Goal: Task Accomplishment & Management: Manage account settings

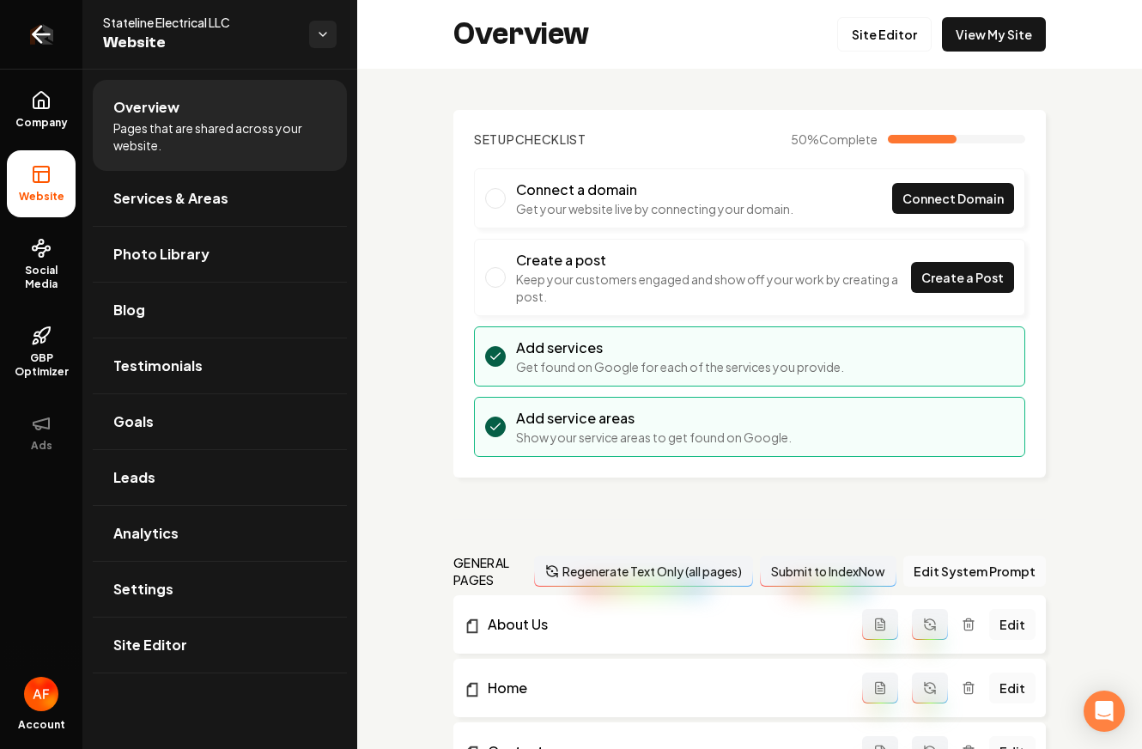
click at [30, 33] on icon "Return to dashboard" at bounding box center [40, 34] width 27 height 27
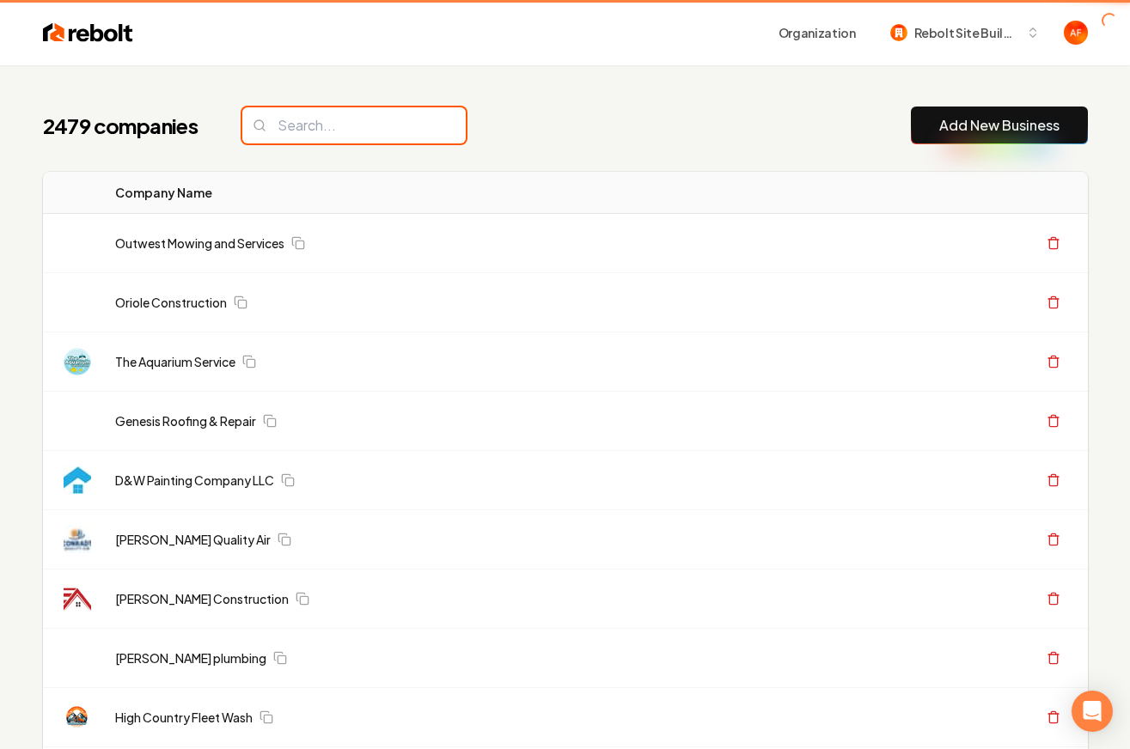
click at [335, 120] on input "search" at bounding box center [353, 125] width 223 height 36
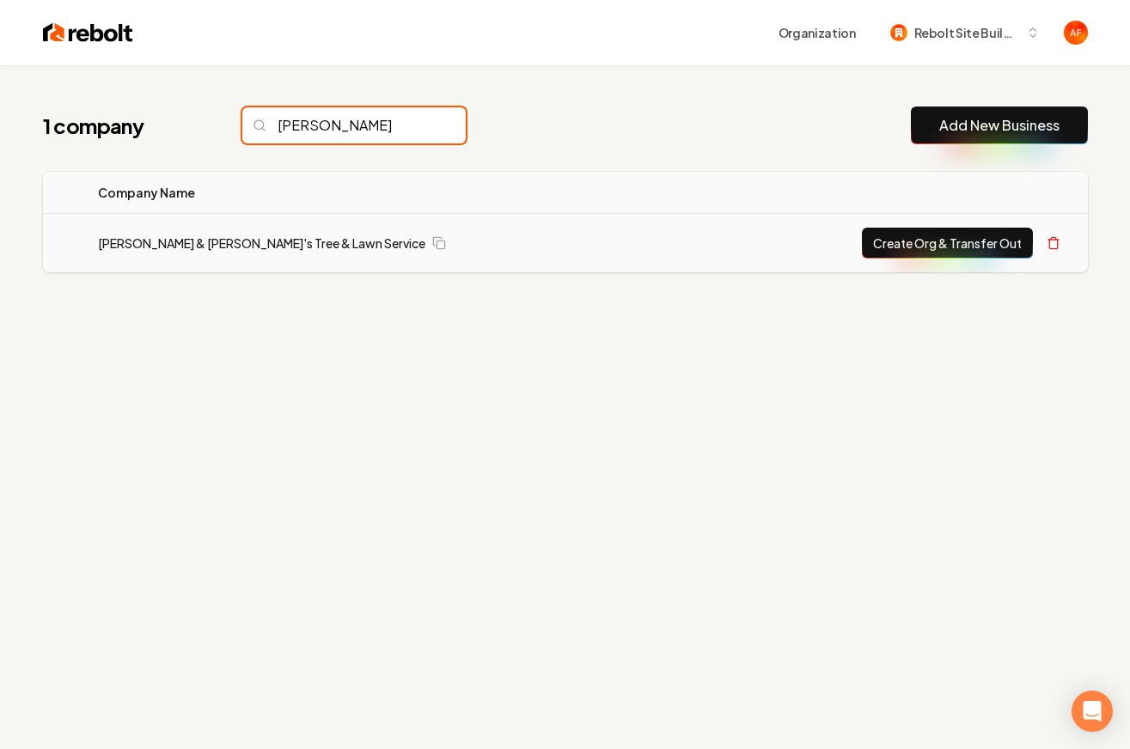
type input "derrick"
click at [212, 252] on td "Derrick & Derrick's Tree & Lawn Service" at bounding box center [390, 243] width 613 height 59
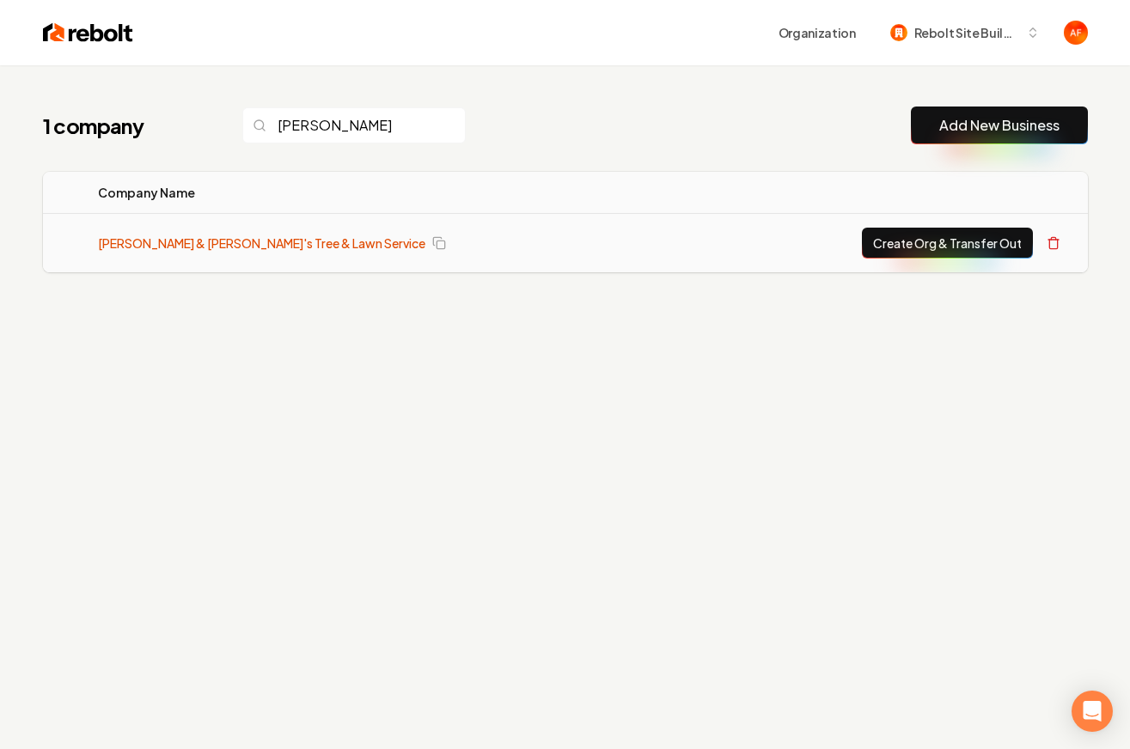
click at [215, 248] on link "Derrick & Derrick's Tree & Lawn Service" at bounding box center [261, 242] width 327 height 17
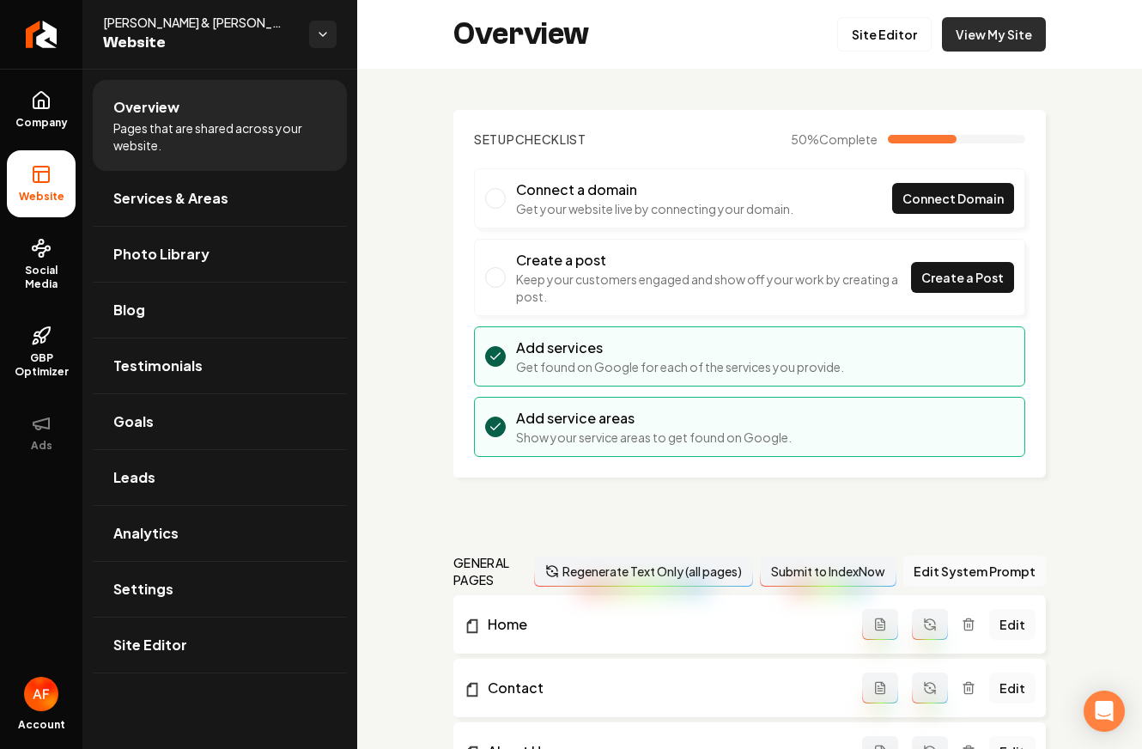
click at [968, 38] on link "View My Site" at bounding box center [994, 34] width 104 height 34
click at [874, 28] on link "Site Editor" at bounding box center [884, 34] width 94 height 34
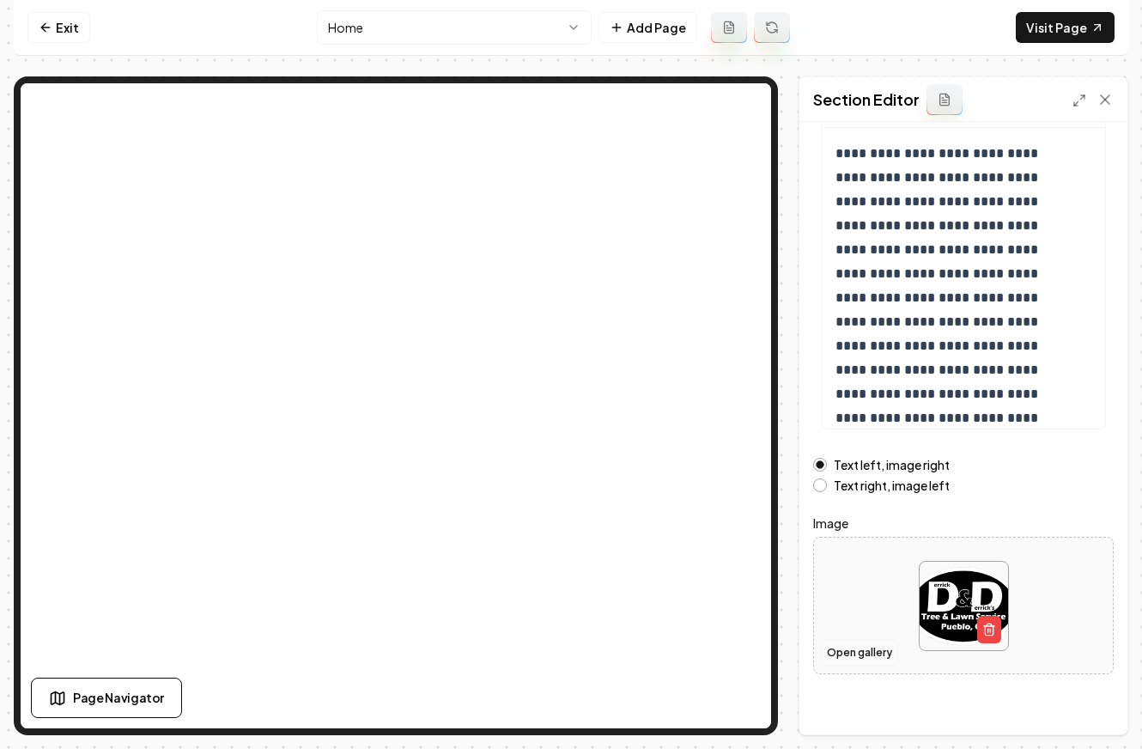
scroll to position [173, 0]
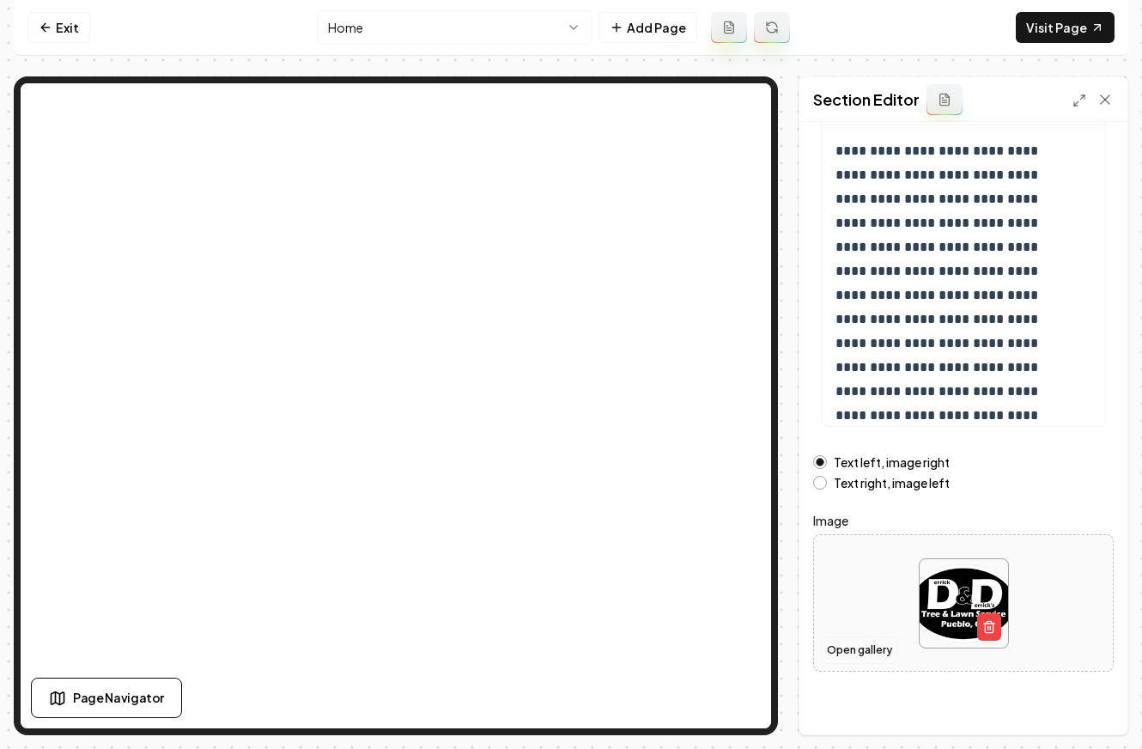
click at [850, 642] on button "Open gallery" at bounding box center [859, 649] width 77 height 27
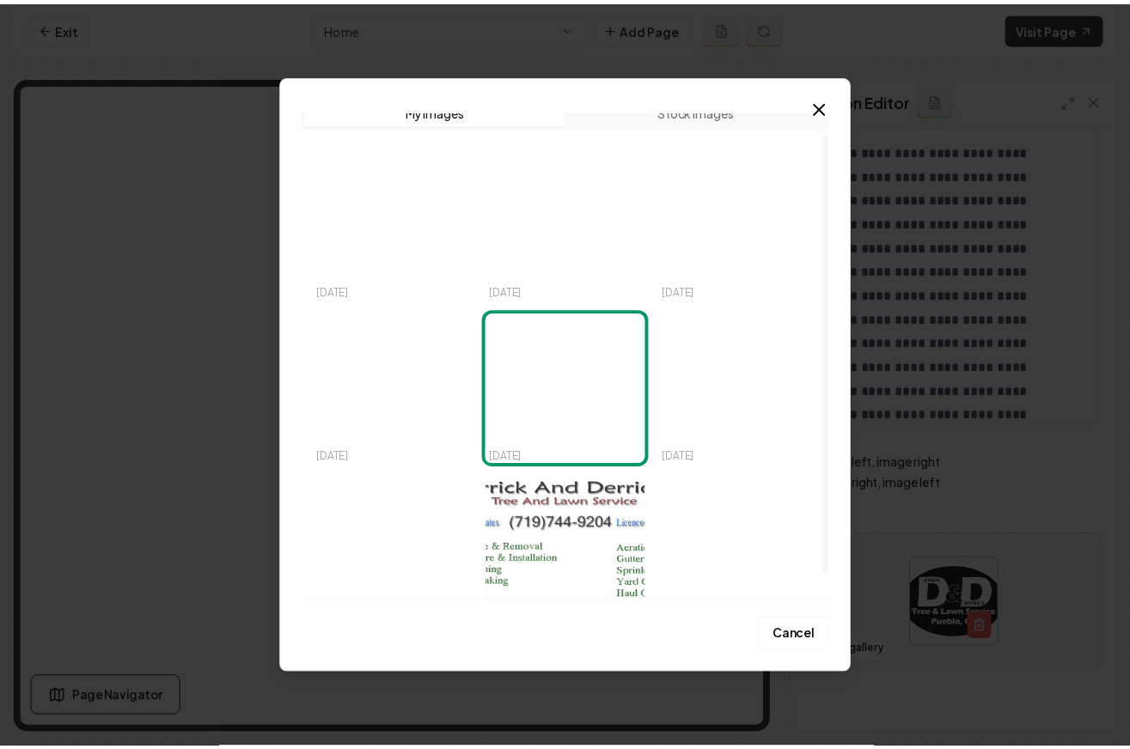
scroll to position [52, 0]
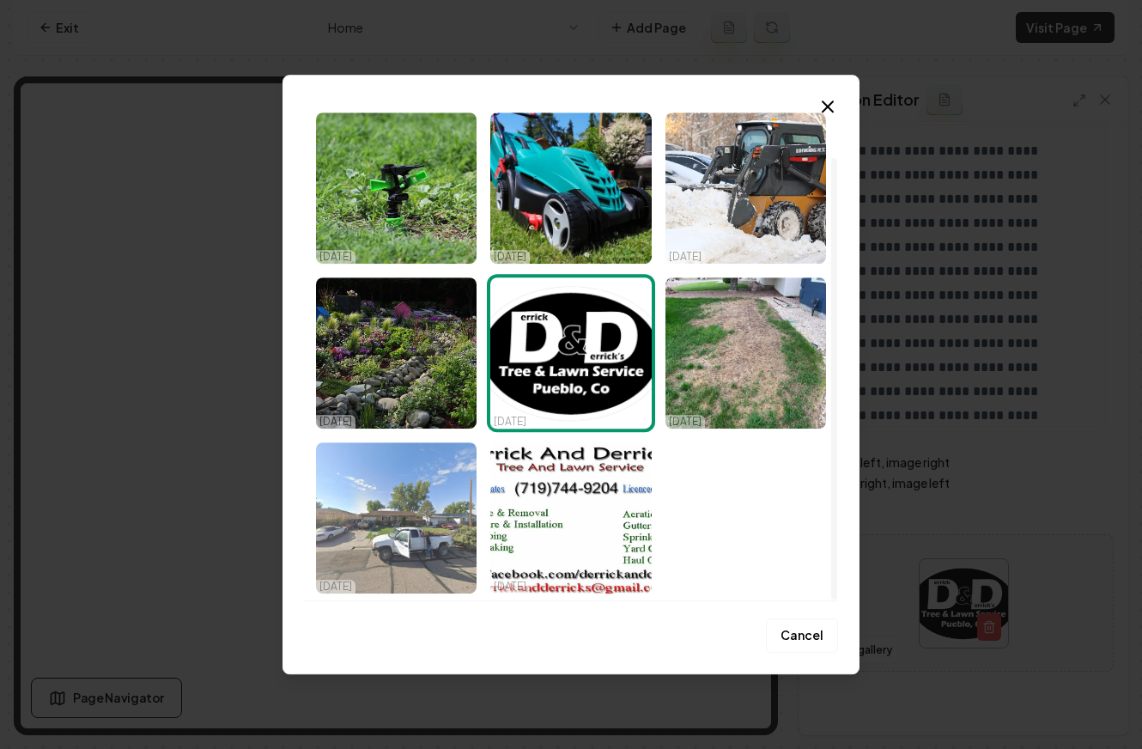
click at [417, 496] on img "Select image image_67eb232c432c476416e9b1be.jpeg" at bounding box center [396, 517] width 161 height 151
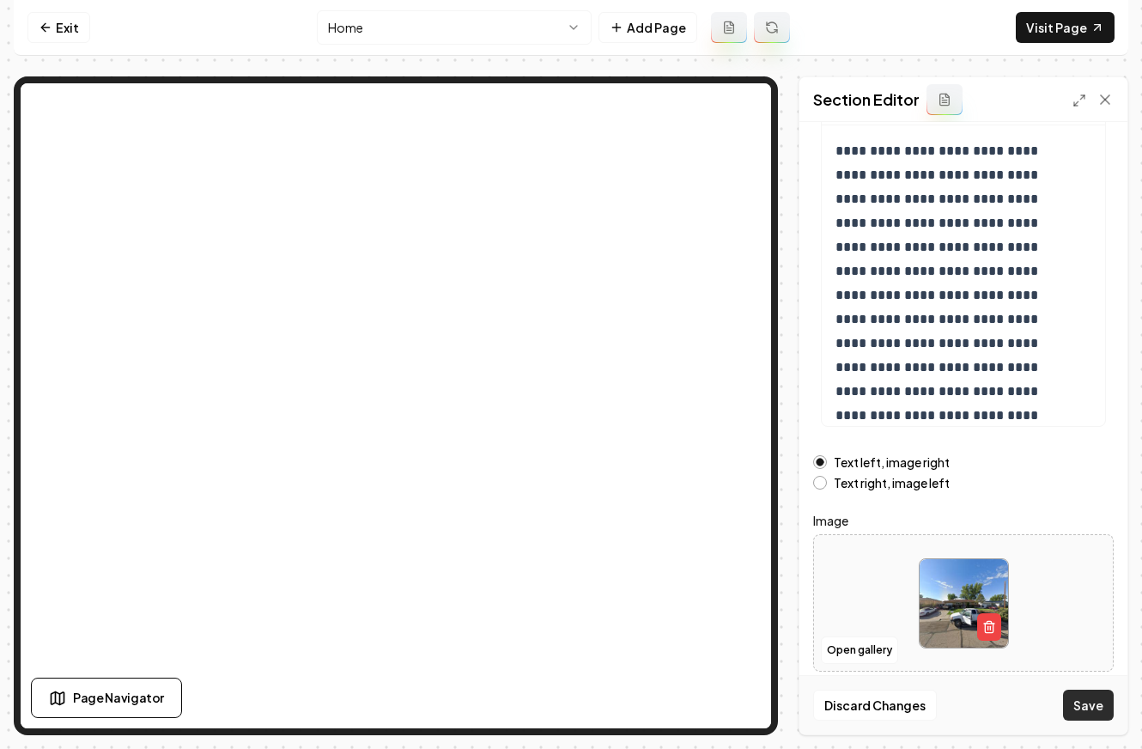
click at [1094, 698] on button "Save" at bounding box center [1088, 705] width 51 height 31
click at [846, 643] on button "Open gallery" at bounding box center [859, 649] width 77 height 27
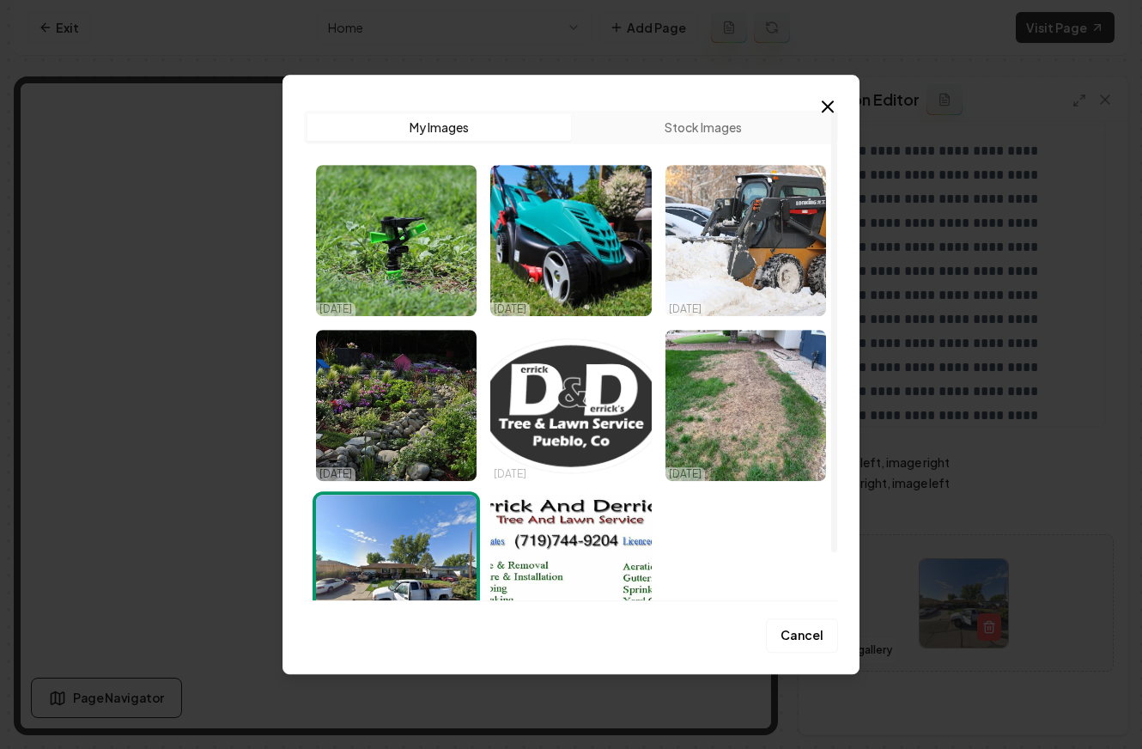
click at [589, 381] on img "Select image image_67eb2383432c476416eb95df.webp" at bounding box center [570, 405] width 161 height 151
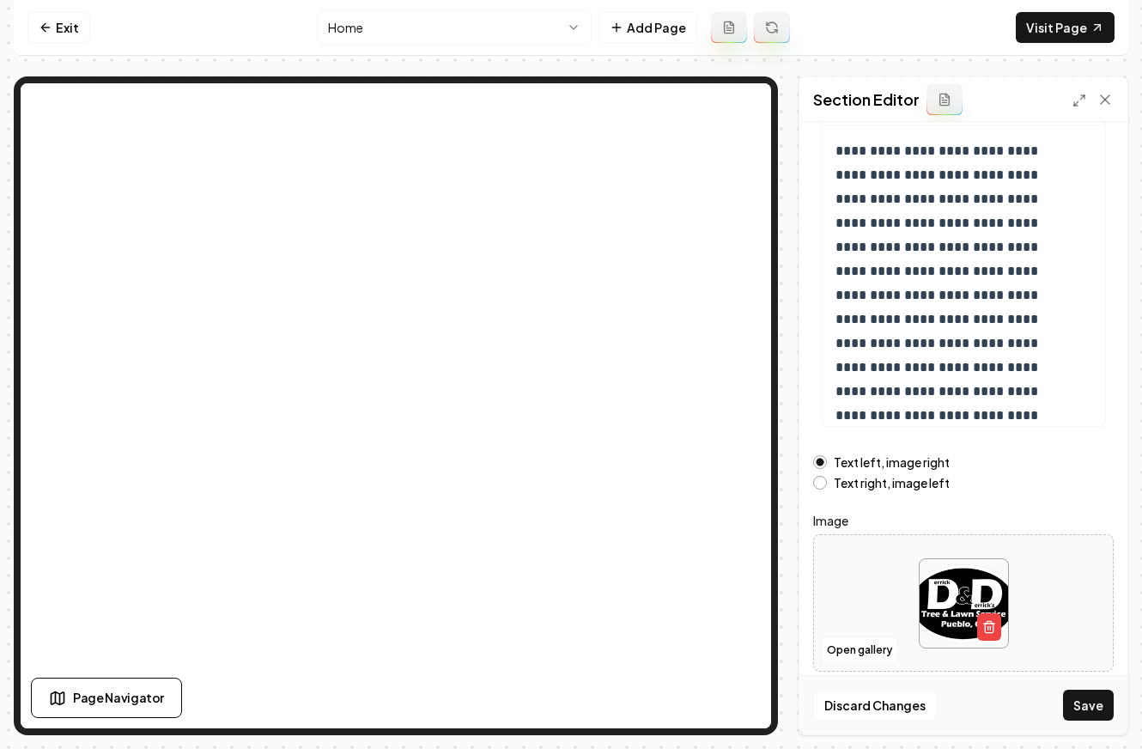
click at [1094, 711] on button "Save" at bounding box center [1088, 705] width 51 height 31
click at [60, 40] on link "Exit" at bounding box center [58, 27] width 63 height 31
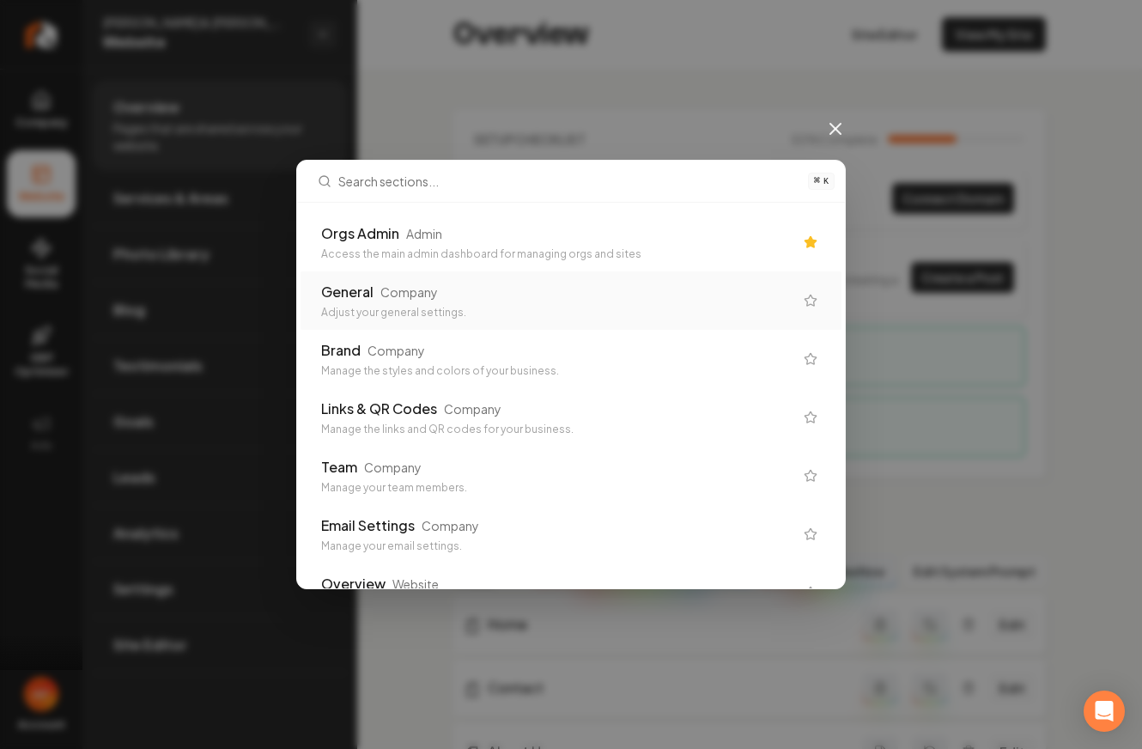
click at [484, 260] on div "Access the main admin dashboard for managing orgs and sites" at bounding box center [557, 254] width 472 height 14
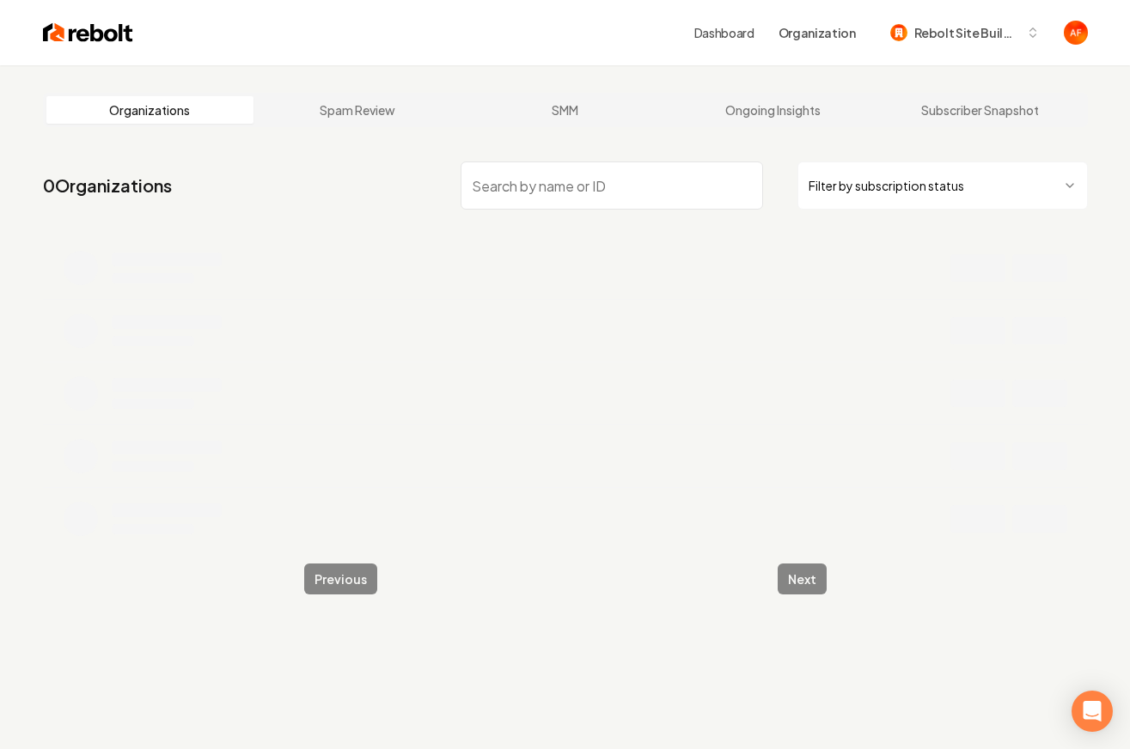
click at [867, 167] on html "Dashboard Organization Rebolt Site Builder Organizations Spam Review SMM Ongoin…" at bounding box center [565, 374] width 1130 height 749
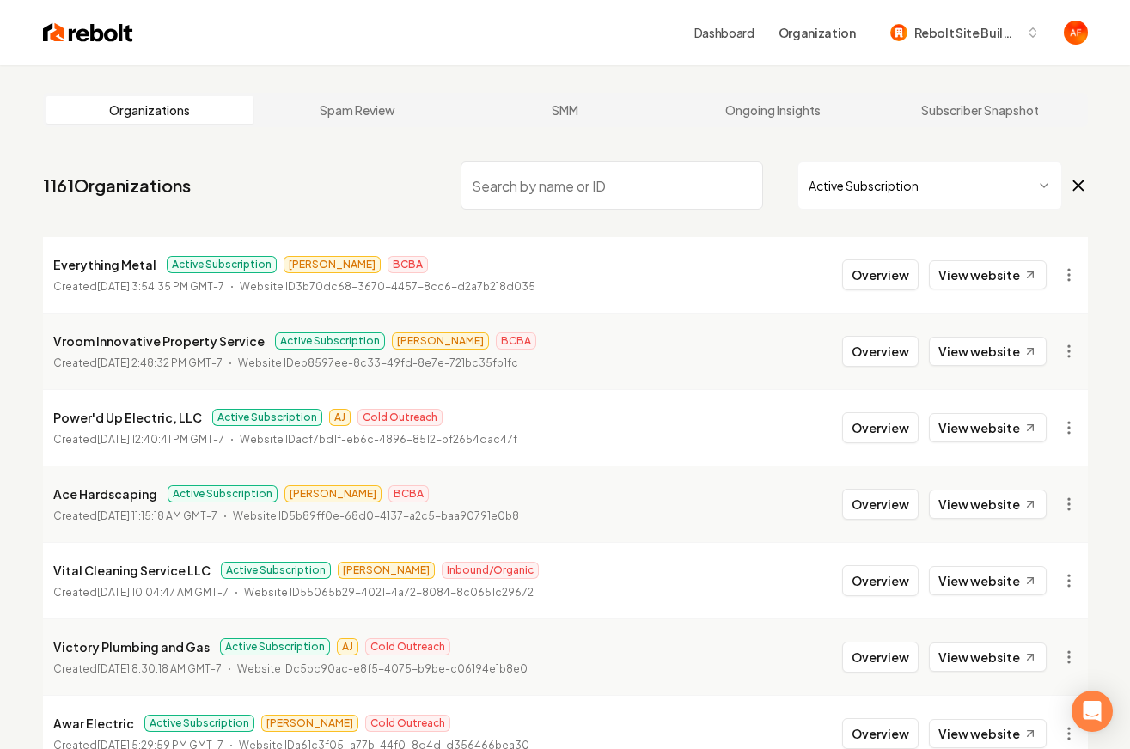
click at [283, 271] on span "[PERSON_NAME]" at bounding box center [331, 264] width 97 height 17
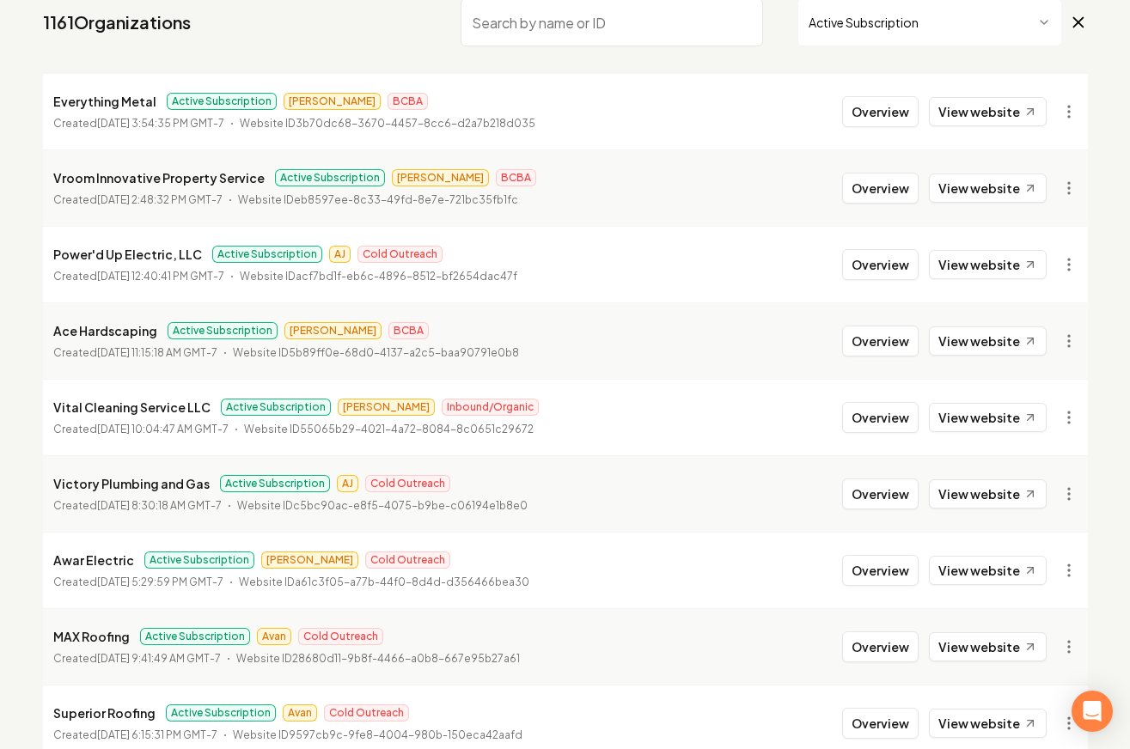
scroll to position [324, 0]
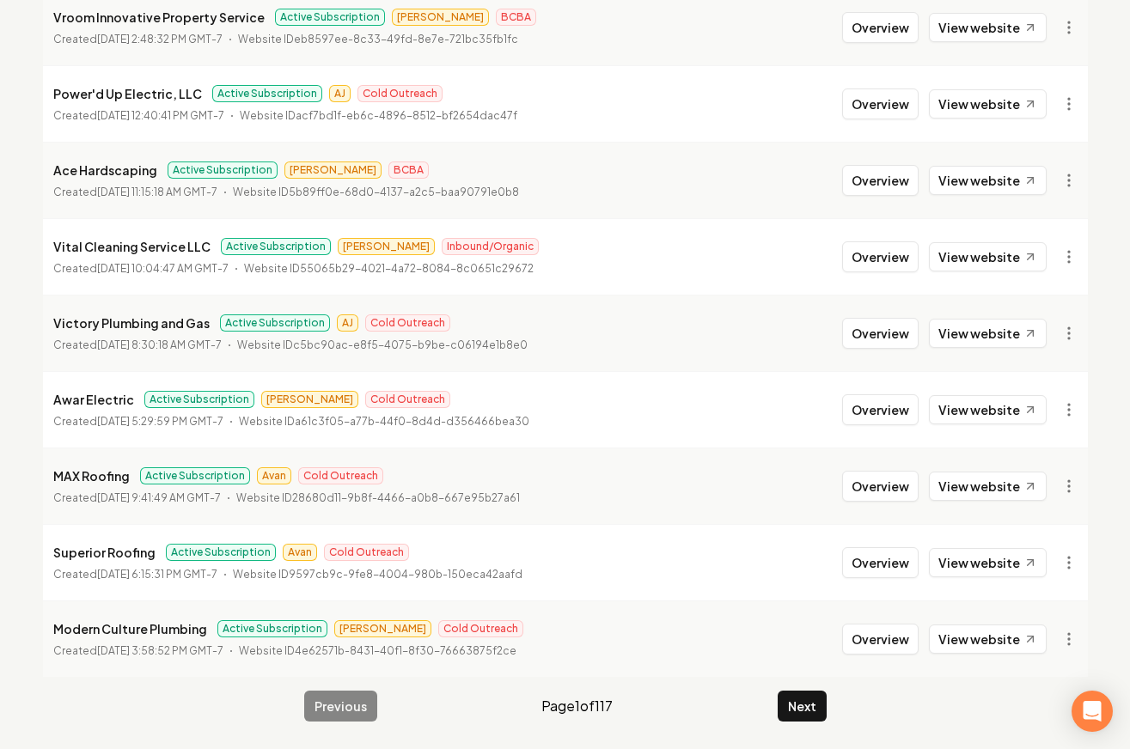
click at [967, 543] on li "Superior Roofing Active Subscription Avan Cold Outreach Created September 22, 2…" at bounding box center [565, 562] width 1045 height 76
click at [970, 554] on link "View website" at bounding box center [988, 562] width 118 height 29
click at [788, 709] on button "Next" at bounding box center [801, 706] width 49 height 31
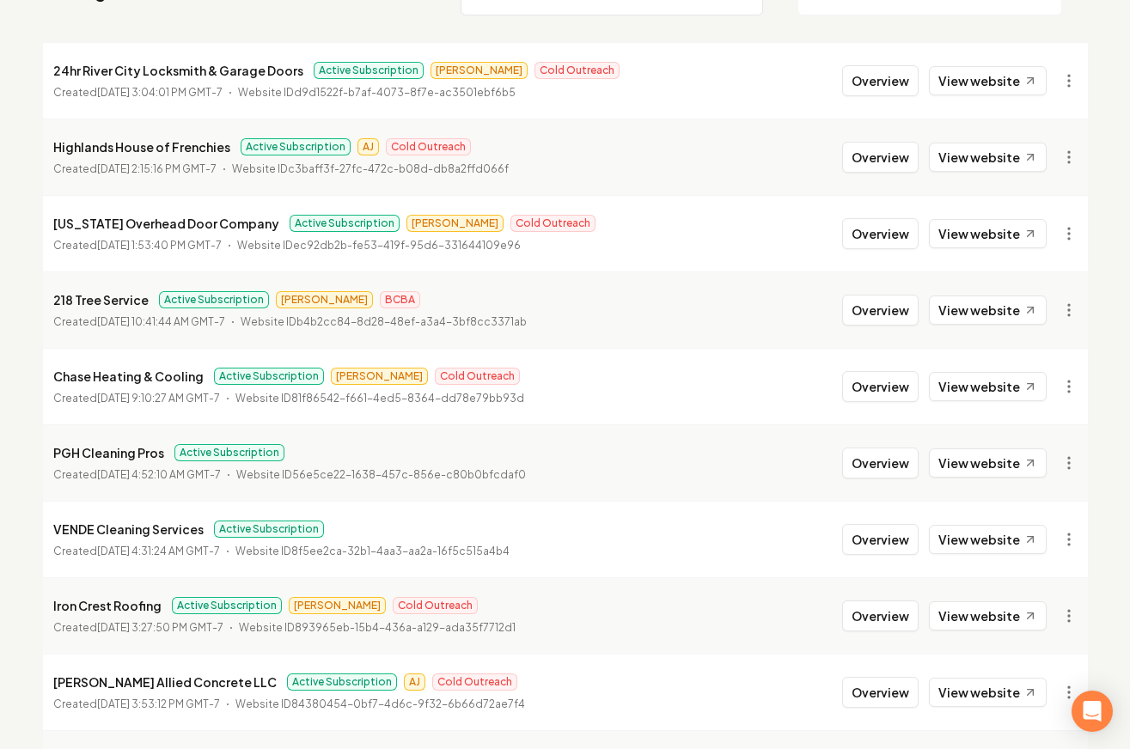
scroll to position [324, 0]
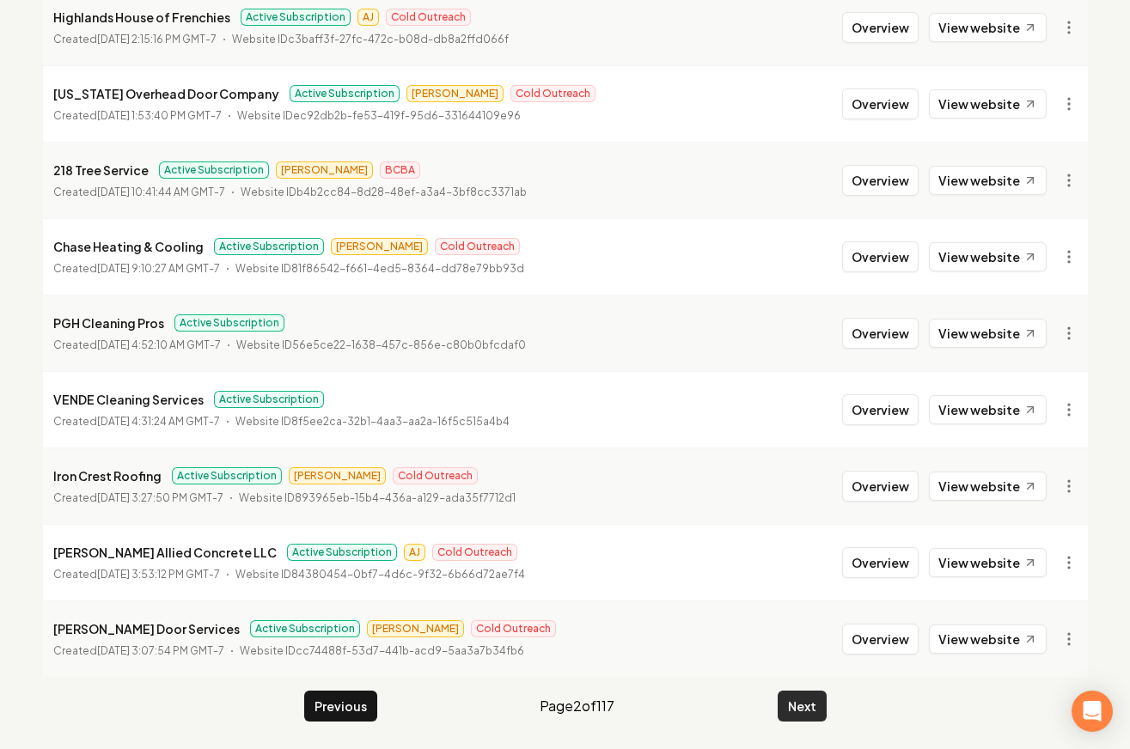
click at [801, 711] on button "Next" at bounding box center [801, 706] width 49 height 31
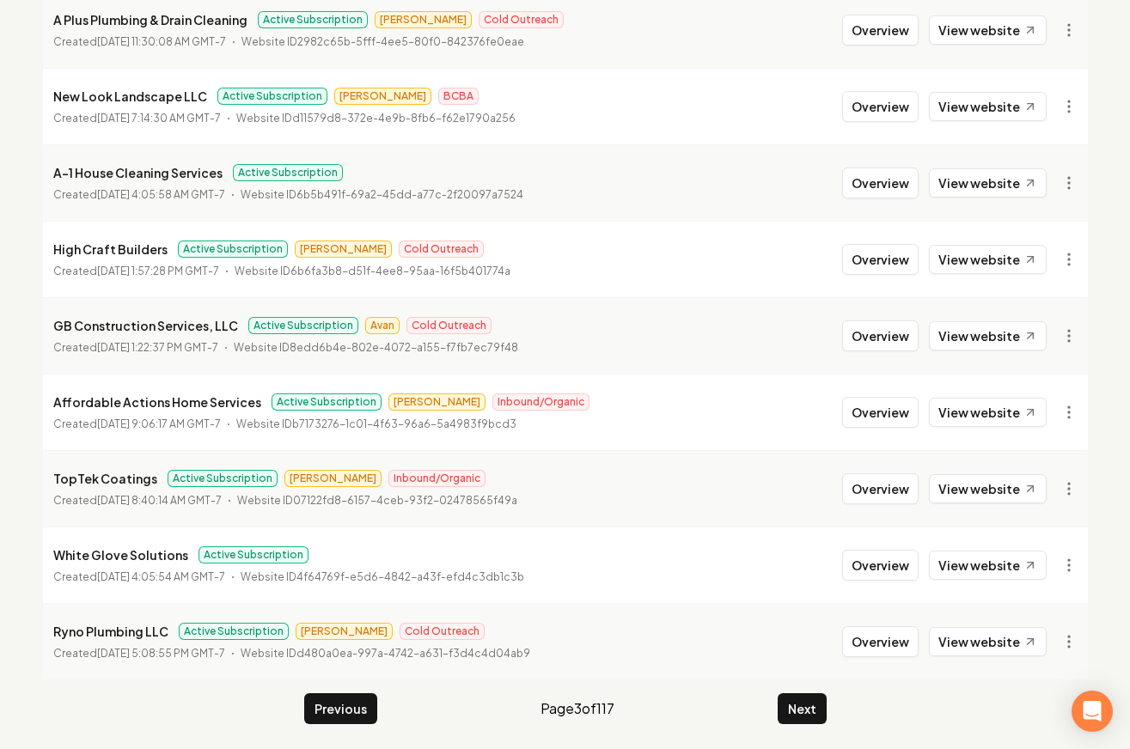
scroll to position [320, 0]
click at [904, 348] on button "Overview" at bounding box center [880, 336] width 76 height 31
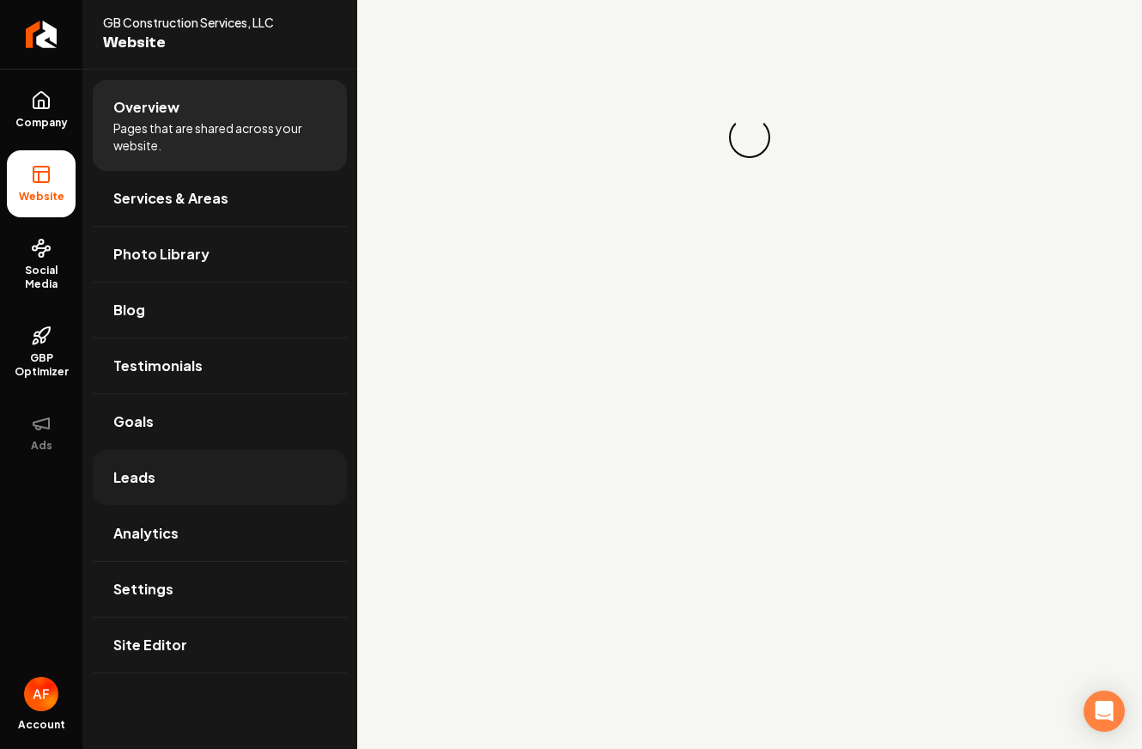
click at [203, 502] on link "Leads" at bounding box center [220, 477] width 254 height 55
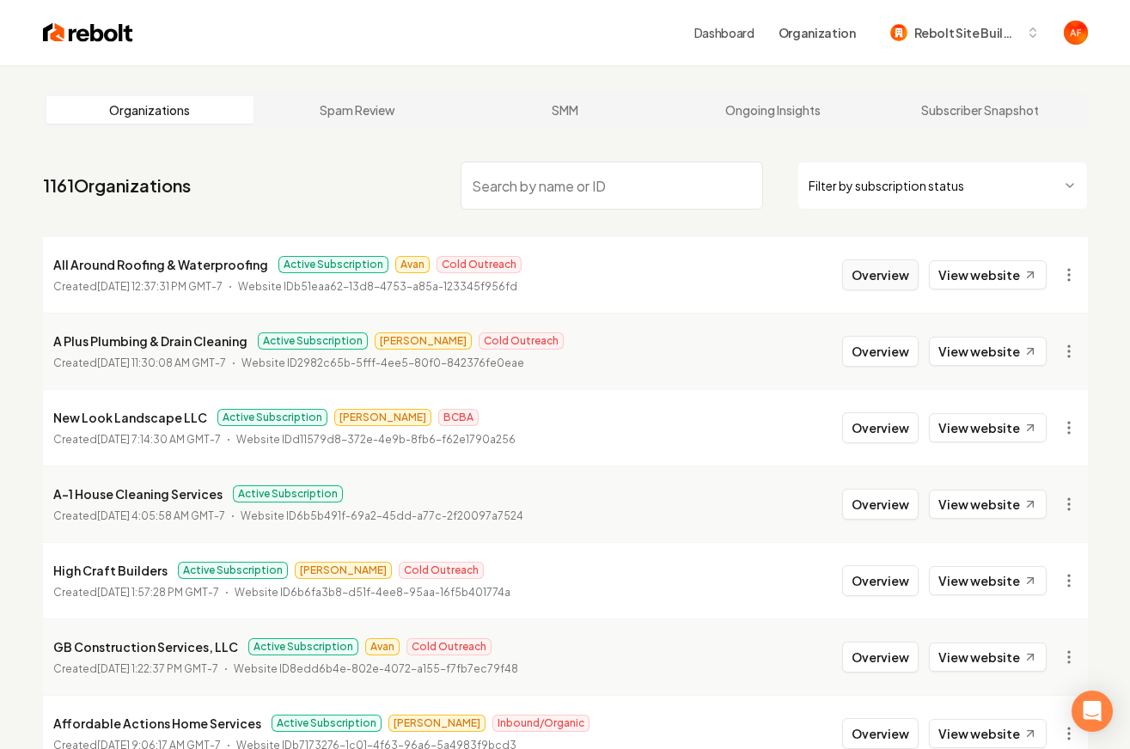
click at [868, 276] on button "Overview" at bounding box center [880, 274] width 76 height 31
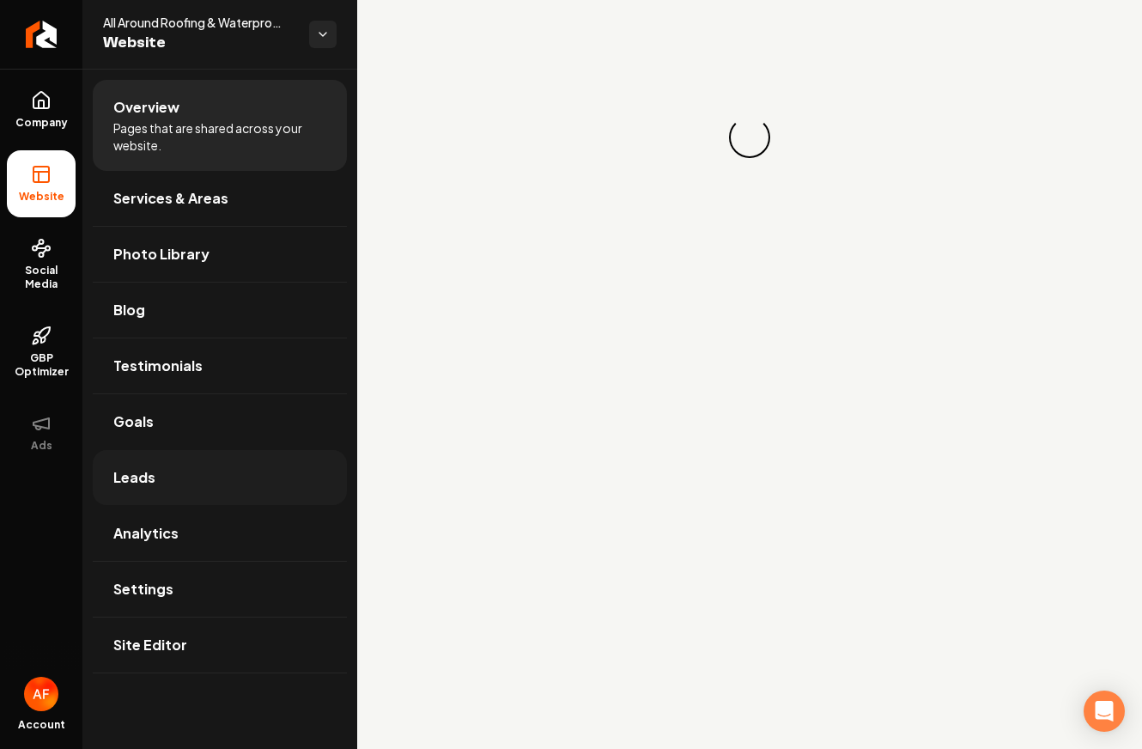
click at [200, 466] on link "Leads" at bounding box center [220, 477] width 254 height 55
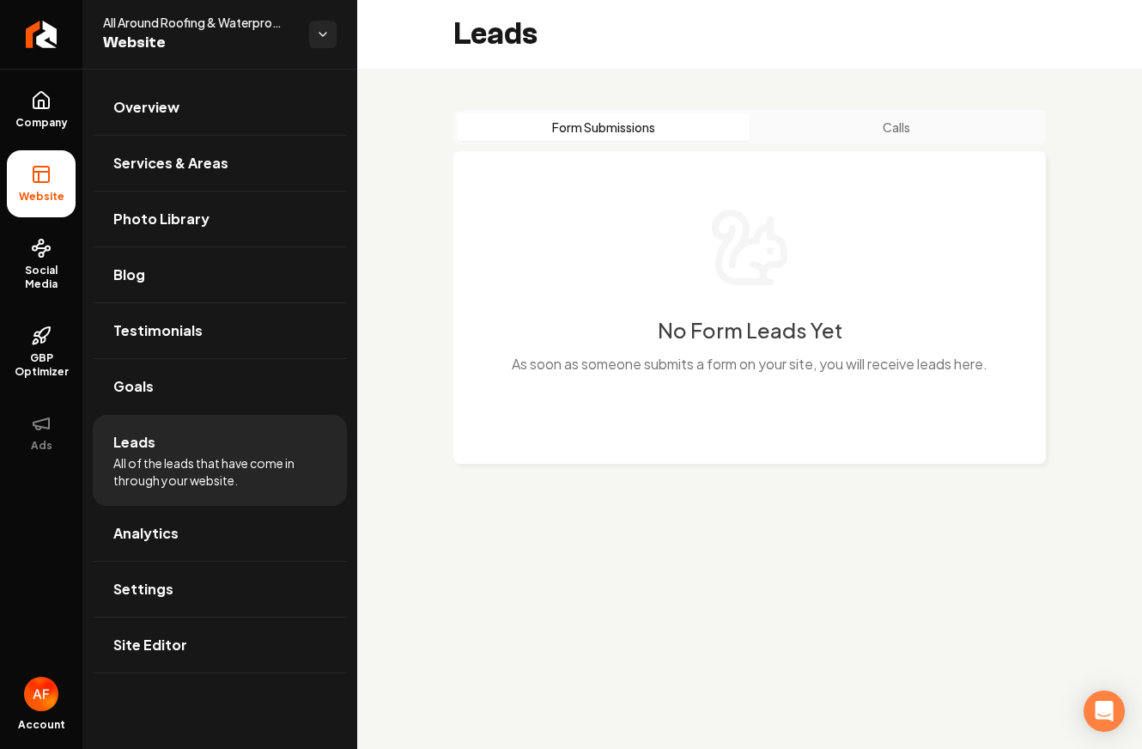
click at [941, 142] on div "Form Submissions Calls" at bounding box center [750, 127] width 593 height 34
click at [923, 136] on button "Calls" at bounding box center [896, 126] width 293 height 27
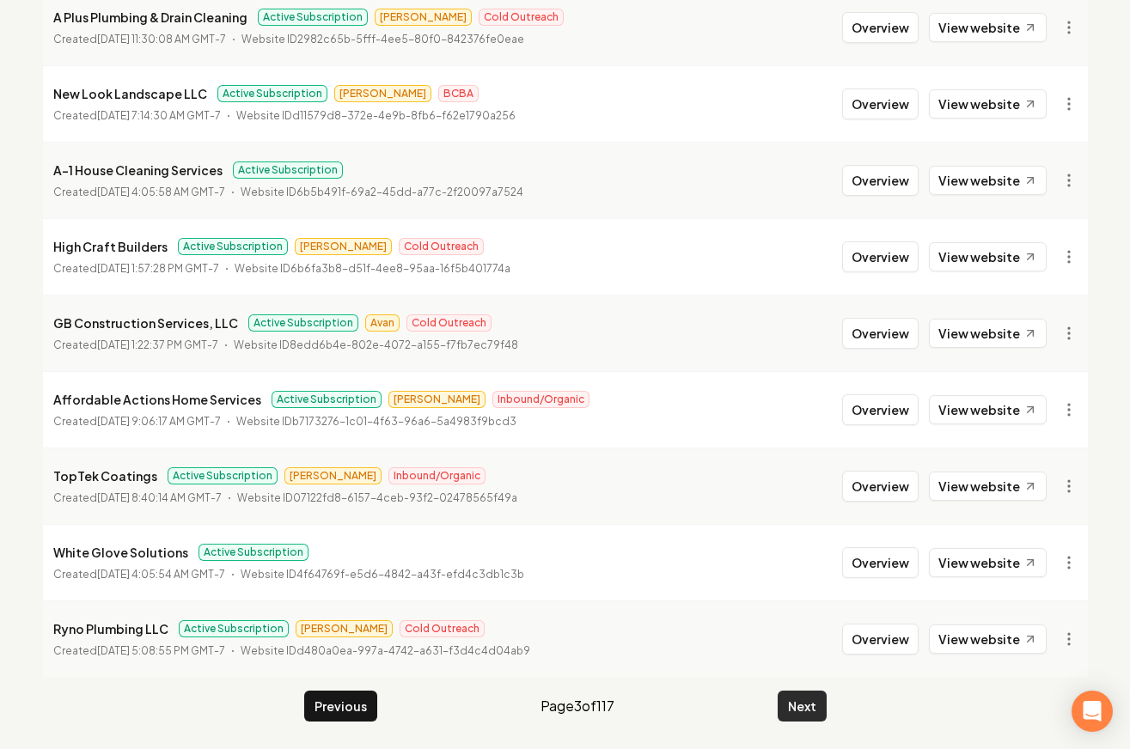
click at [783, 702] on button "Next" at bounding box center [801, 706] width 49 height 31
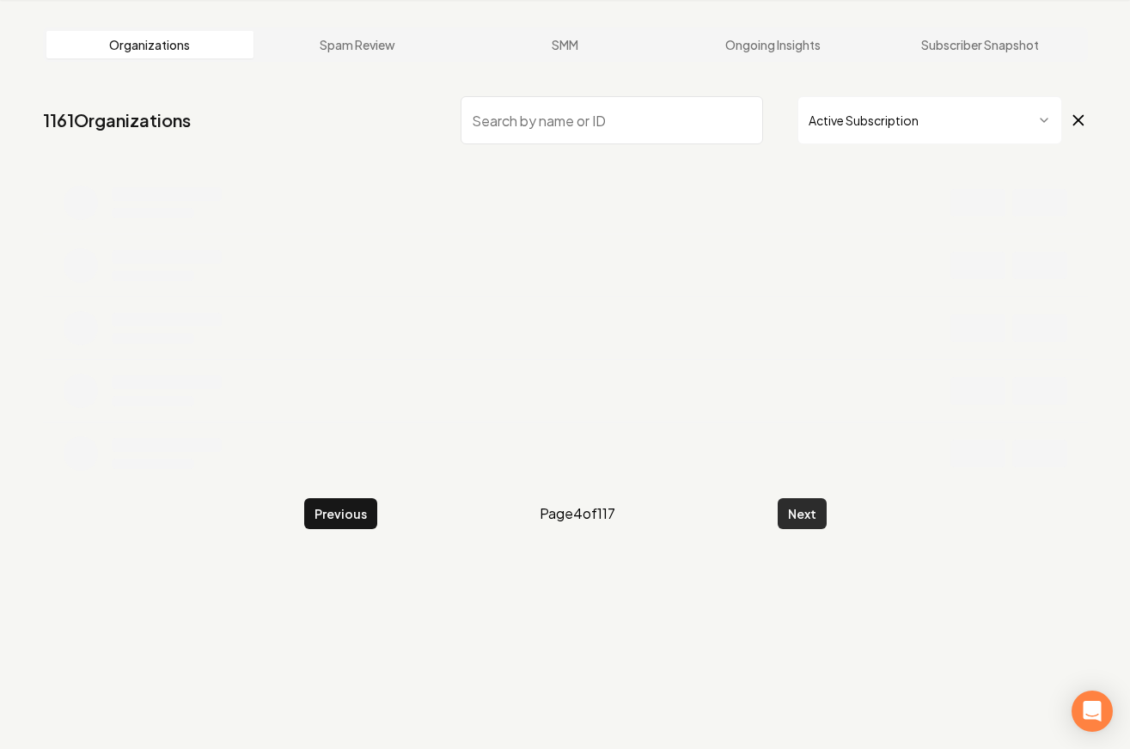
scroll to position [324, 0]
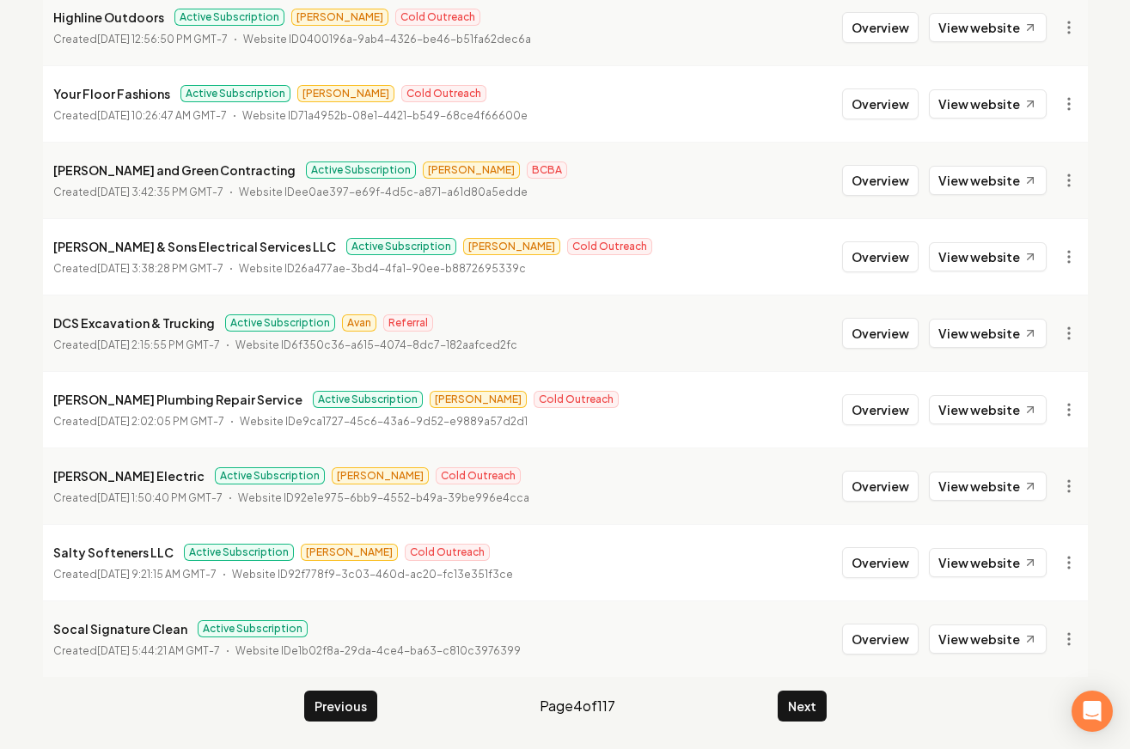
click at [785, 722] on main "Organizations Spam Review SMM Ongoing Insights Subscriber Snapshot 1161 Organiz…" at bounding box center [564, 245] width 1099 height 1008
click at [788, 710] on button "Next" at bounding box center [801, 706] width 49 height 31
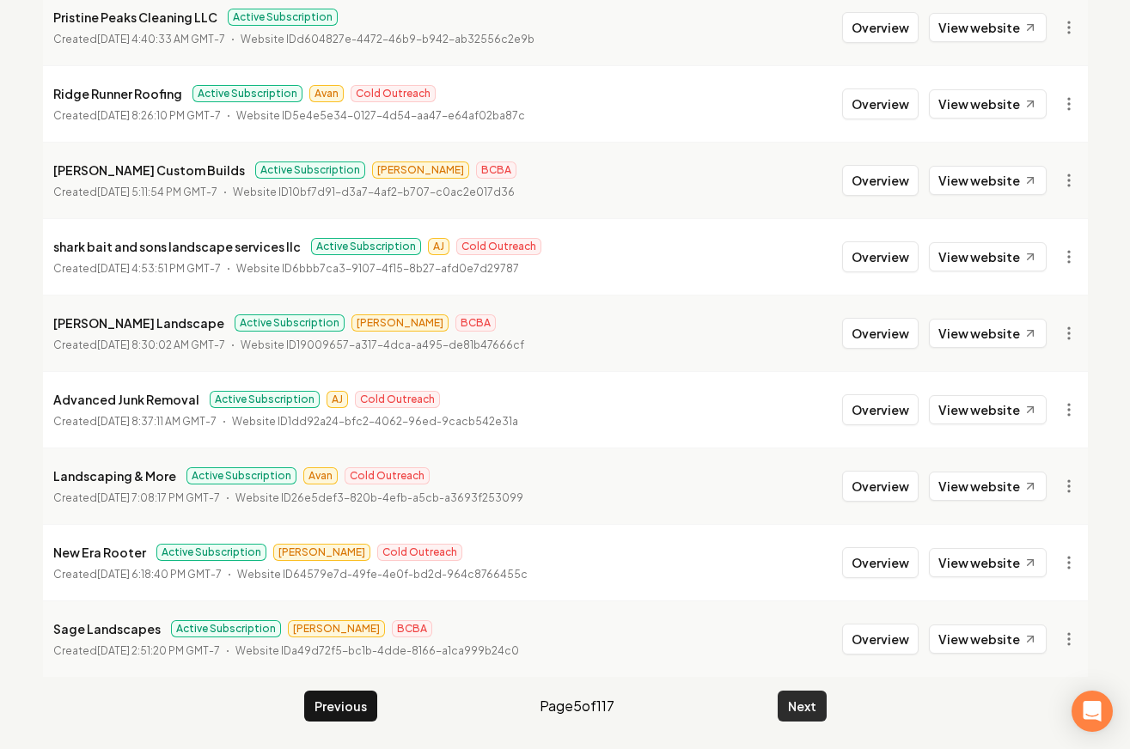
click at [788, 711] on button "Next" at bounding box center [801, 706] width 49 height 31
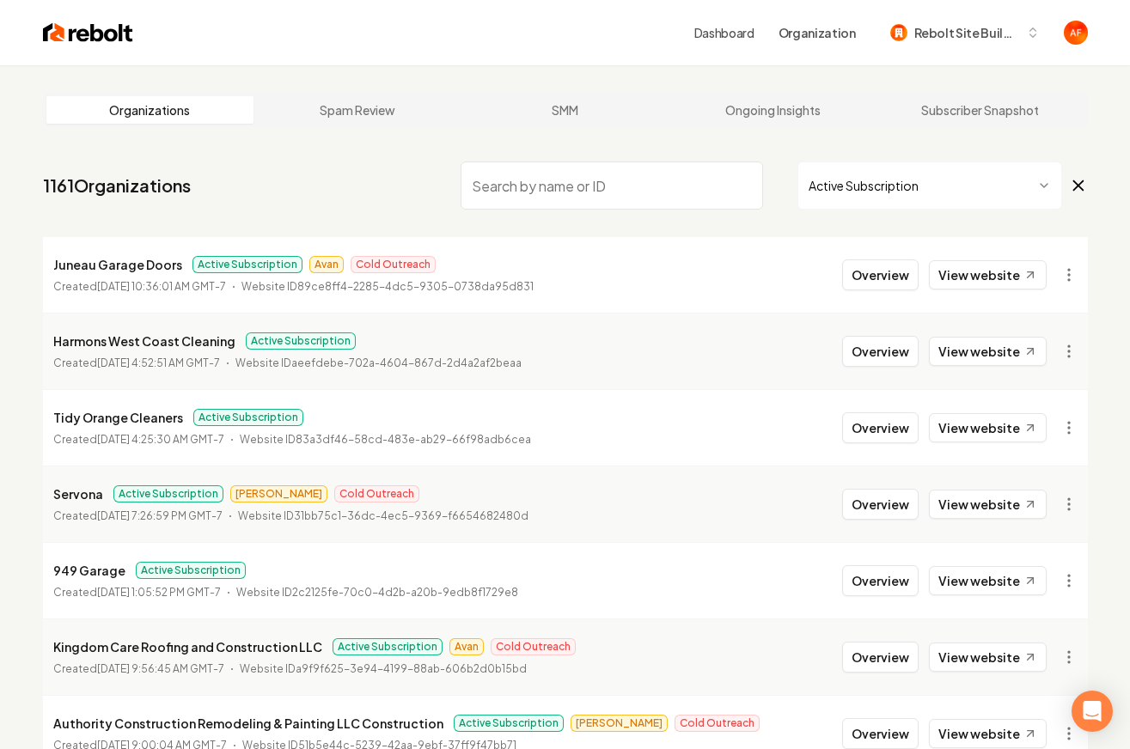
scroll to position [324, 0]
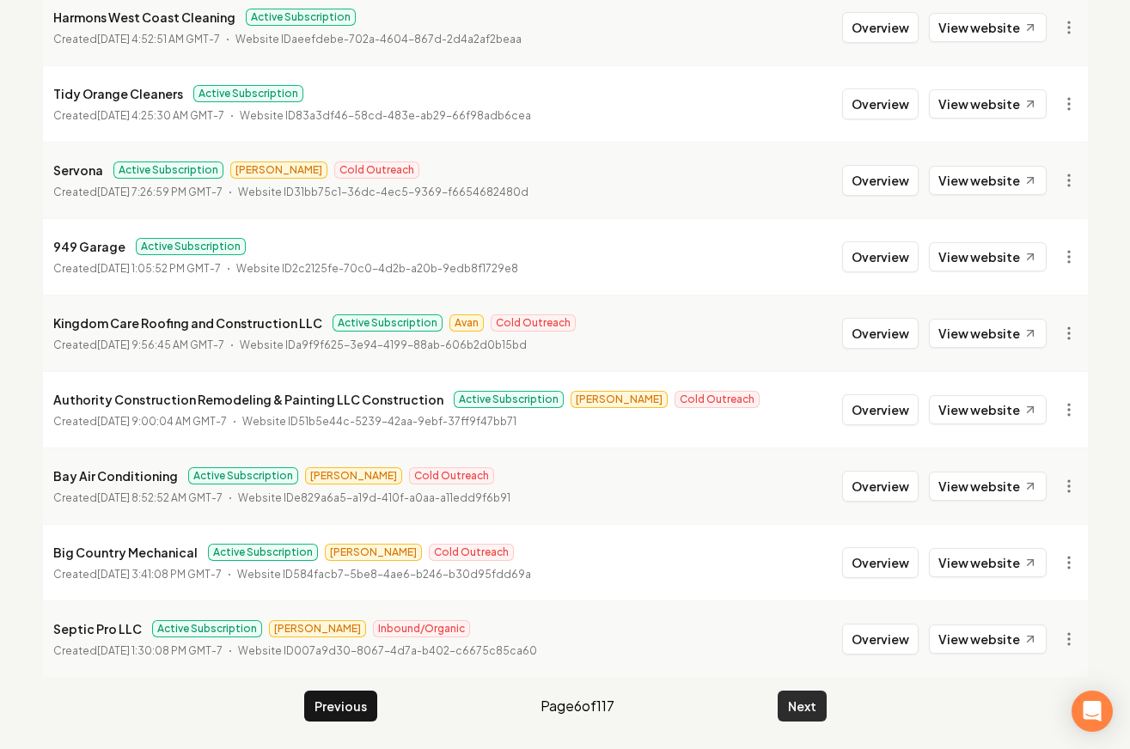
click at [792, 713] on button "Next" at bounding box center [801, 706] width 49 height 31
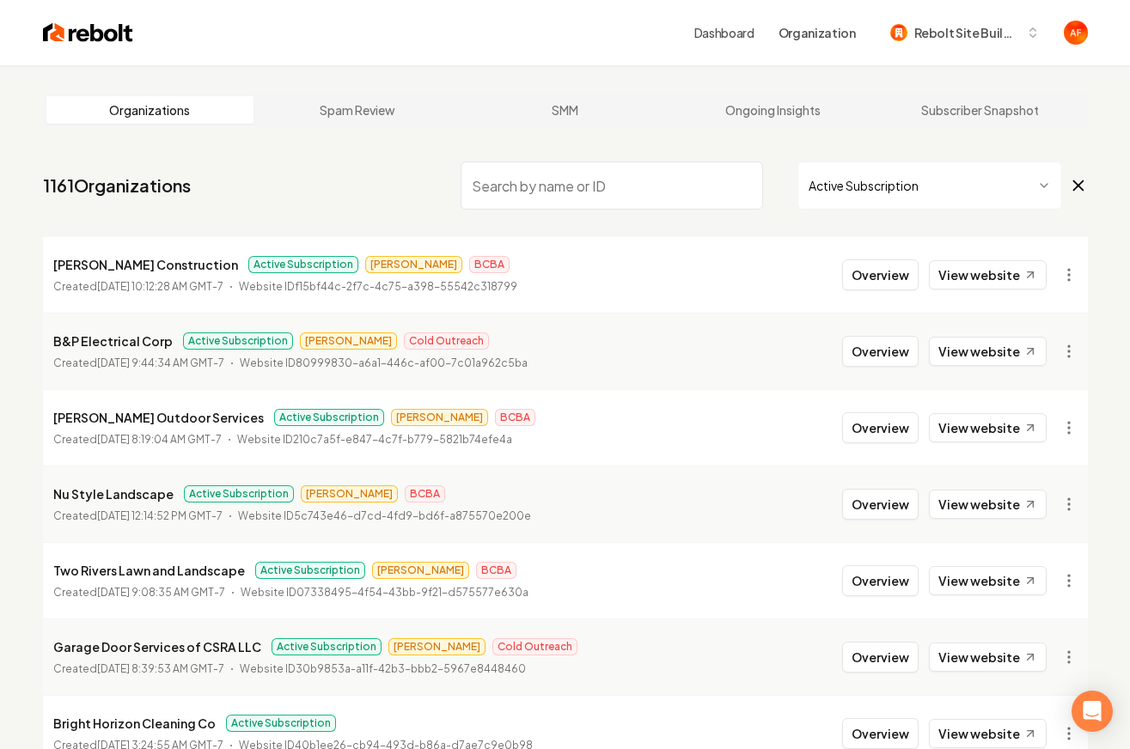
scroll to position [324, 0]
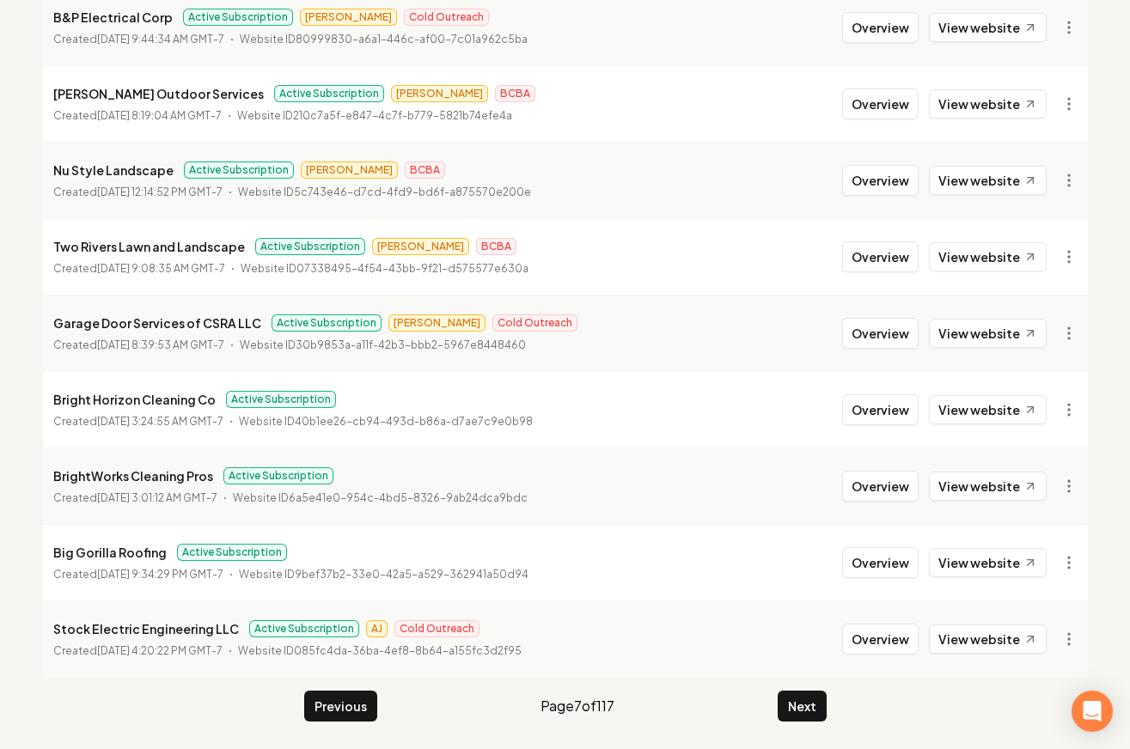
click at [819, 734] on main "Organizations Spam Review SMM Ongoing Insights Subscriber Snapshot 1161 Organiz…" at bounding box center [564, 245] width 1099 height 1008
click at [807, 715] on button "Next" at bounding box center [801, 706] width 49 height 31
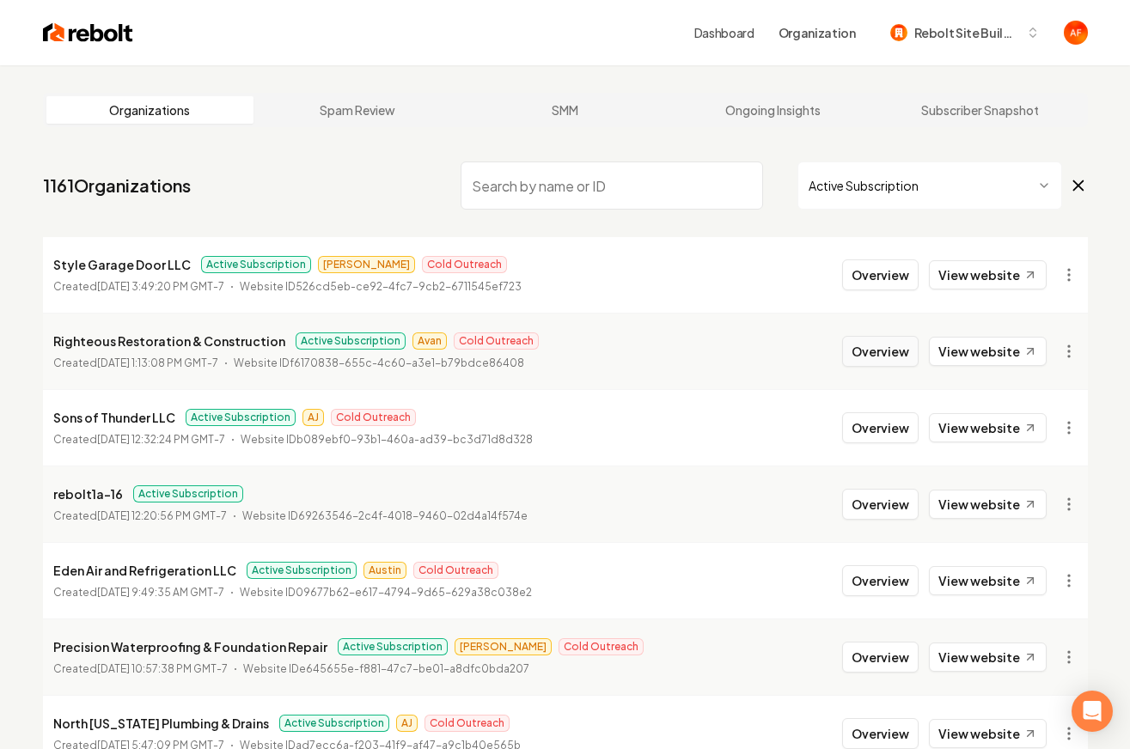
click at [899, 355] on button "Overview" at bounding box center [880, 351] width 76 height 31
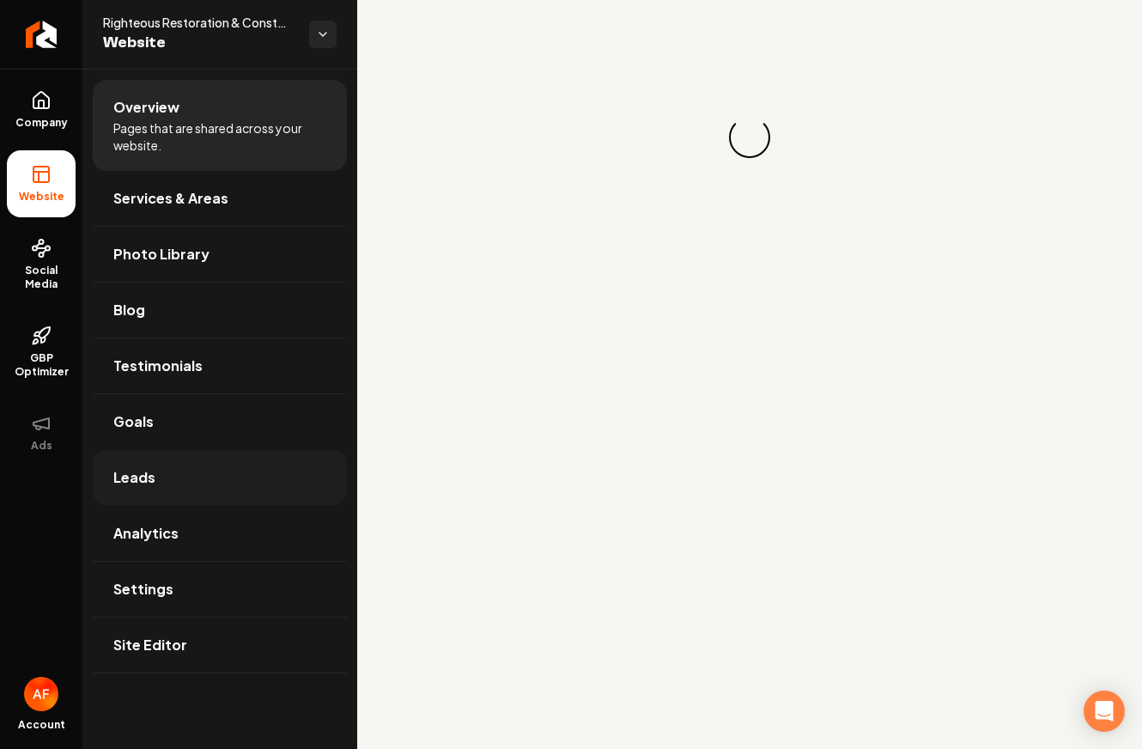
click at [196, 490] on link "Leads" at bounding box center [220, 477] width 254 height 55
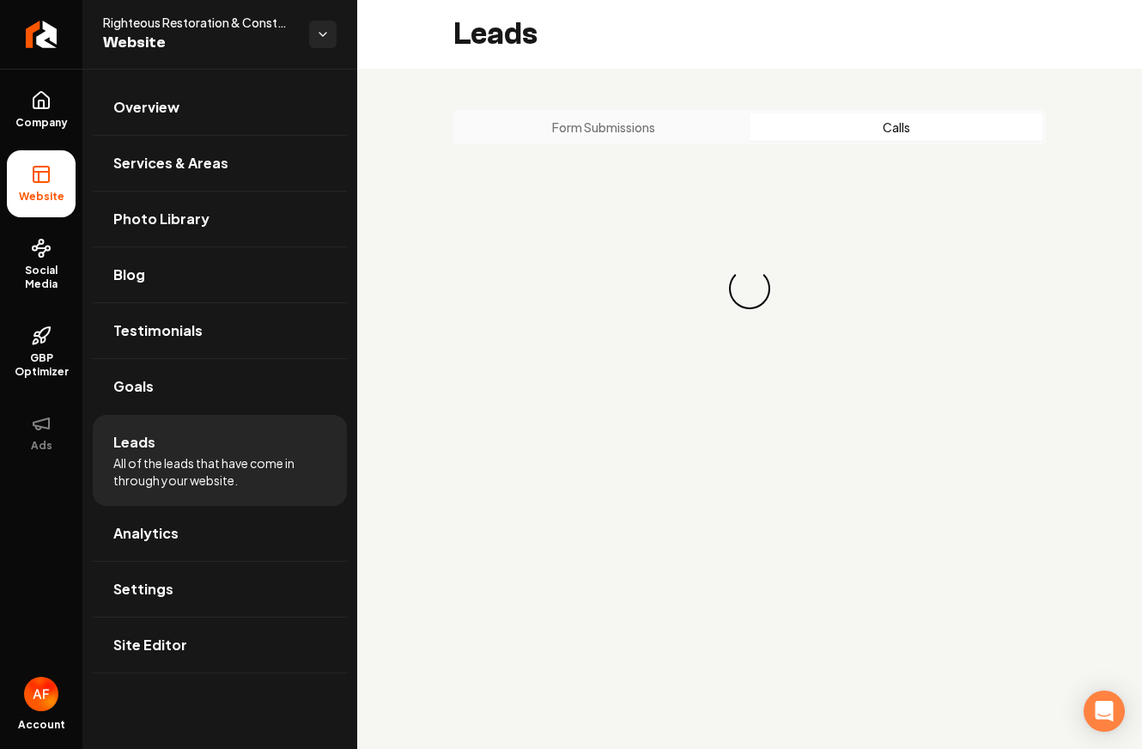
click at [878, 125] on button "Calls" at bounding box center [896, 126] width 293 height 27
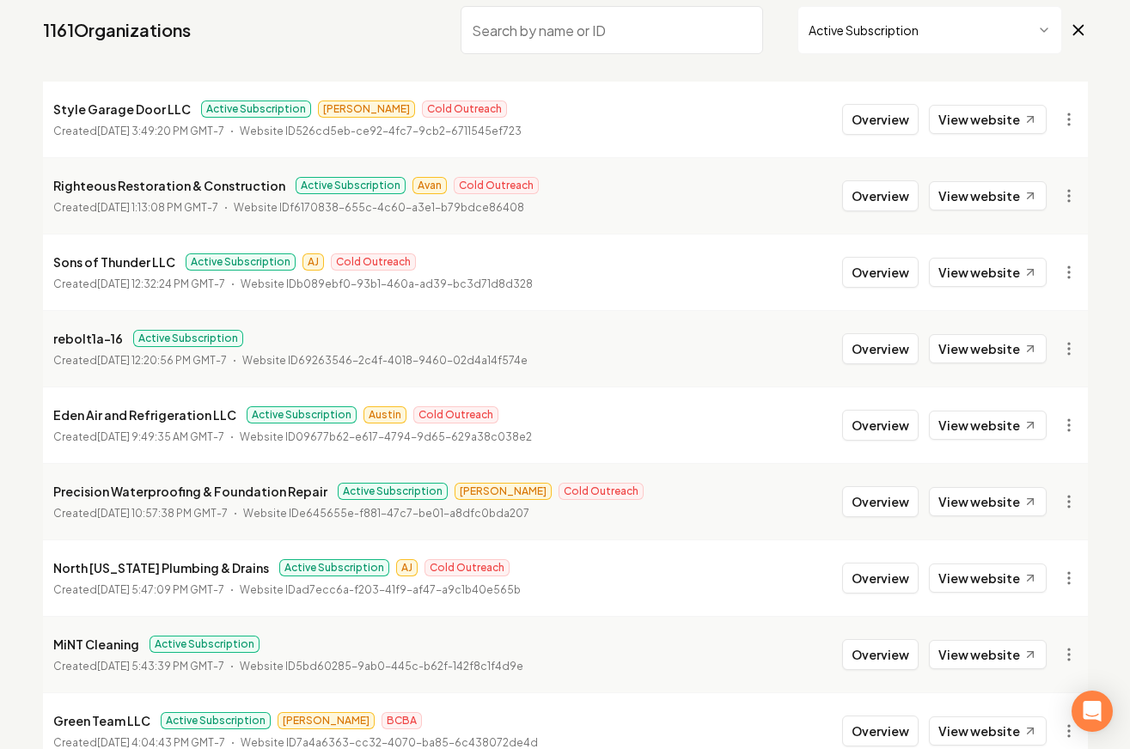
scroll to position [324, 0]
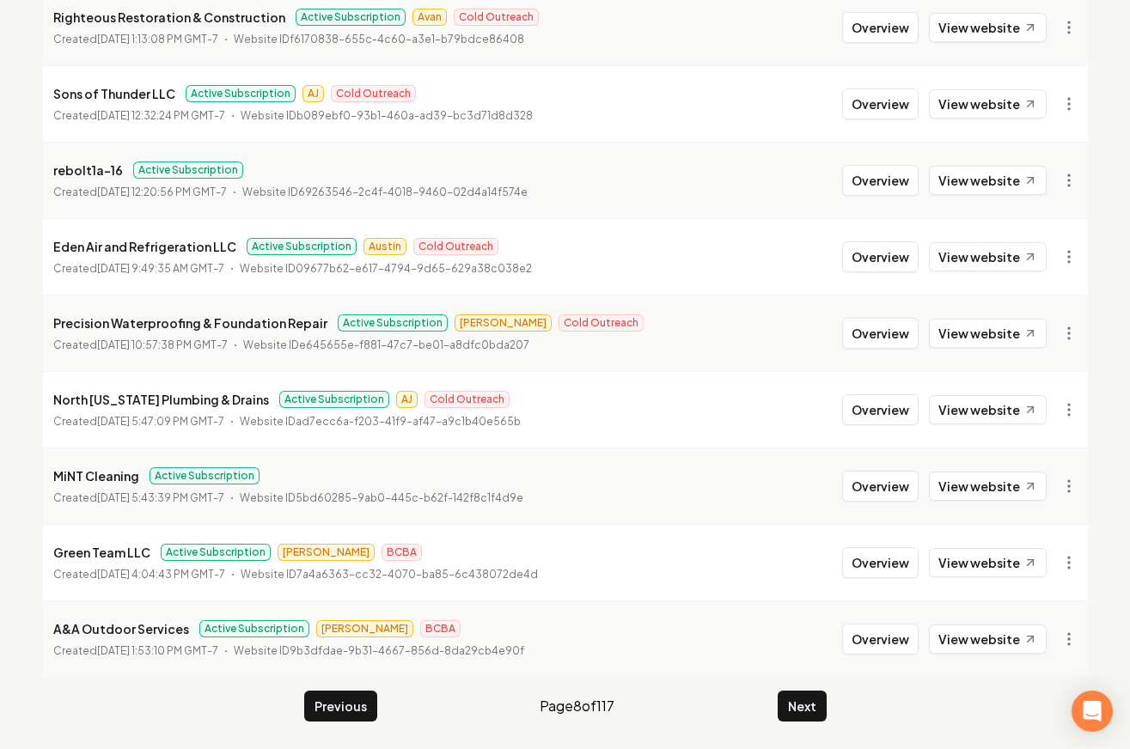
click at [831, 701] on main "Organizations Spam Review SMM Ongoing Insights Subscriber Snapshot 1161 Organiz…" at bounding box center [564, 245] width 1099 height 1008
click at [823, 705] on button "Next" at bounding box center [801, 706] width 49 height 31
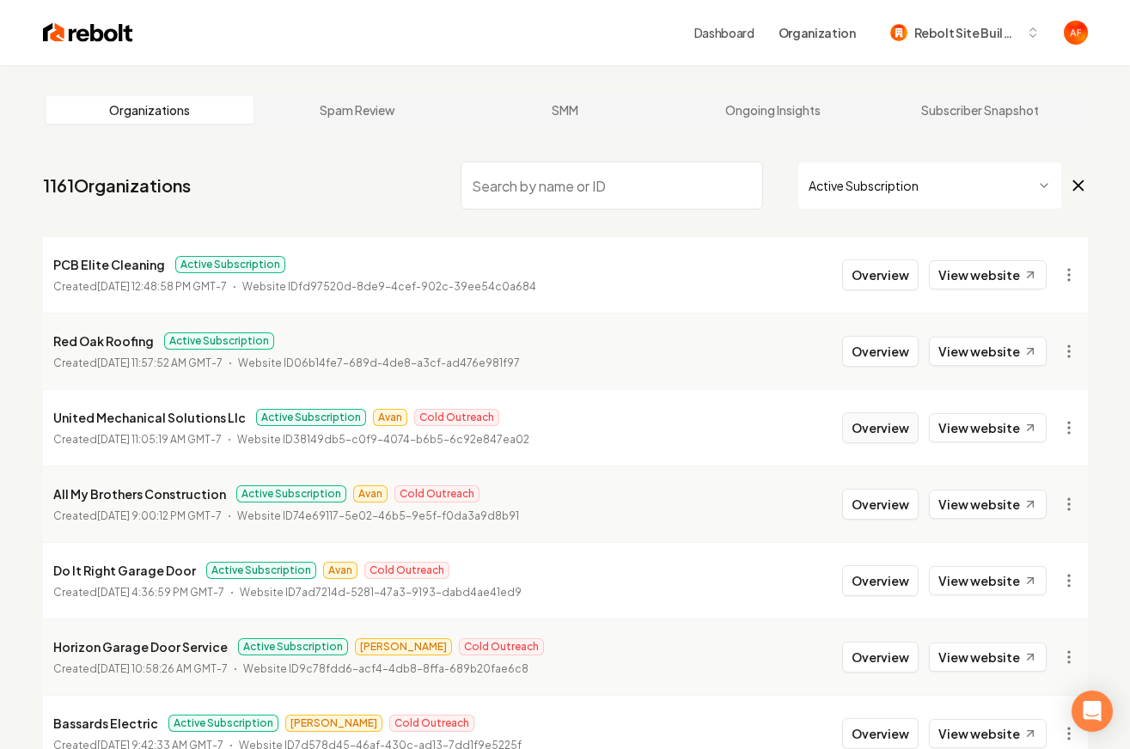
click at [893, 420] on button "Overview" at bounding box center [880, 427] width 76 height 31
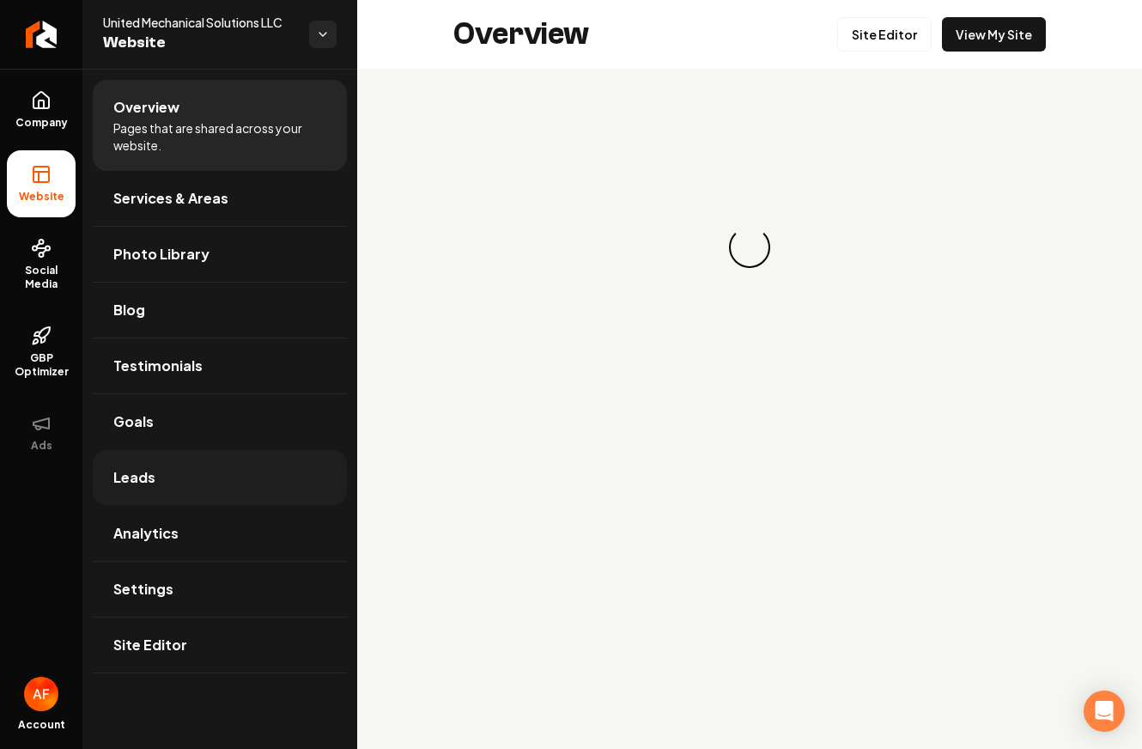
click at [137, 452] on link "Leads" at bounding box center [220, 477] width 254 height 55
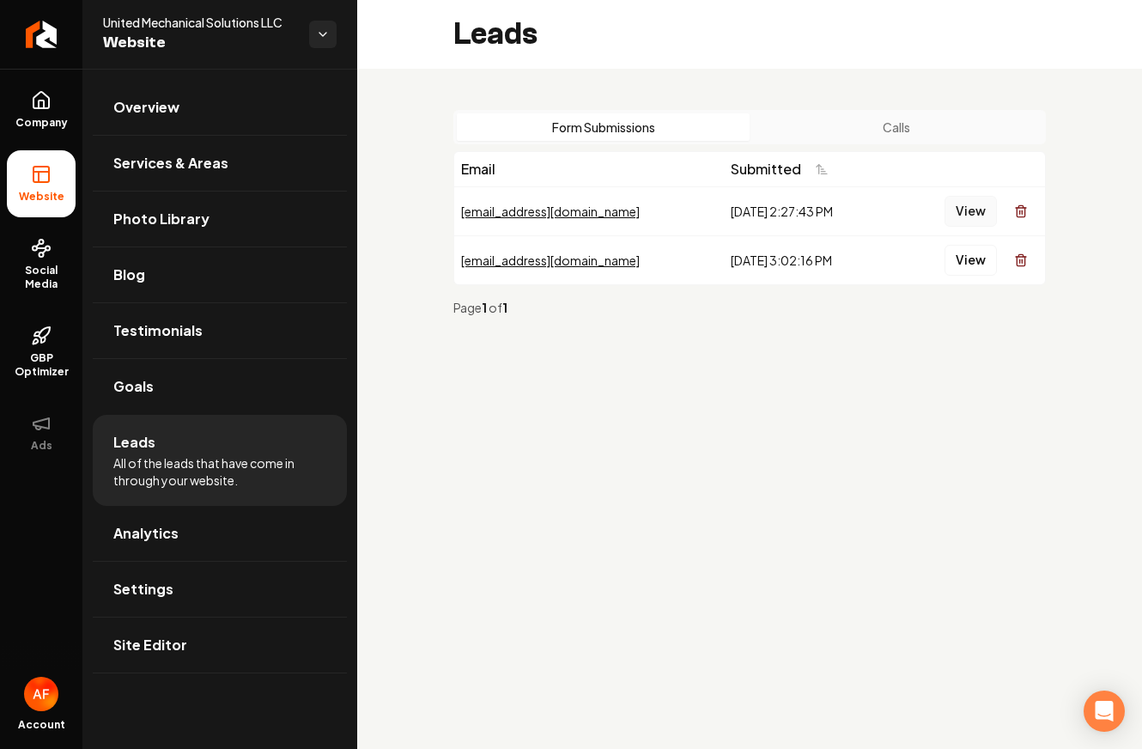
click at [986, 222] on button "View" at bounding box center [971, 211] width 52 height 31
click at [959, 268] on button "View" at bounding box center [971, 260] width 52 height 31
click at [937, 137] on button "Calls" at bounding box center [896, 126] width 293 height 27
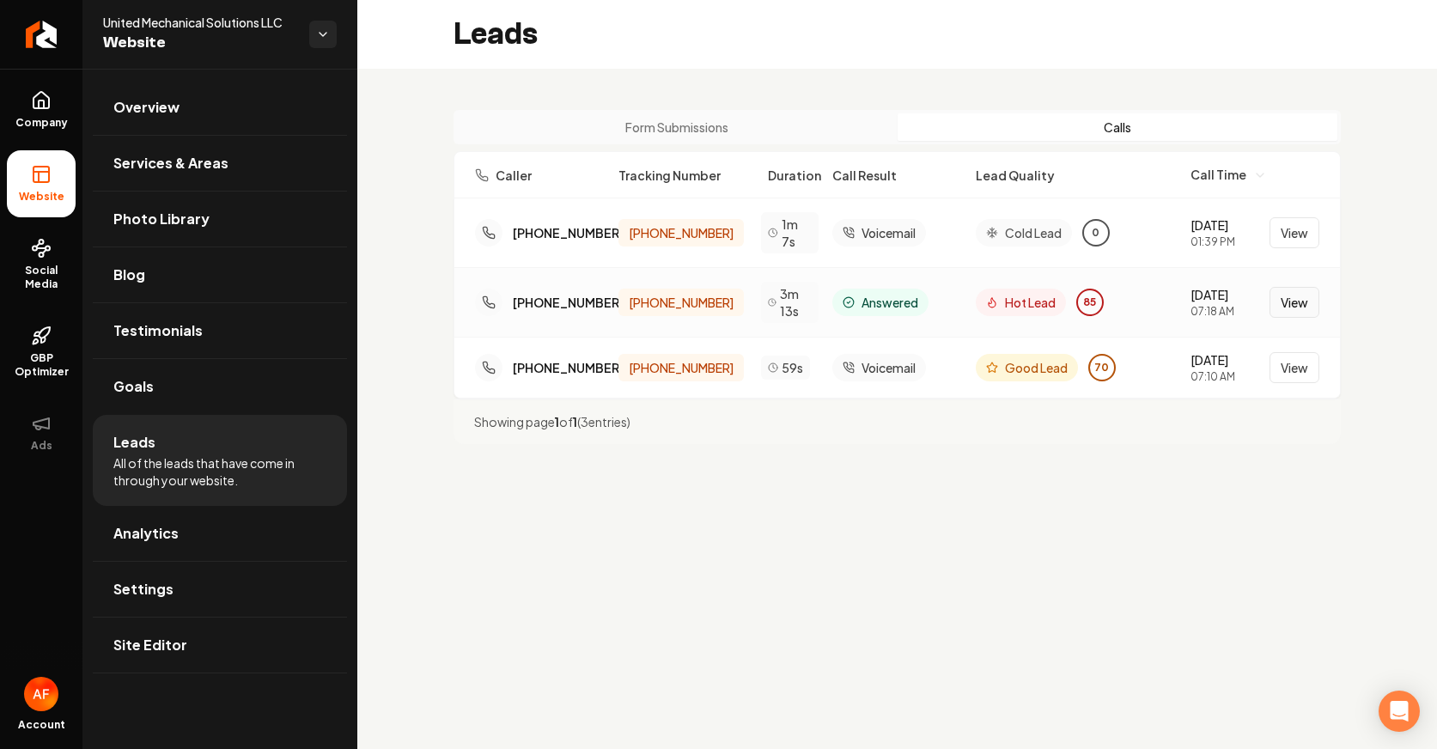
click at [1129, 301] on button "View" at bounding box center [1295, 302] width 50 height 31
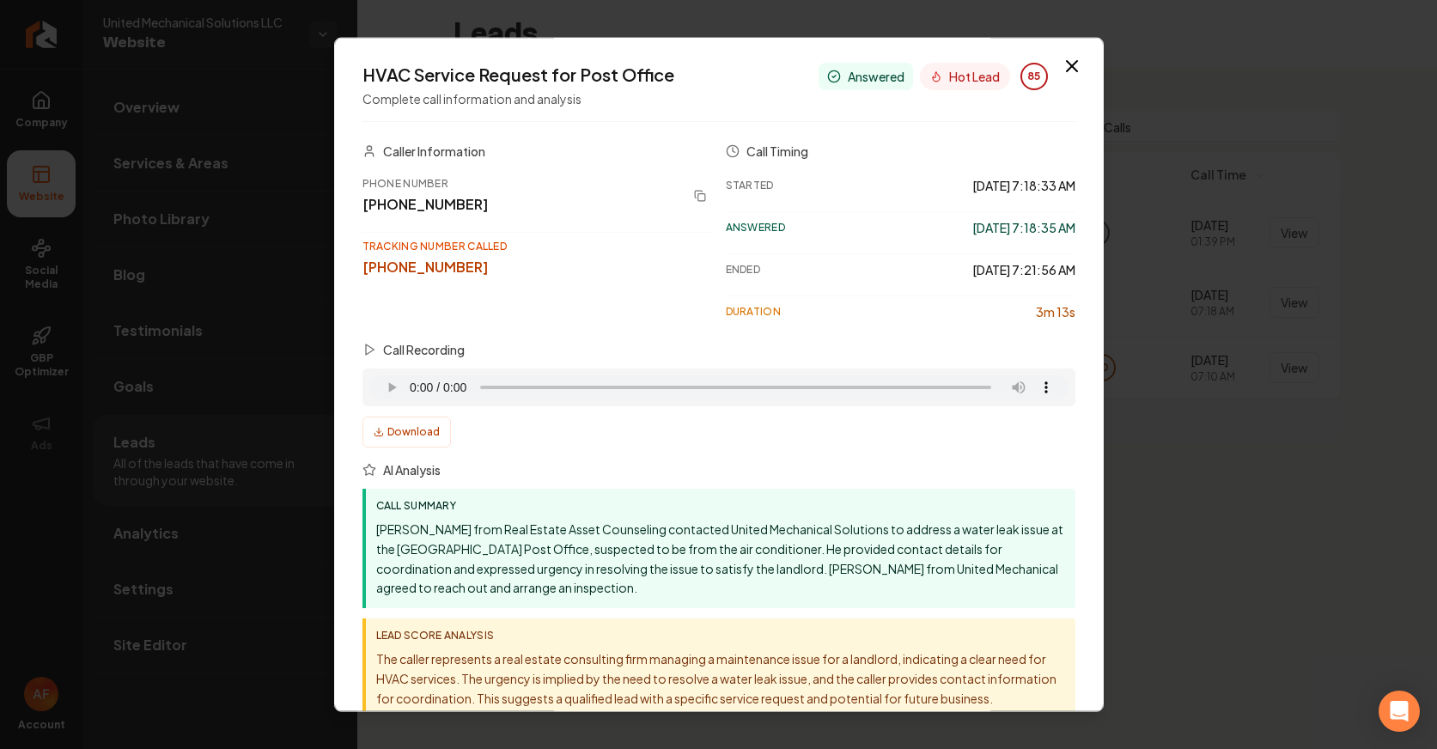
scroll to position [7, 0]
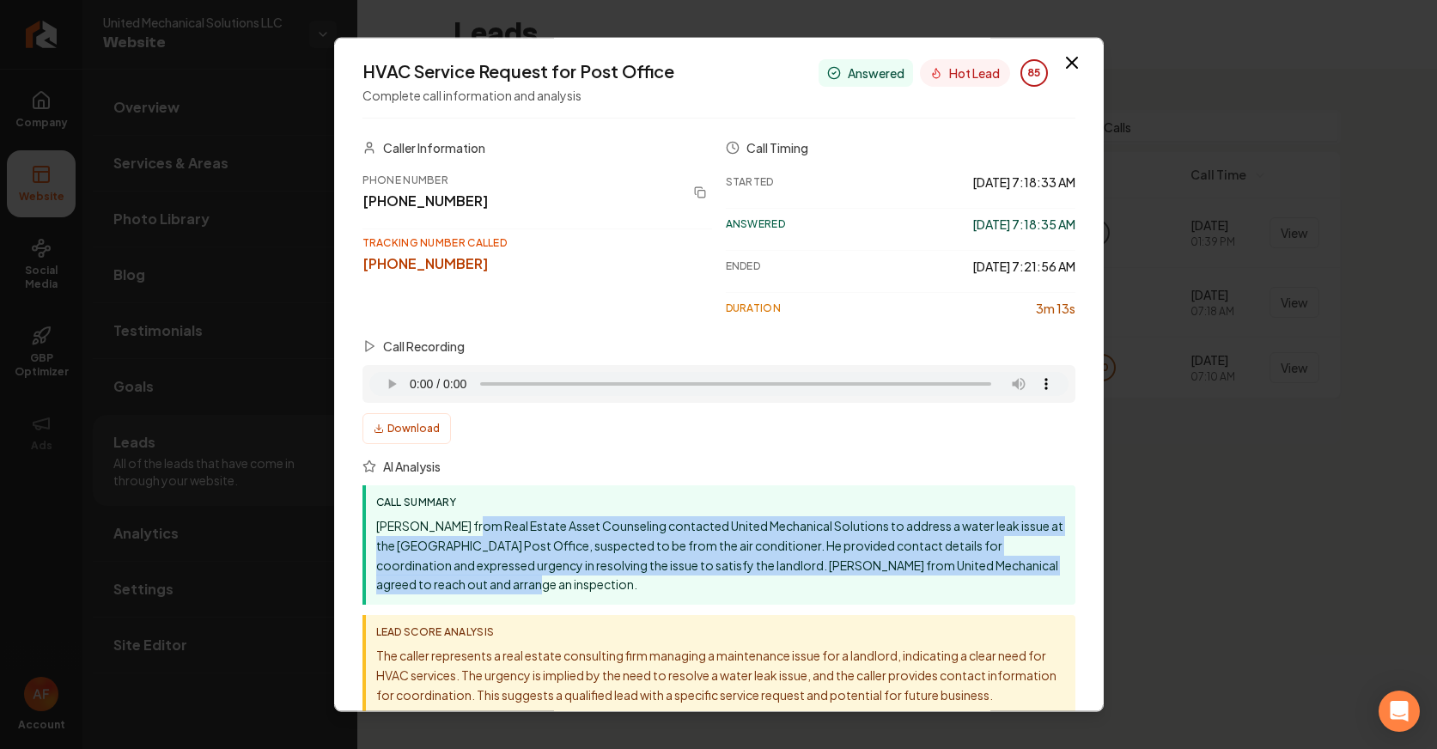
drag, startPoint x: 472, startPoint y: 517, endPoint x: 913, endPoint y: 581, distance: 445.2
click at [913, 581] on p "[PERSON_NAME] from Real Estate Asset Counseling contacted United Mechanical Sol…" at bounding box center [720, 555] width 689 height 78
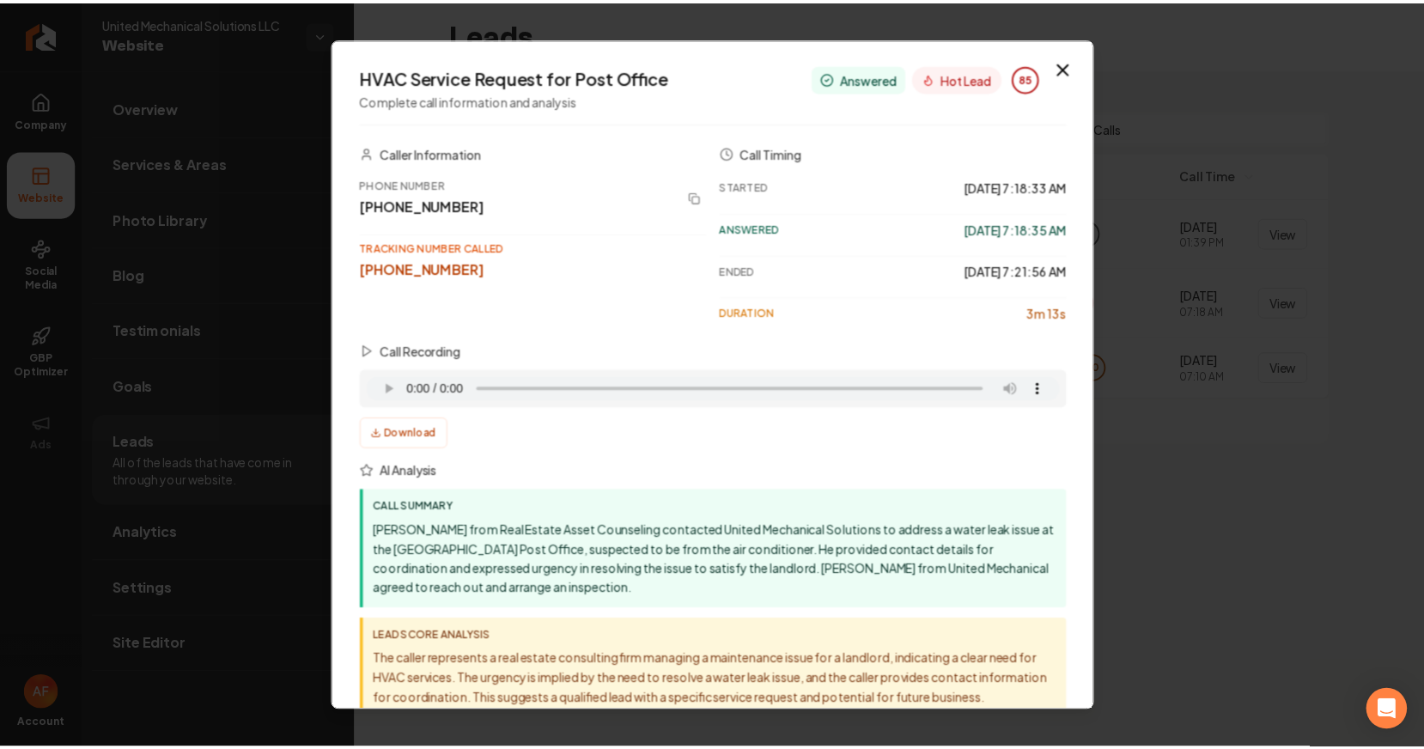
scroll to position [0, 0]
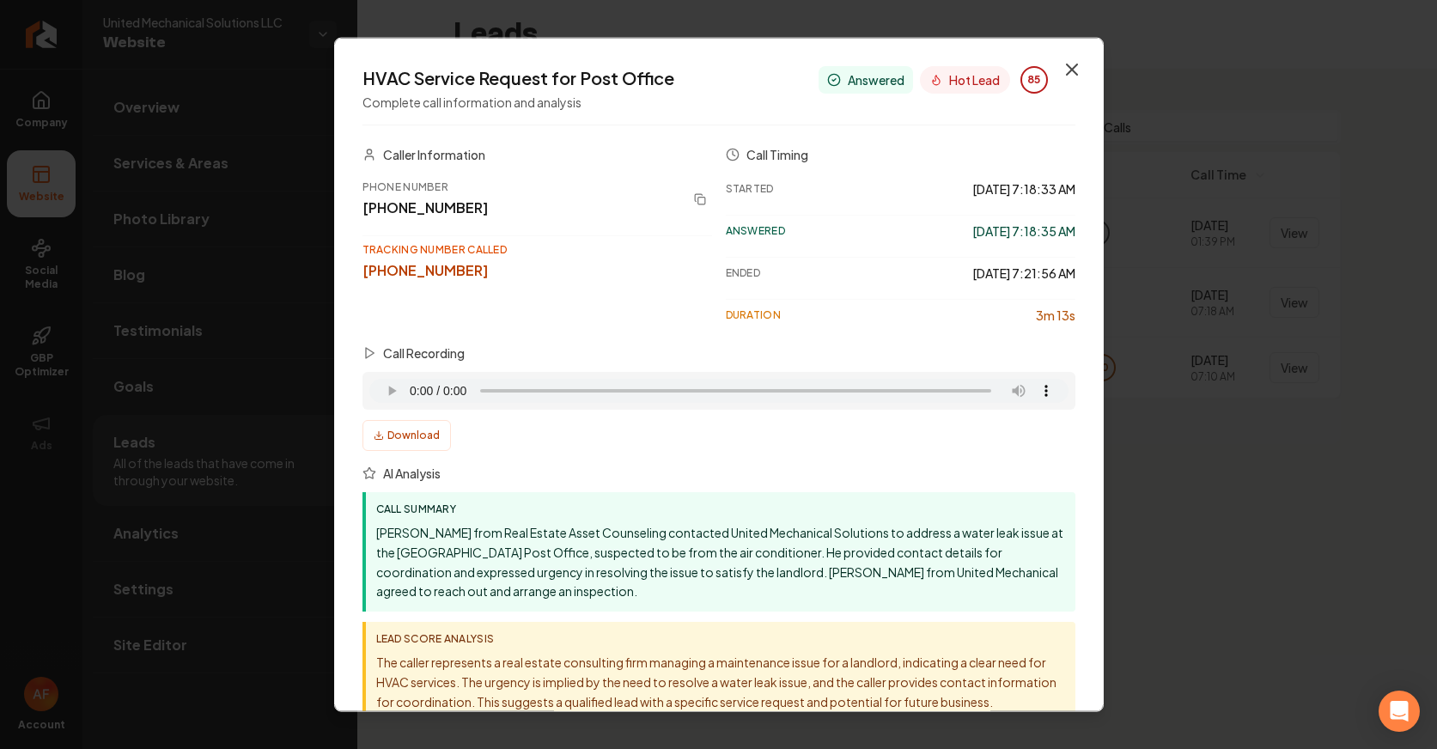
click at [1065, 59] on icon "button" at bounding box center [1072, 69] width 21 height 21
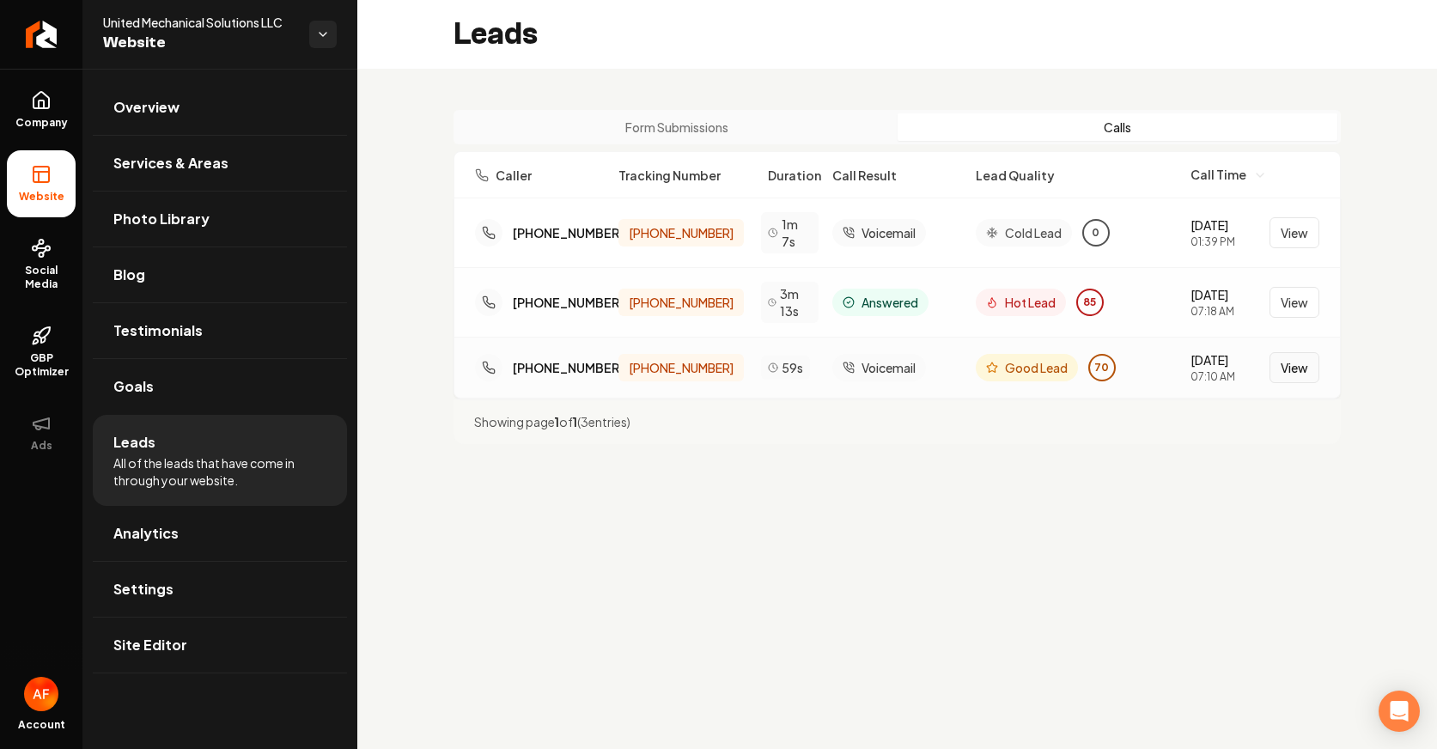
click at [1129, 369] on button "View" at bounding box center [1295, 367] width 50 height 31
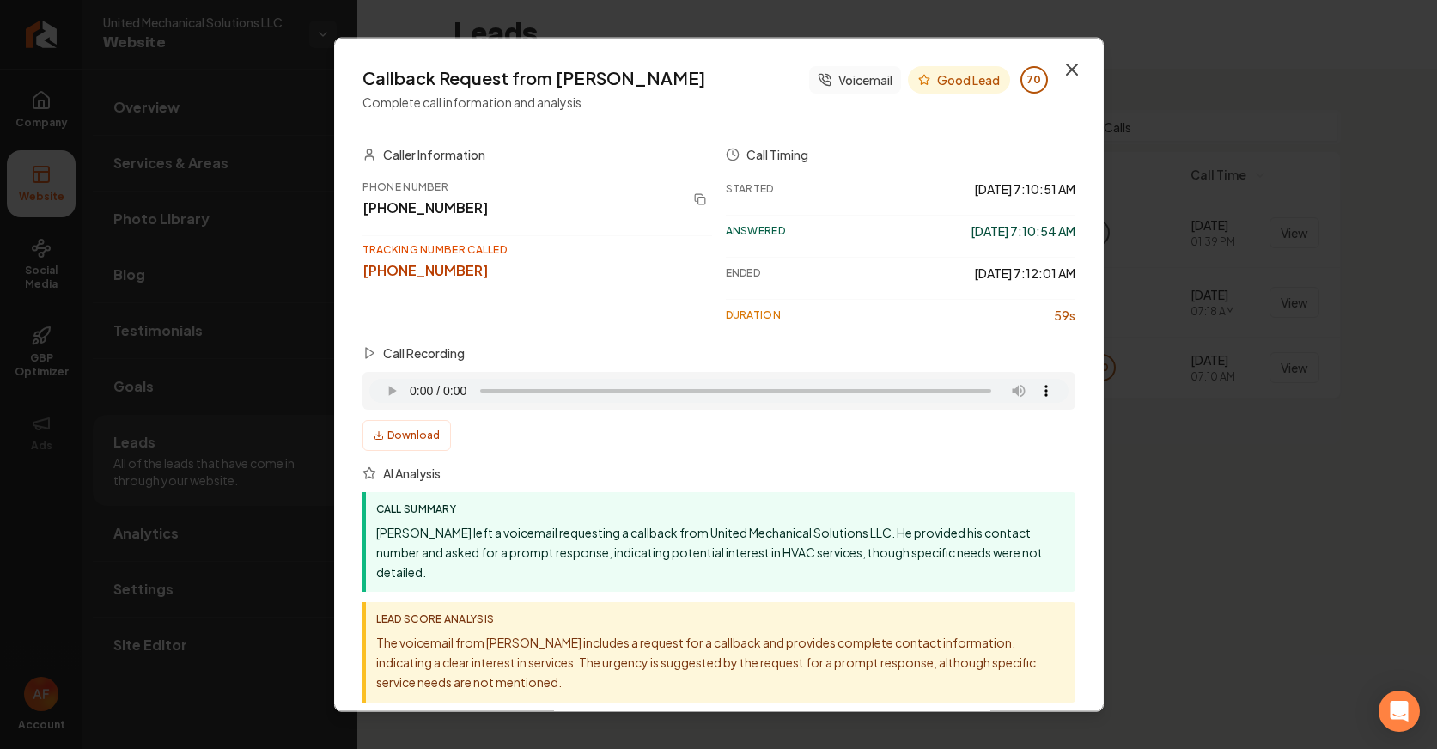
click at [1067, 67] on icon "button" at bounding box center [1072, 69] width 10 height 10
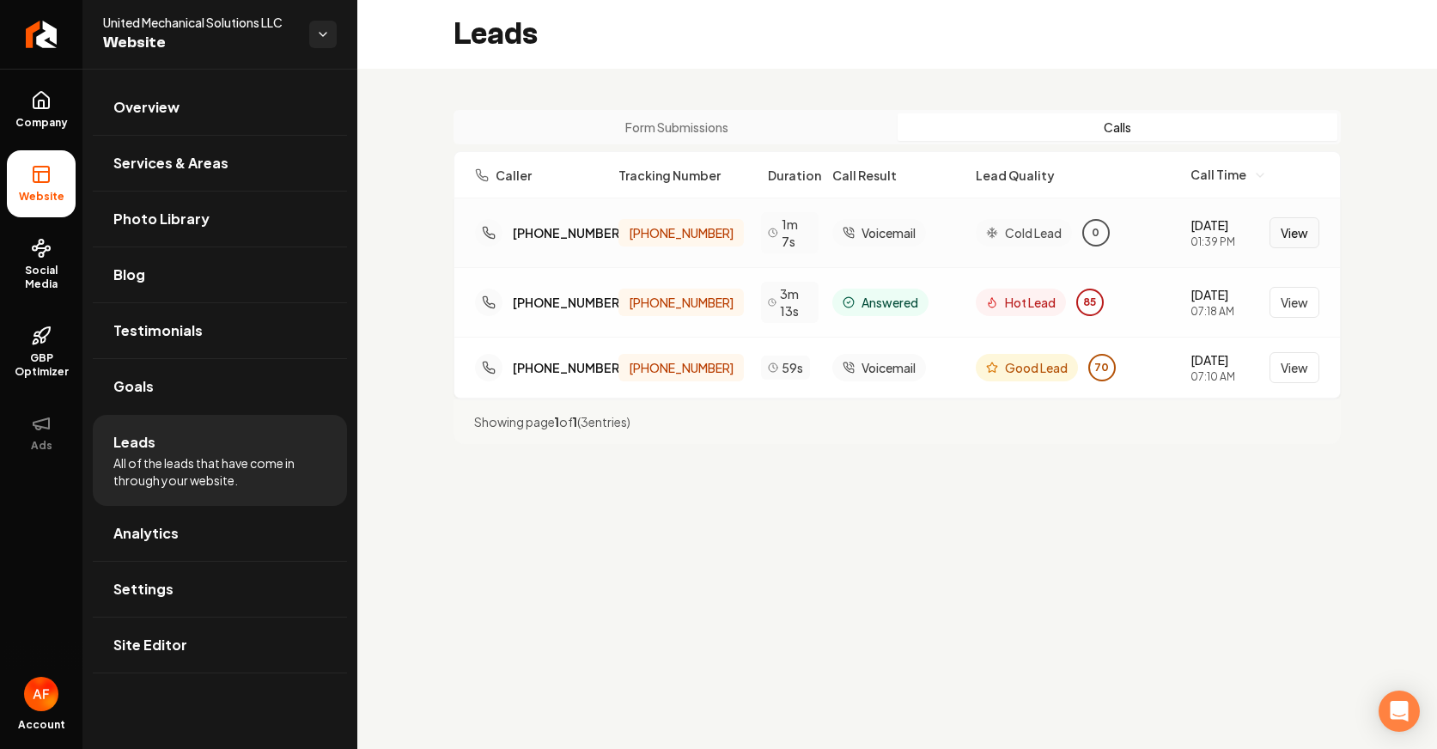
click at [1129, 235] on button "View" at bounding box center [1295, 232] width 50 height 31
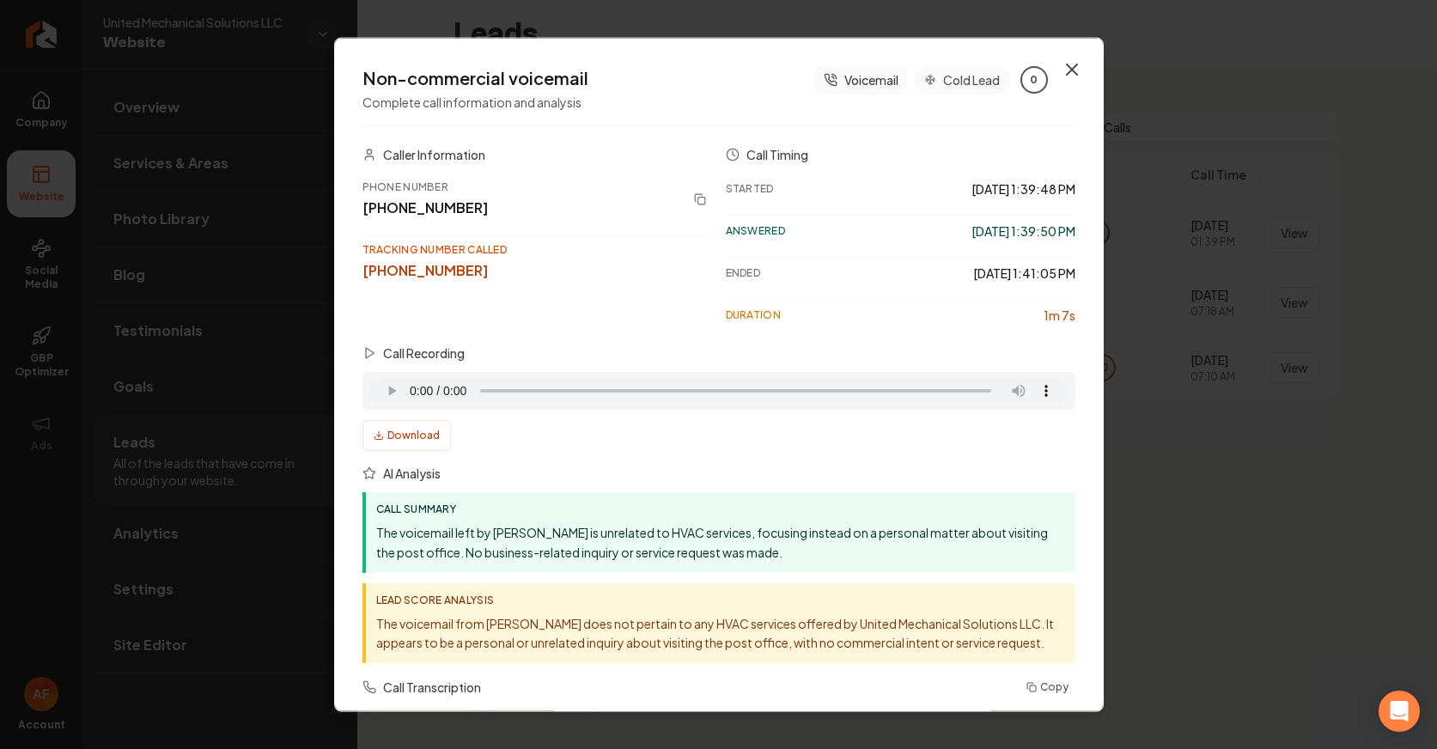
click at [1067, 66] on icon "button" at bounding box center [1072, 69] width 10 height 10
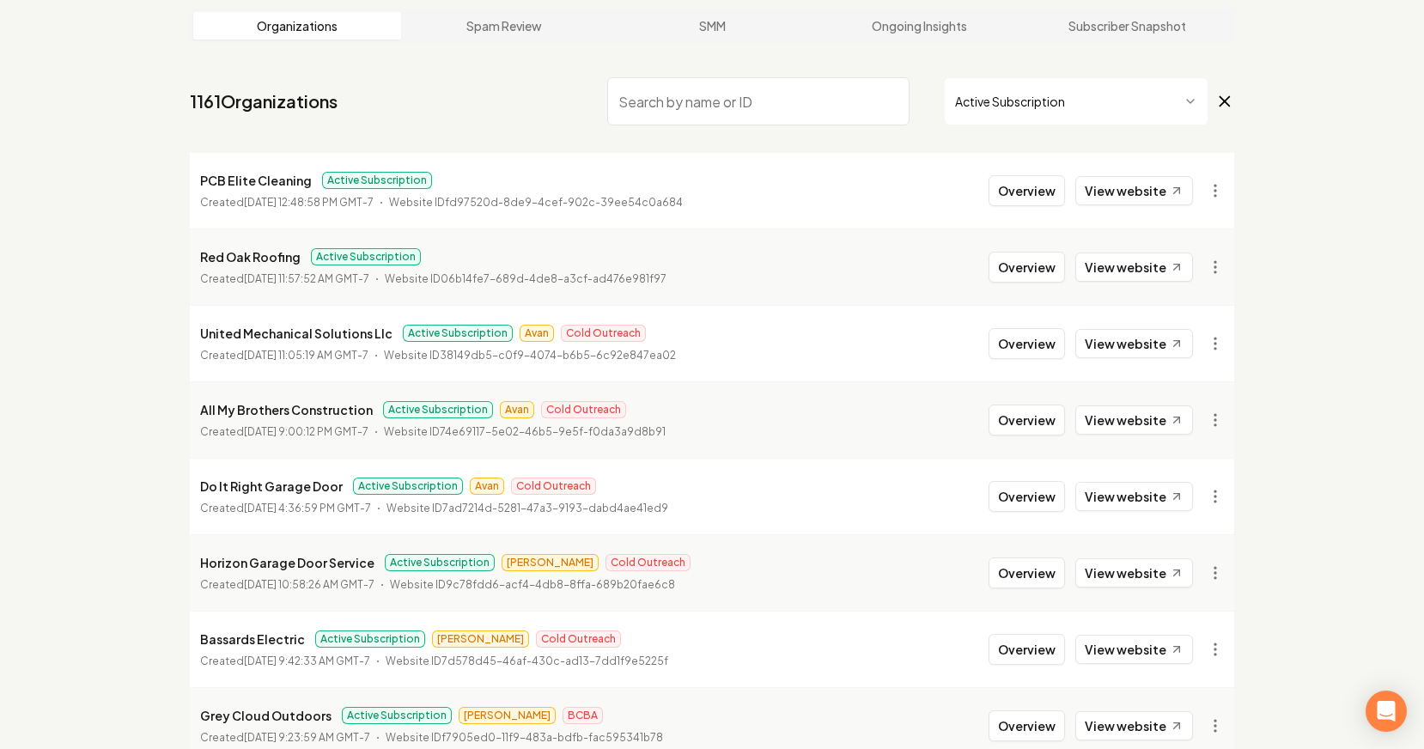
scroll to position [324, 0]
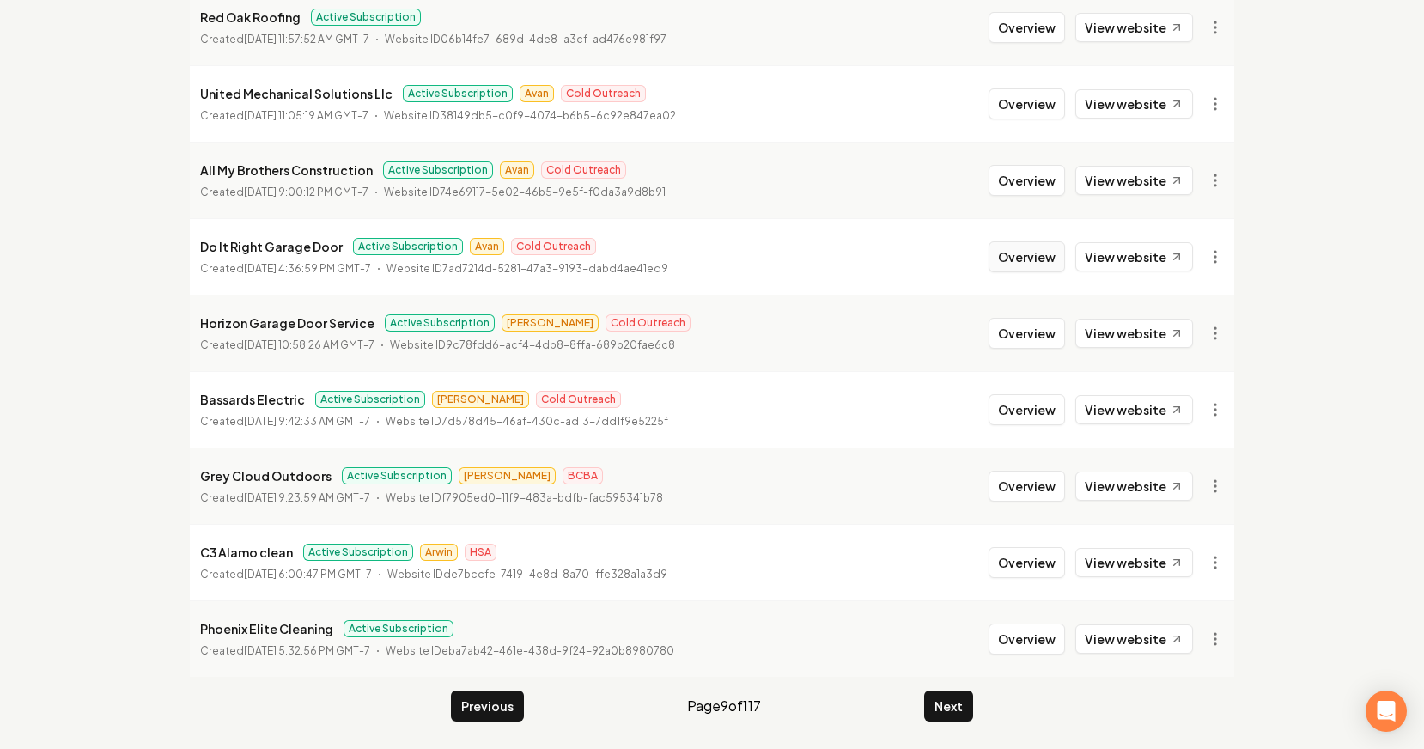
click at [1004, 253] on button "Overview" at bounding box center [1027, 256] width 76 height 31
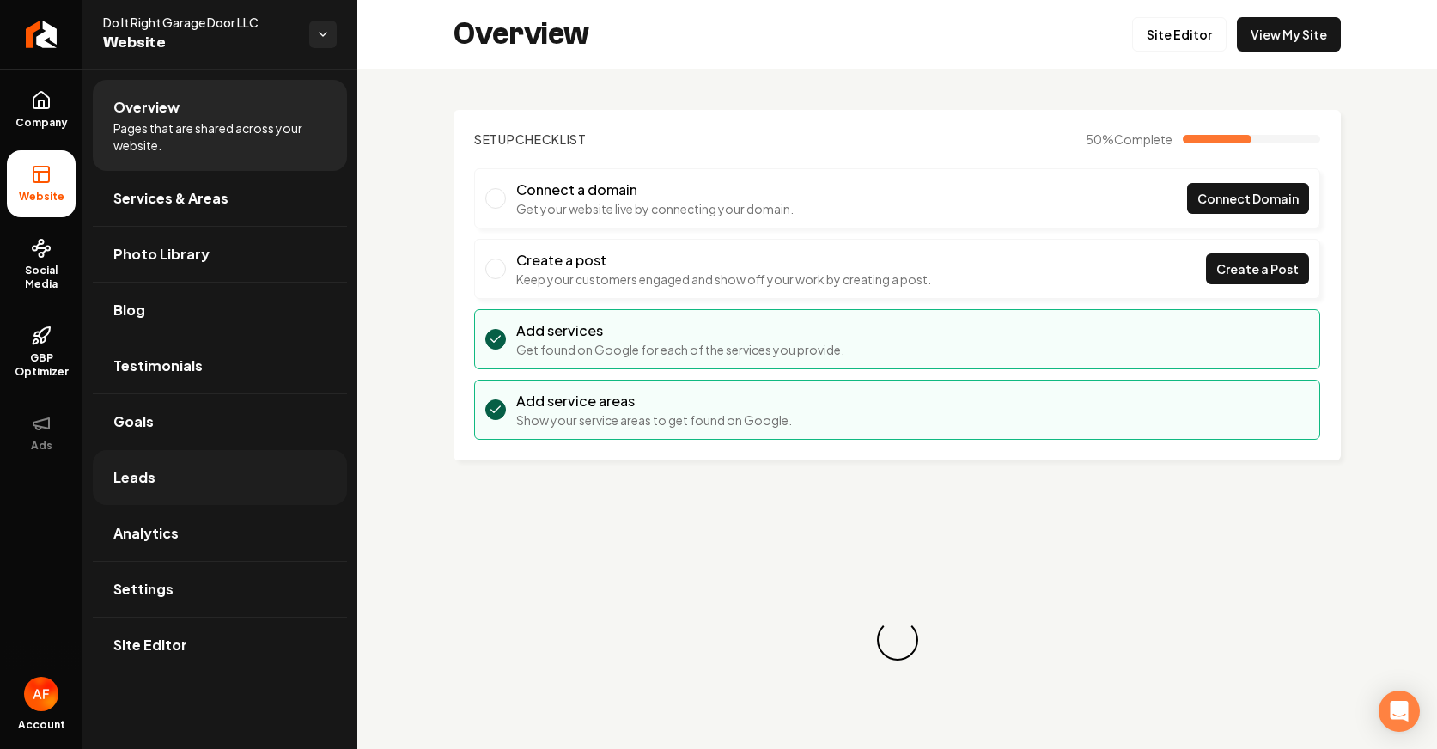
click at [126, 472] on span "Leads" at bounding box center [134, 477] width 42 height 21
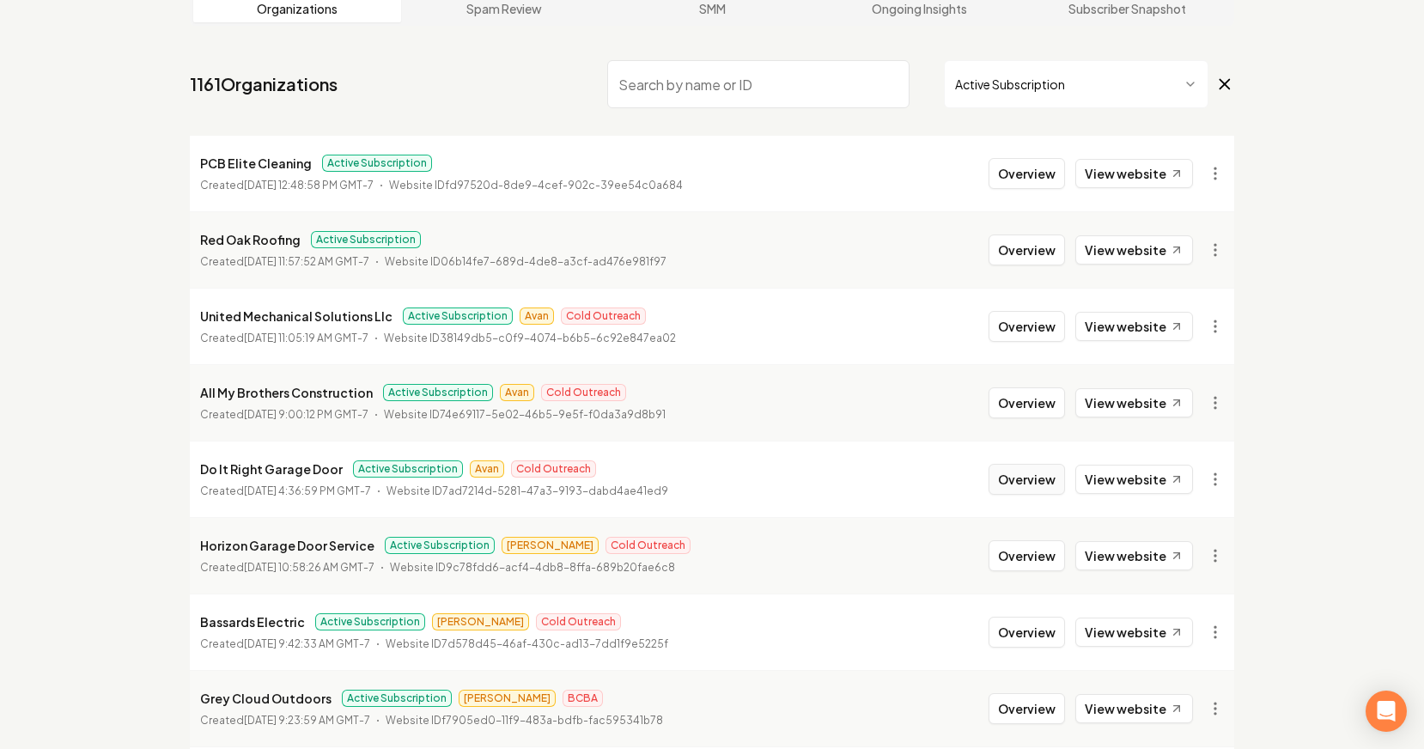
scroll to position [324, 0]
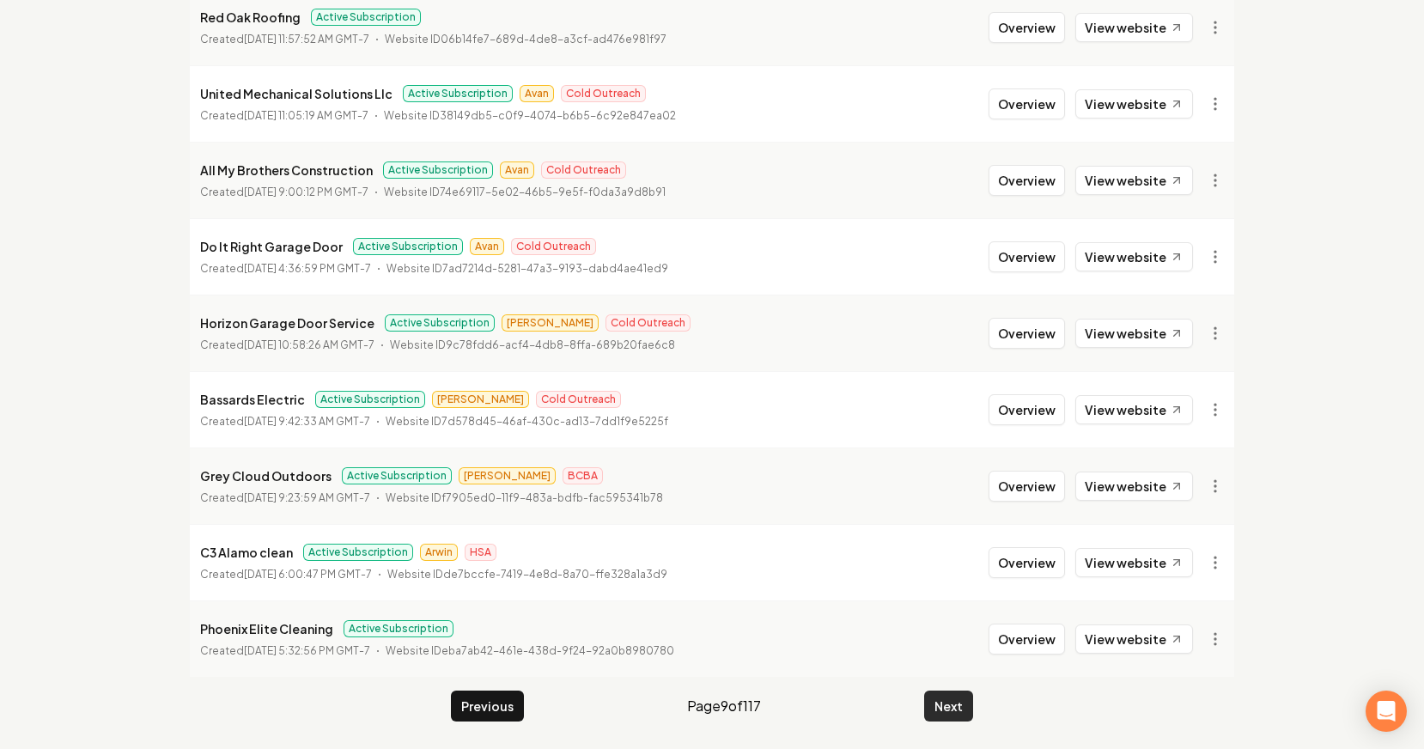
click at [953, 701] on button "Next" at bounding box center [948, 706] width 49 height 31
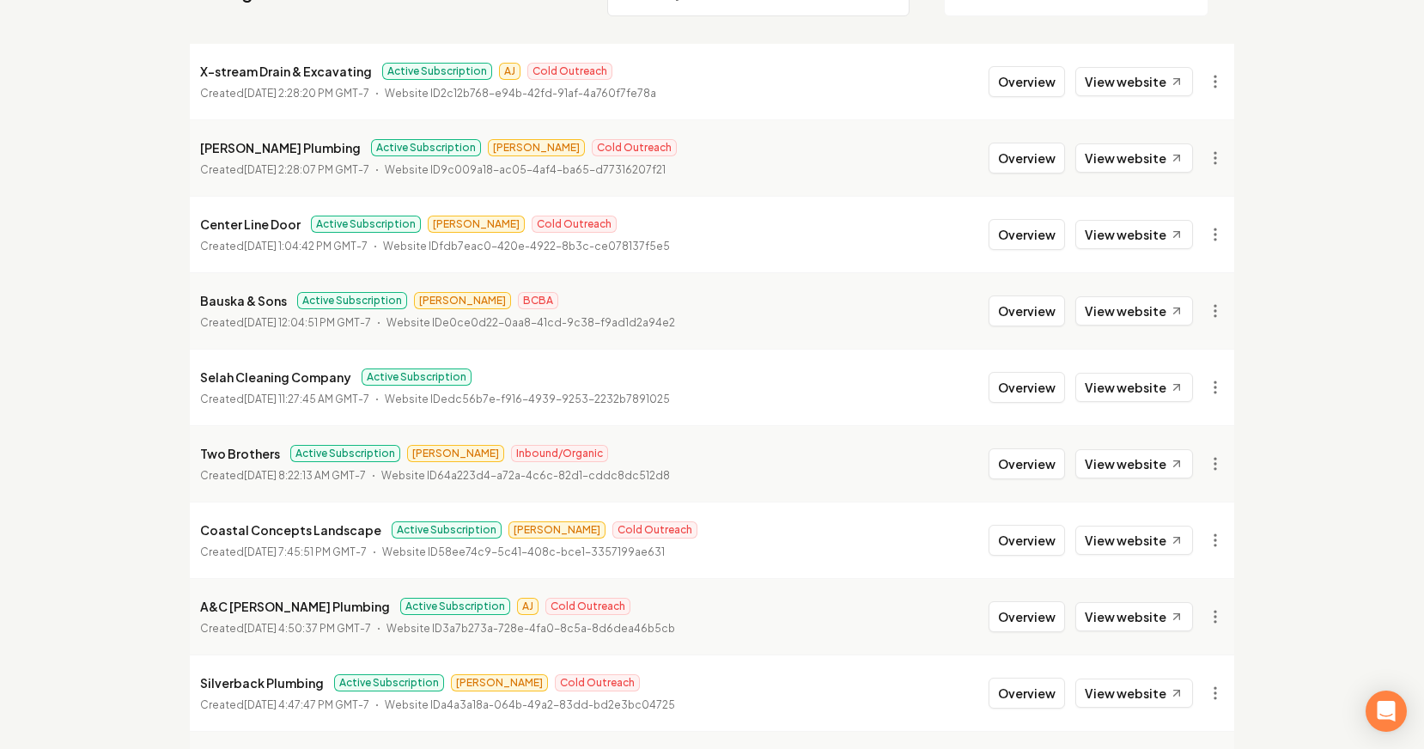
scroll to position [324, 0]
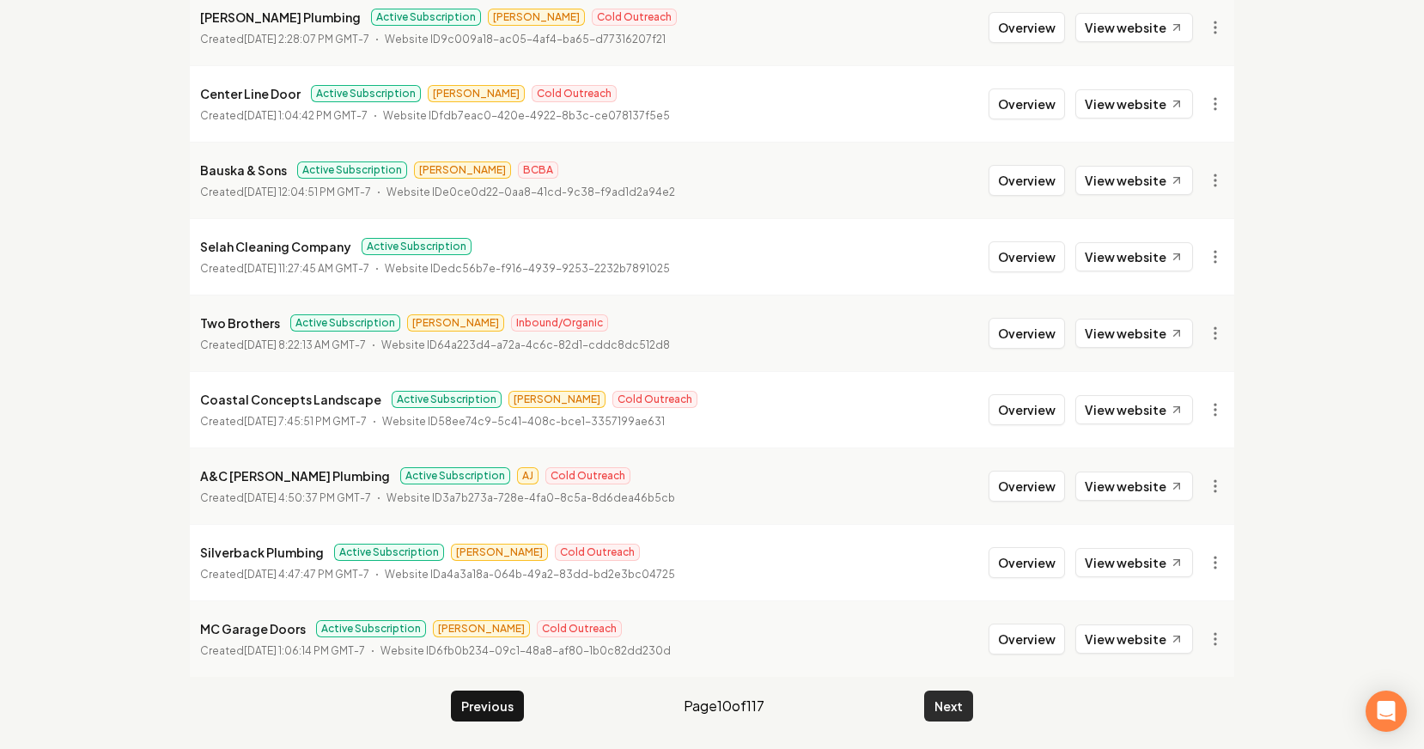
click at [967, 693] on button "Next" at bounding box center [948, 706] width 49 height 31
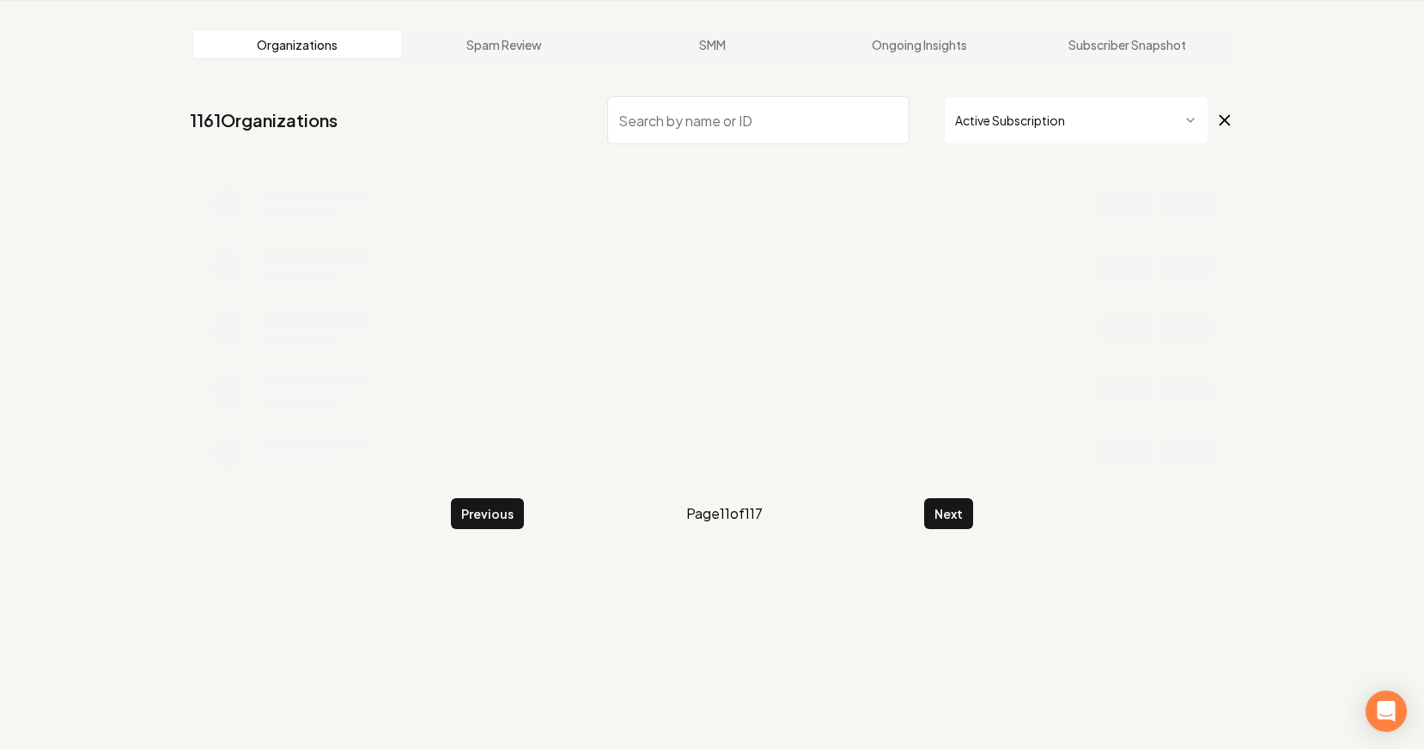
scroll to position [324, 0]
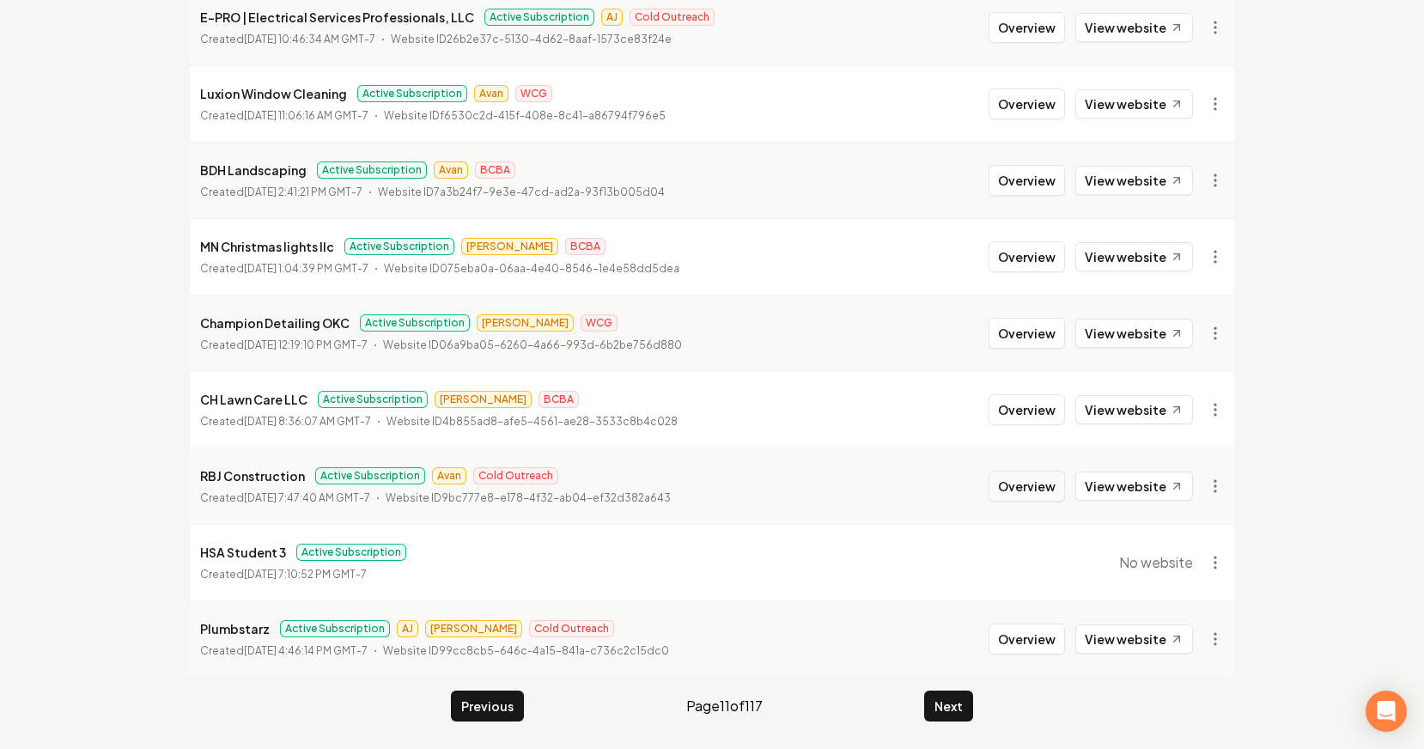
click at [1019, 493] on button "Overview" at bounding box center [1027, 486] width 76 height 31
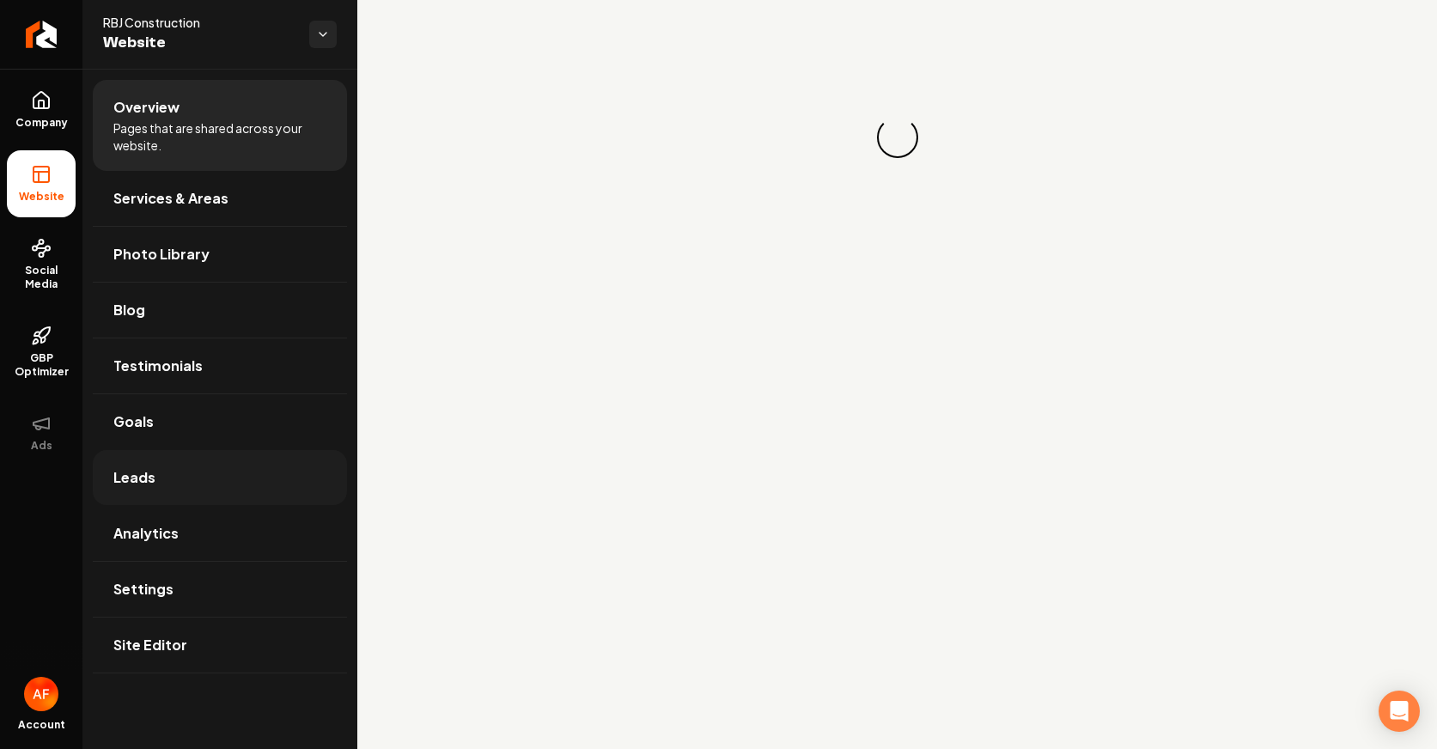
click at [201, 496] on link "Leads" at bounding box center [220, 477] width 254 height 55
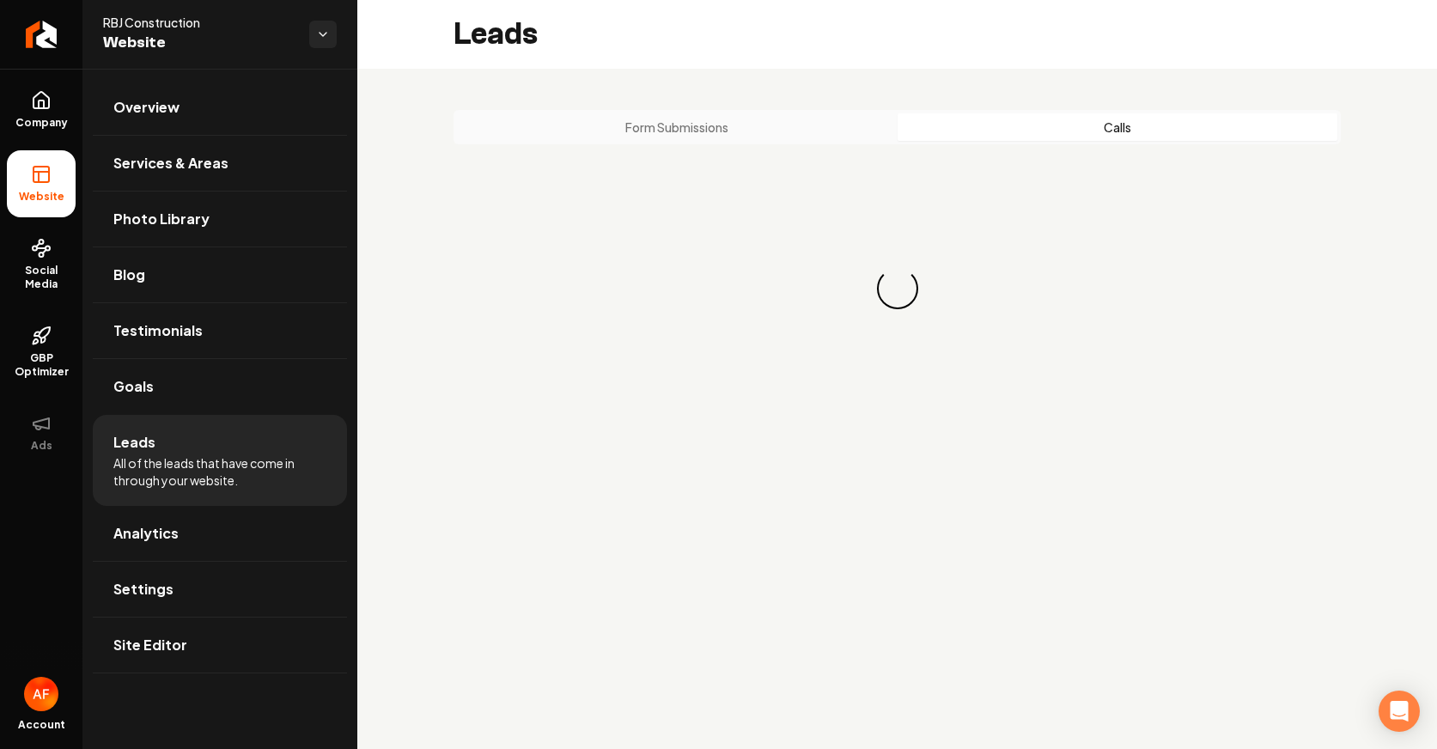
click at [1014, 136] on button "Calls" at bounding box center [1118, 126] width 441 height 27
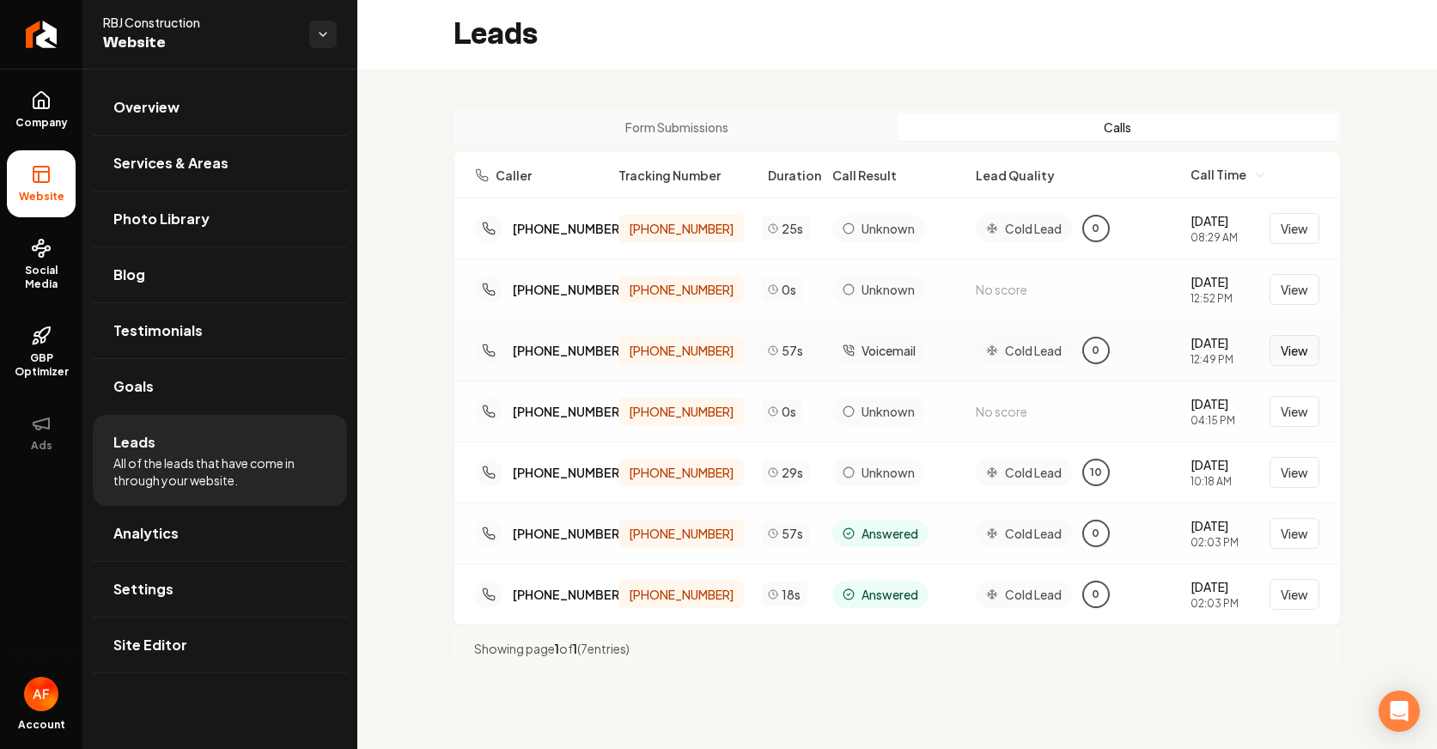
click at [1129, 358] on button "View" at bounding box center [1295, 350] width 50 height 31
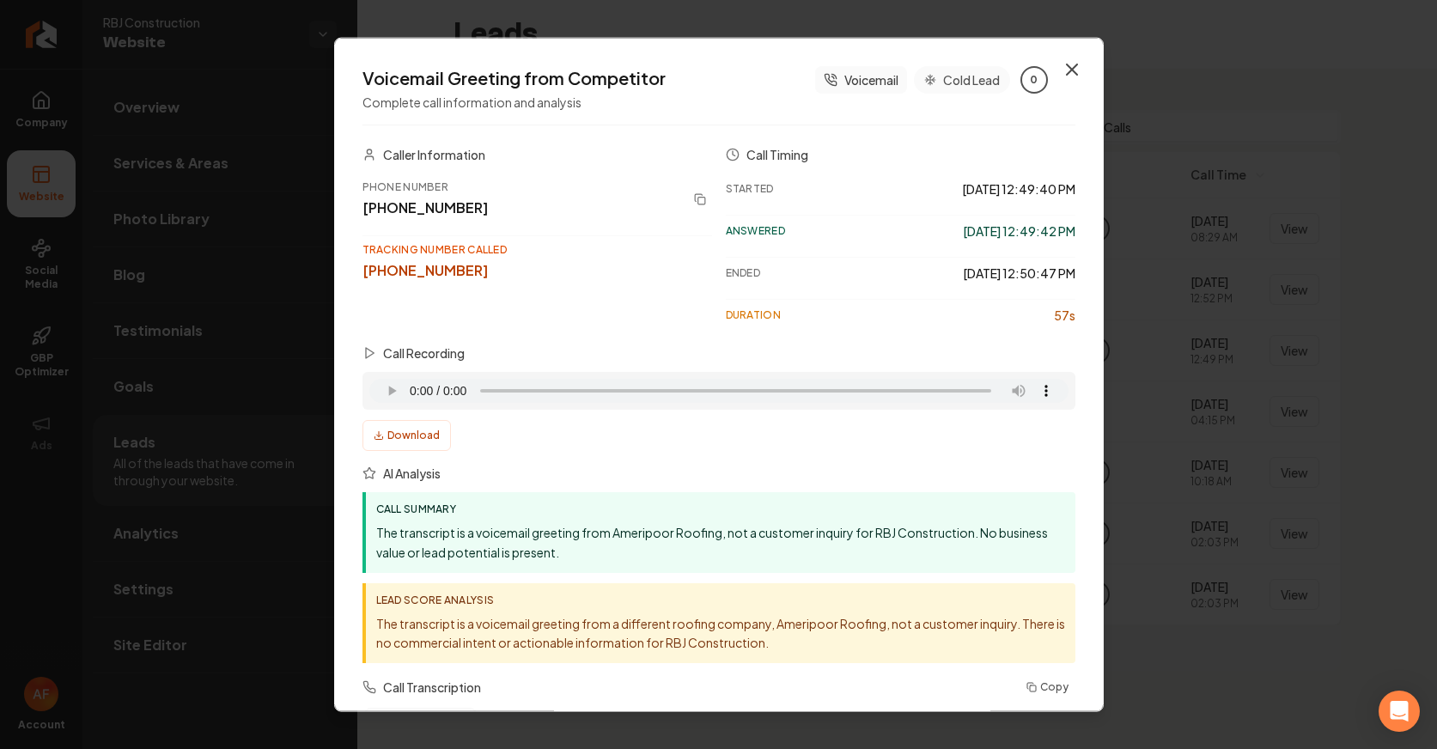
click at [1062, 71] on icon "button" at bounding box center [1072, 69] width 21 height 21
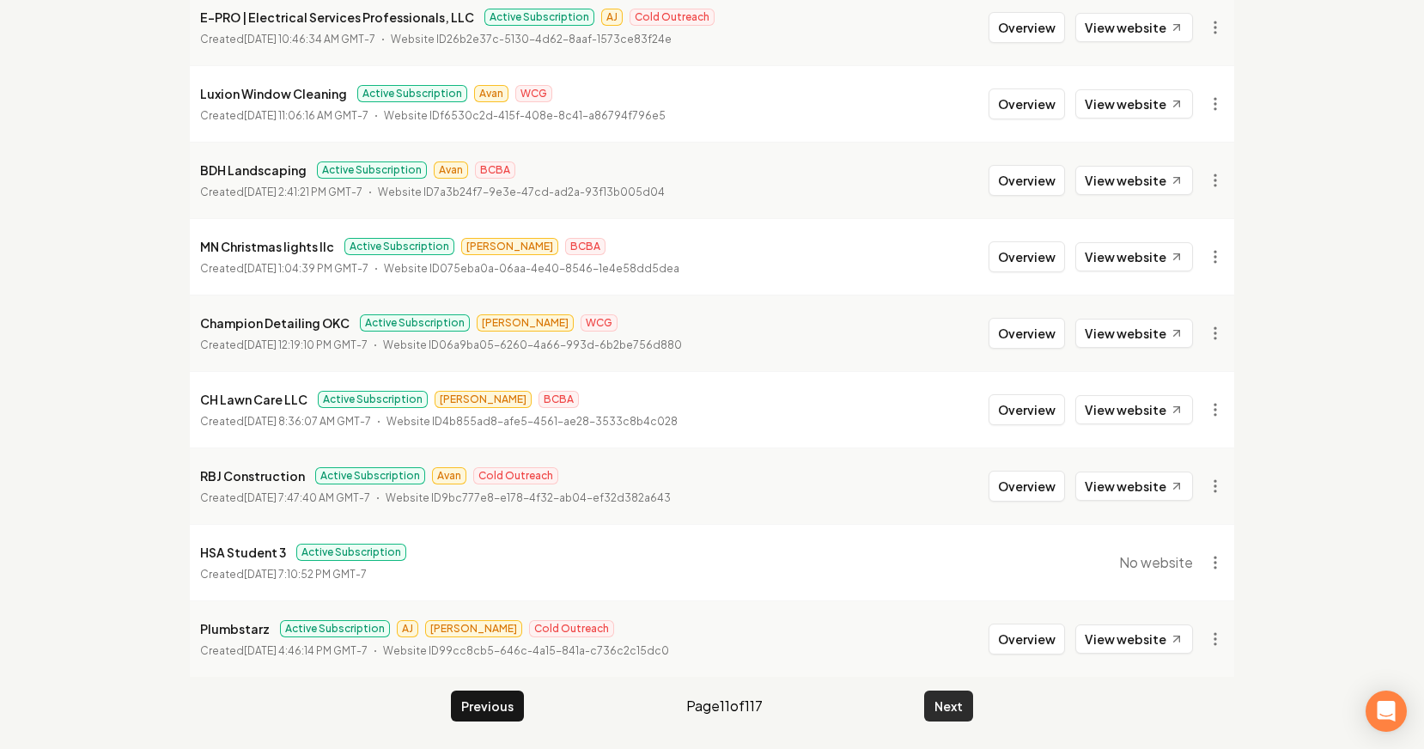
click at [950, 712] on button "Next" at bounding box center [948, 706] width 49 height 31
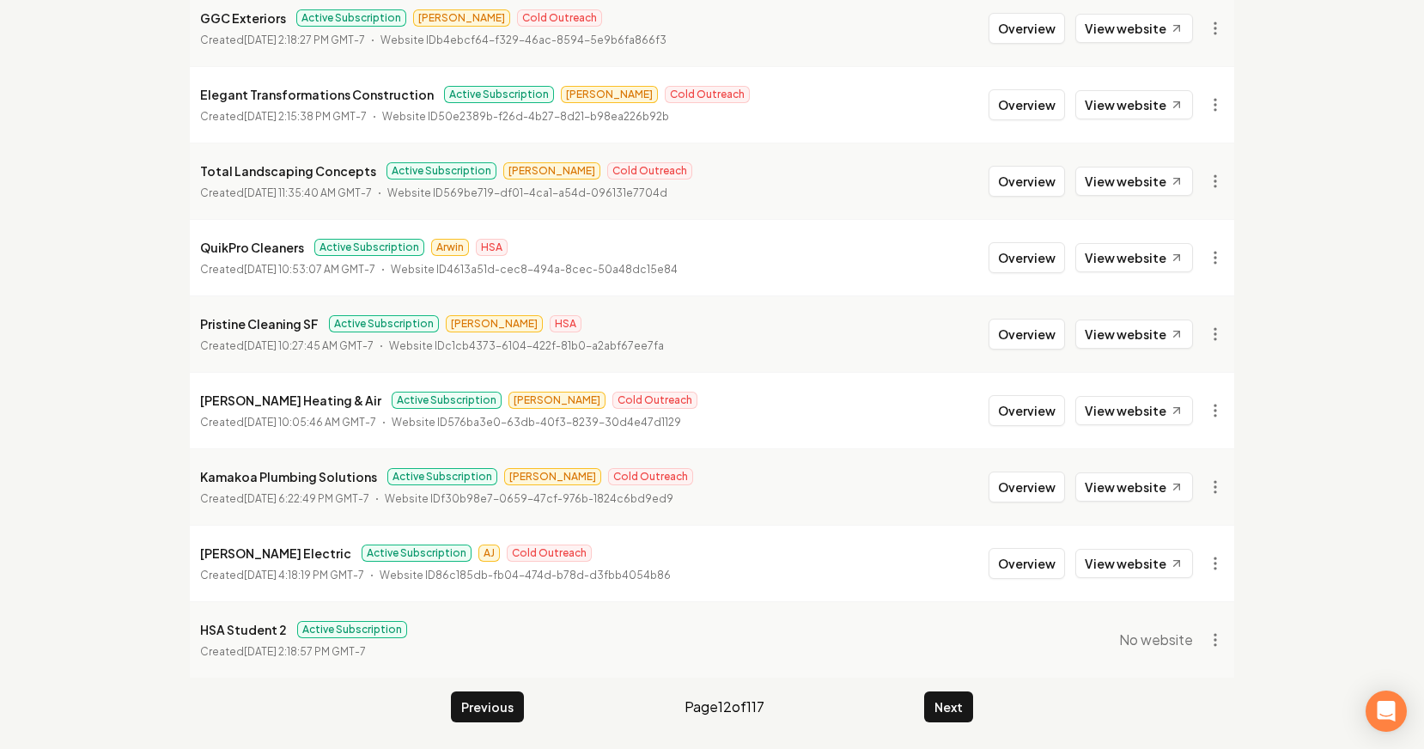
scroll to position [324, 0]
click at [953, 678] on main "Organizations Spam Review SMM Ongoing Insights Subscriber Snapshot 1161 Organiz…" at bounding box center [711, 245] width 1099 height 1008
click at [953, 689] on main "Organizations Spam Review SMM Ongoing Insights Subscriber Snapshot 1161 Organiz…" at bounding box center [711, 245] width 1099 height 1008
click at [951, 704] on button "Next" at bounding box center [948, 706] width 49 height 31
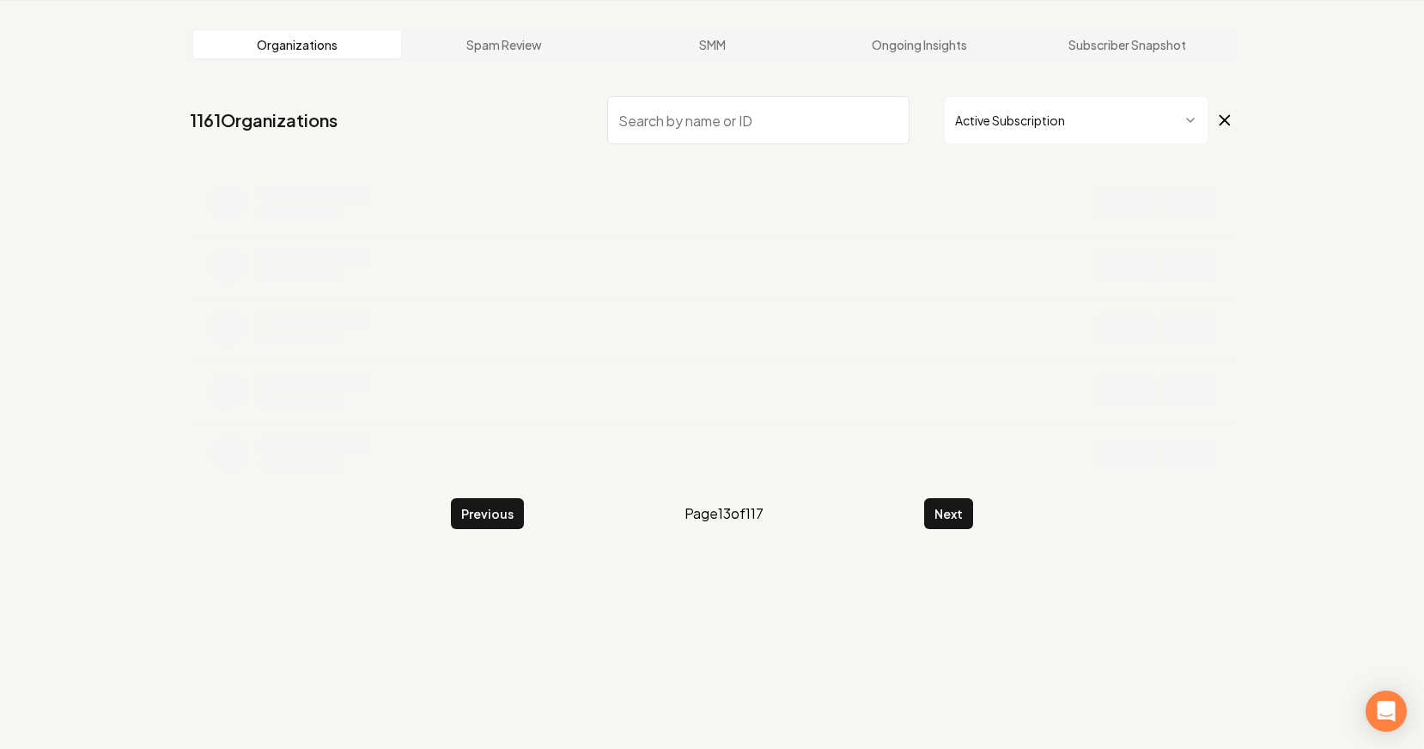
scroll to position [324, 0]
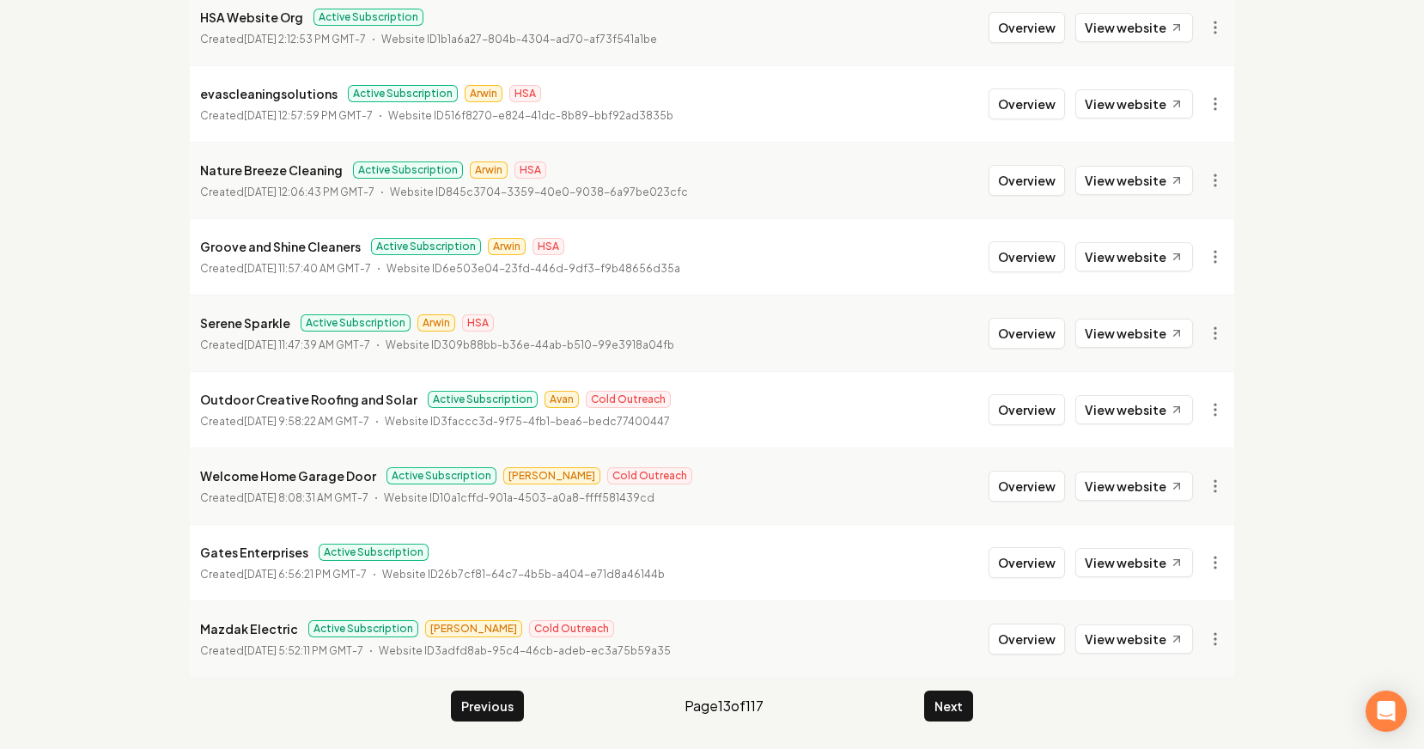
click at [984, 408] on li "Outdoor Creative Roofing and Solar Active Subscription Avan Cold Outreach Creat…" at bounding box center [712, 409] width 1045 height 76
click at [1017, 410] on button "Overview" at bounding box center [1027, 409] width 76 height 31
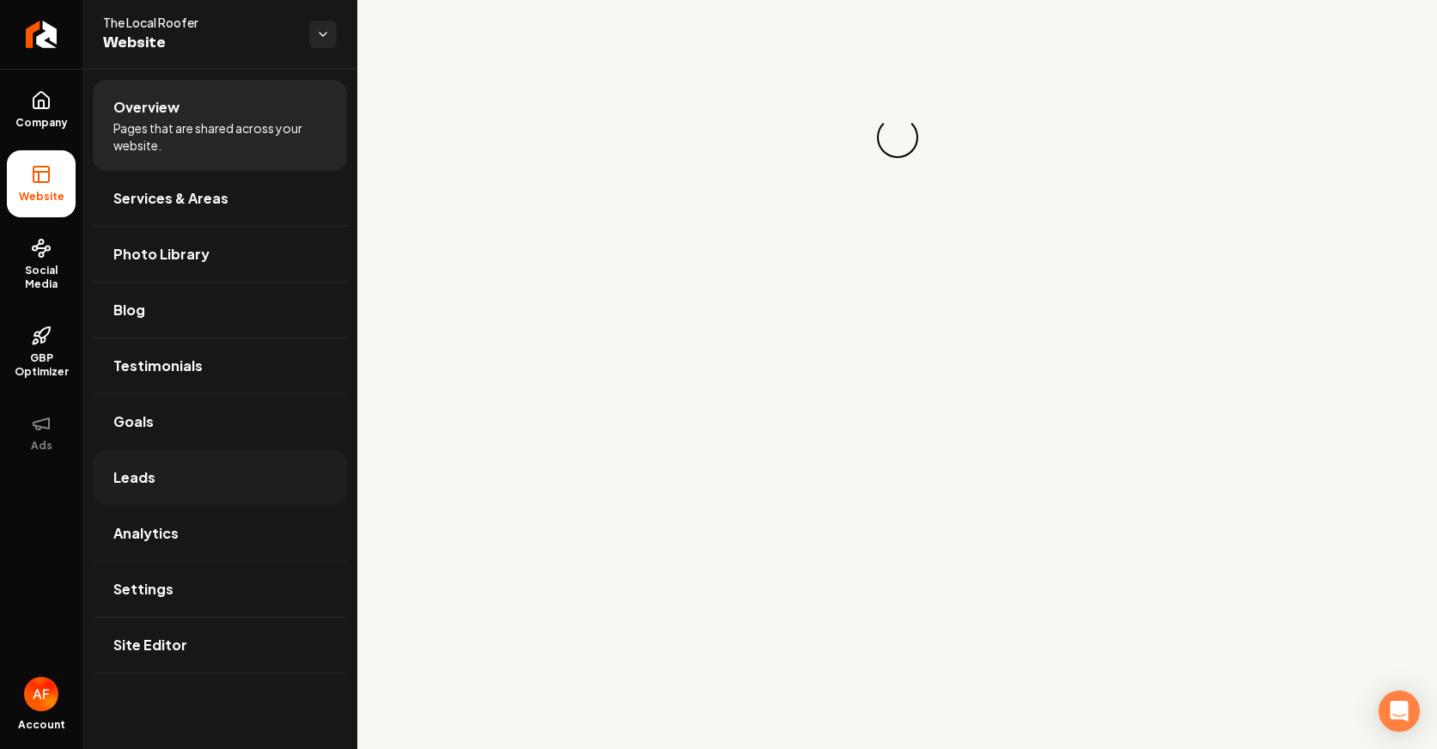
click at [210, 470] on link "Leads" at bounding box center [220, 477] width 254 height 55
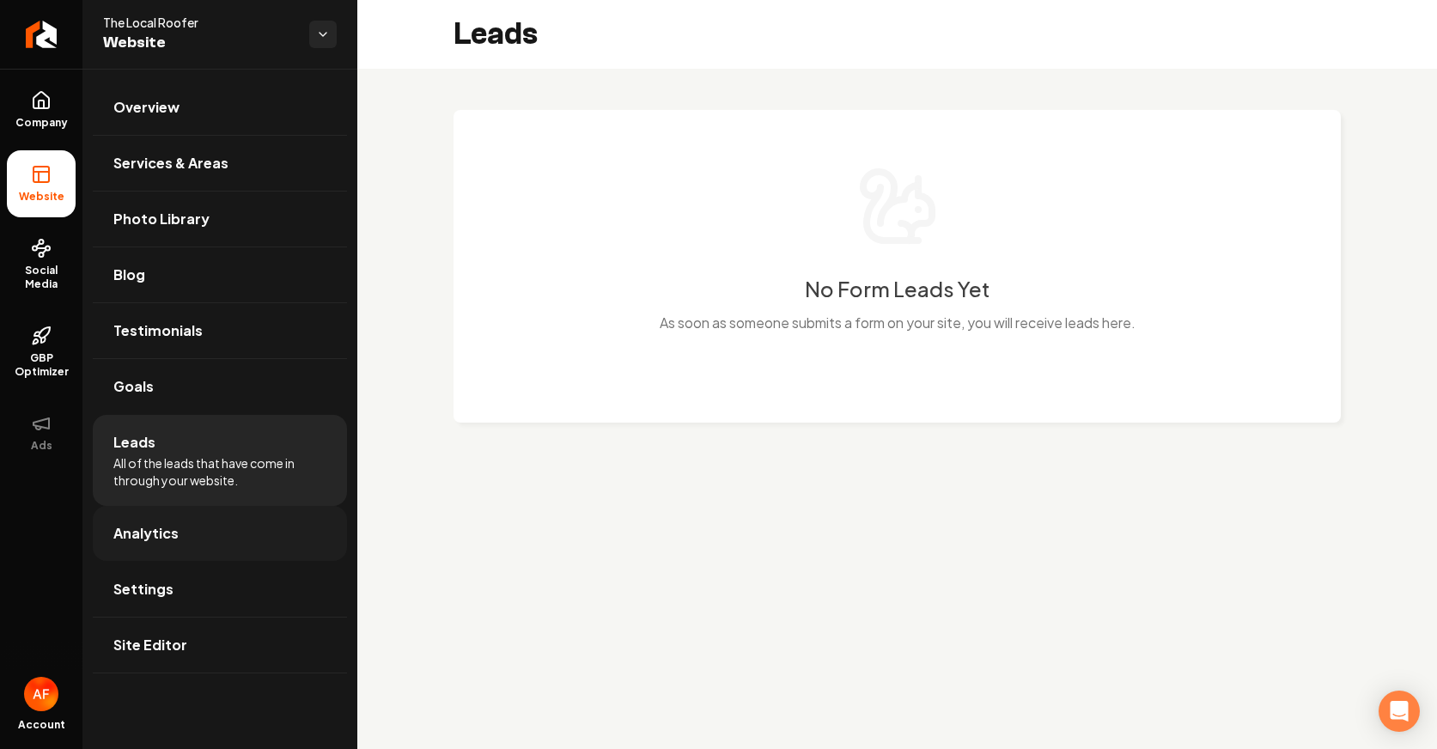
click at [202, 518] on link "Analytics" at bounding box center [220, 533] width 254 height 55
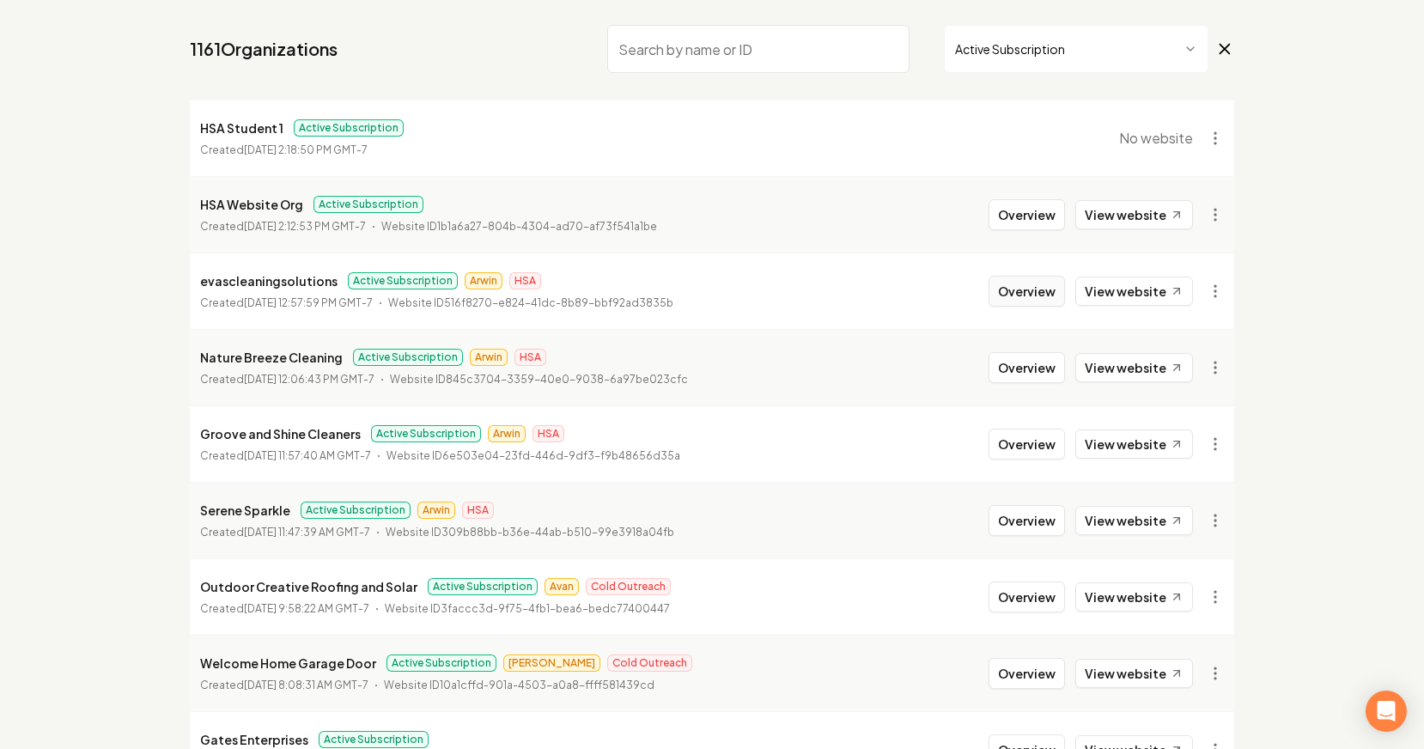
scroll to position [324, 0]
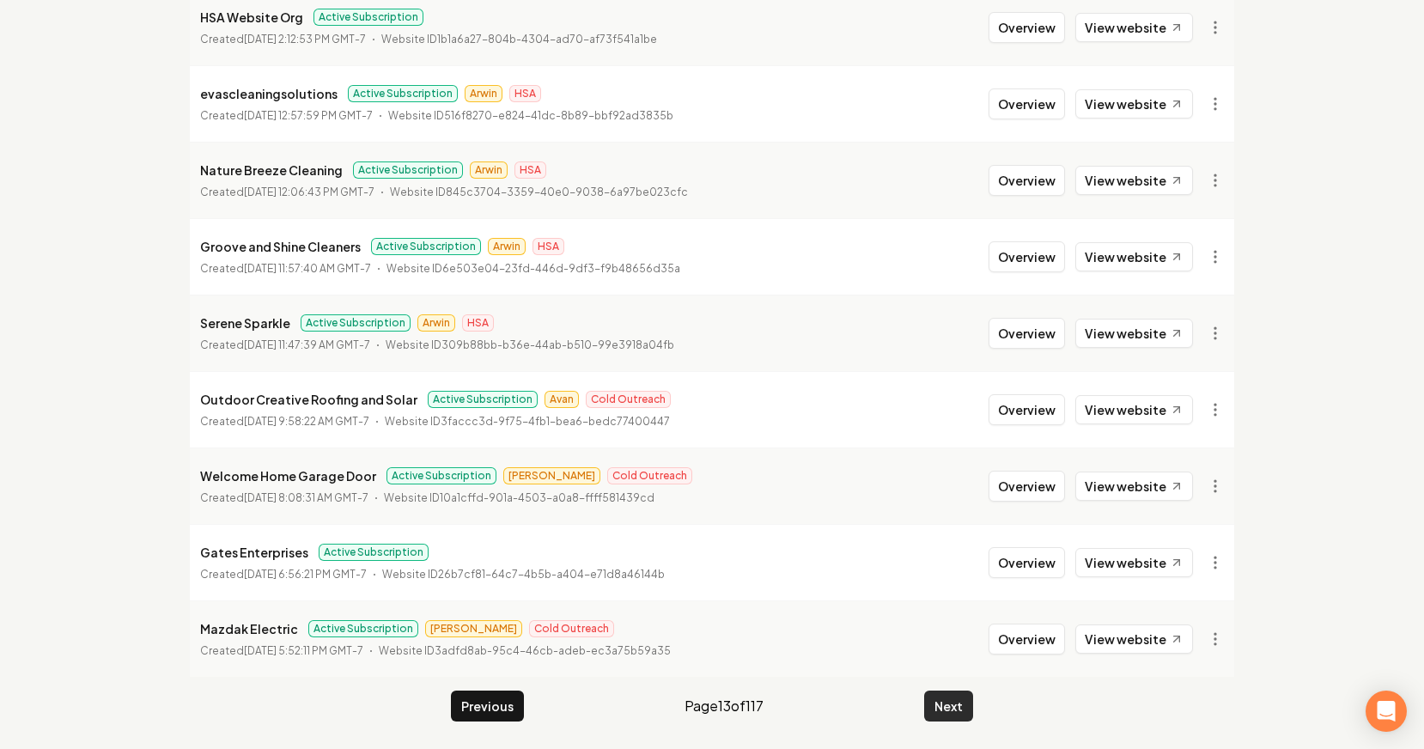
click at [965, 698] on button "Next" at bounding box center [948, 706] width 49 height 31
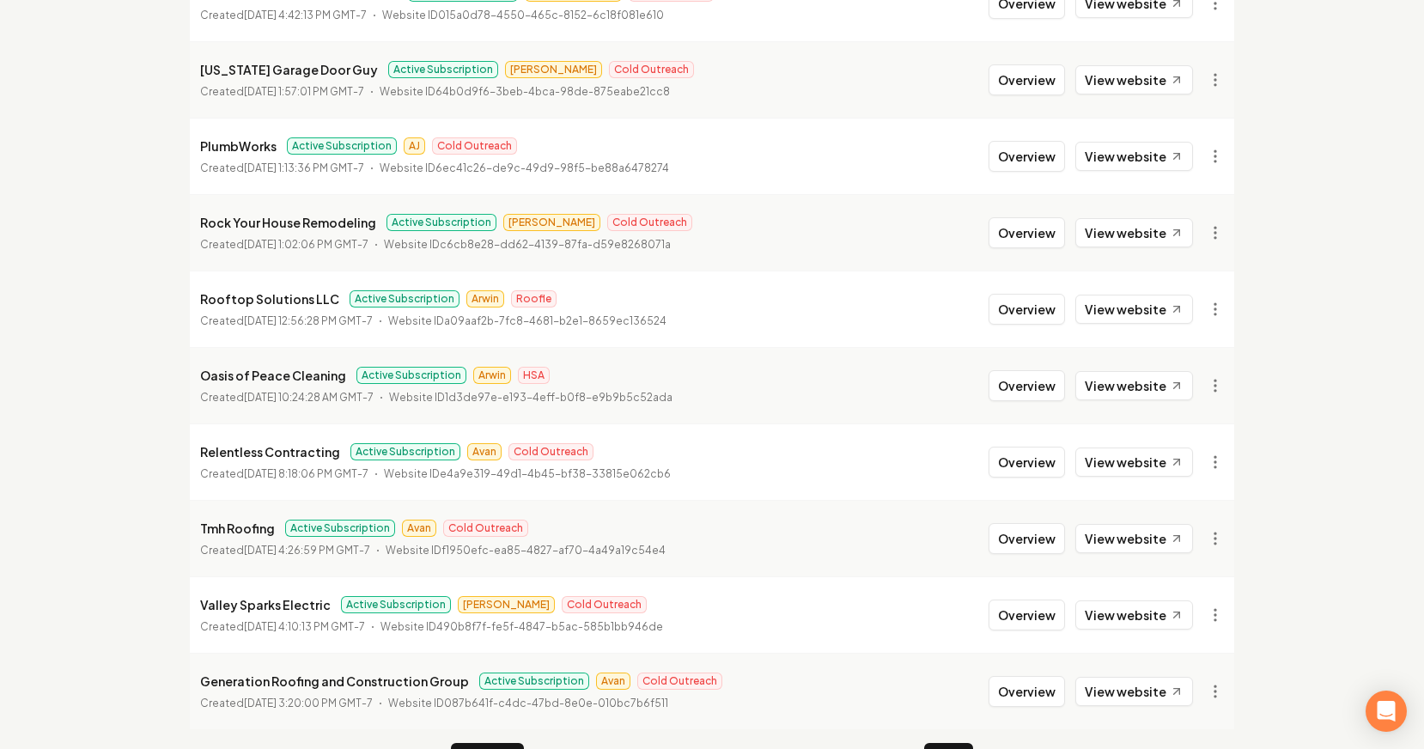
scroll to position [268, 0]
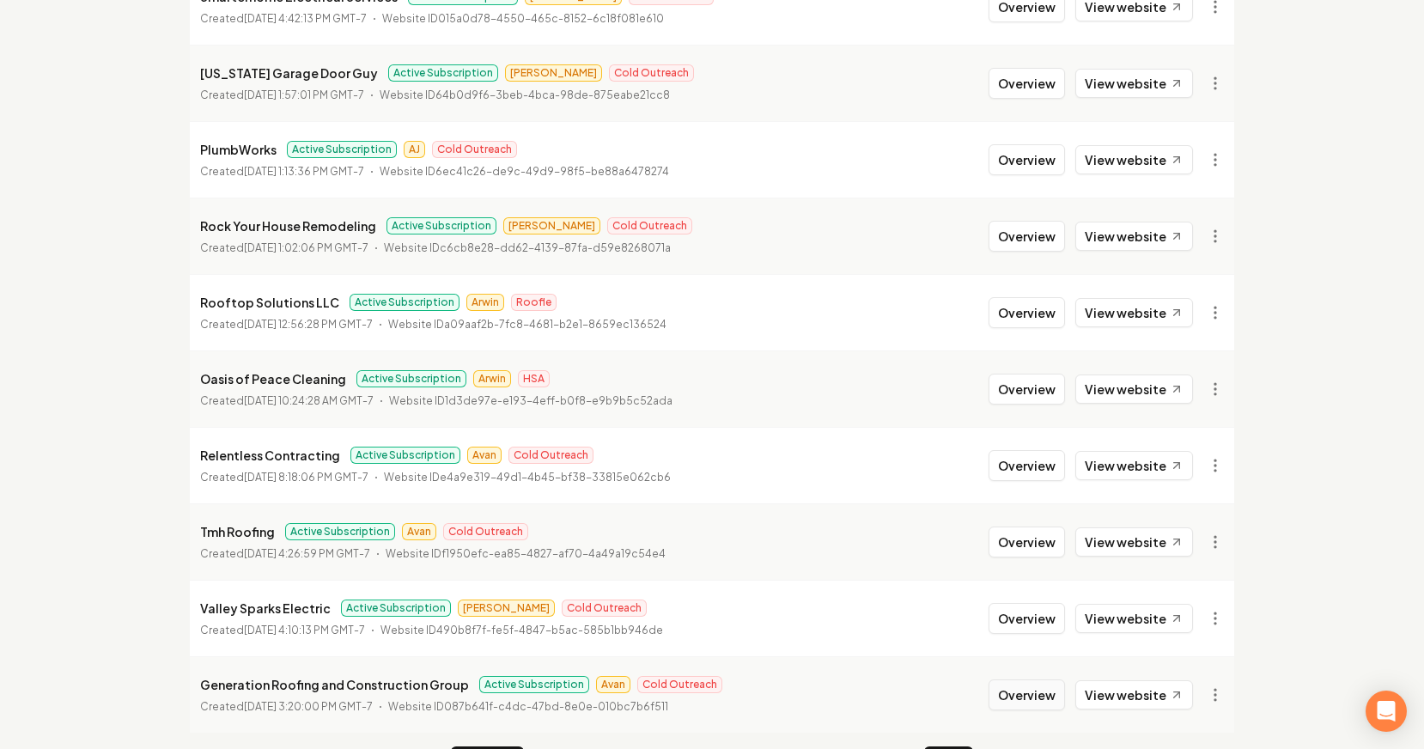
drag, startPoint x: 1039, startPoint y: 684, endPoint x: 1026, endPoint y: 679, distance: 14.4
click at [1038, 684] on button "Overview" at bounding box center [1027, 694] width 76 height 31
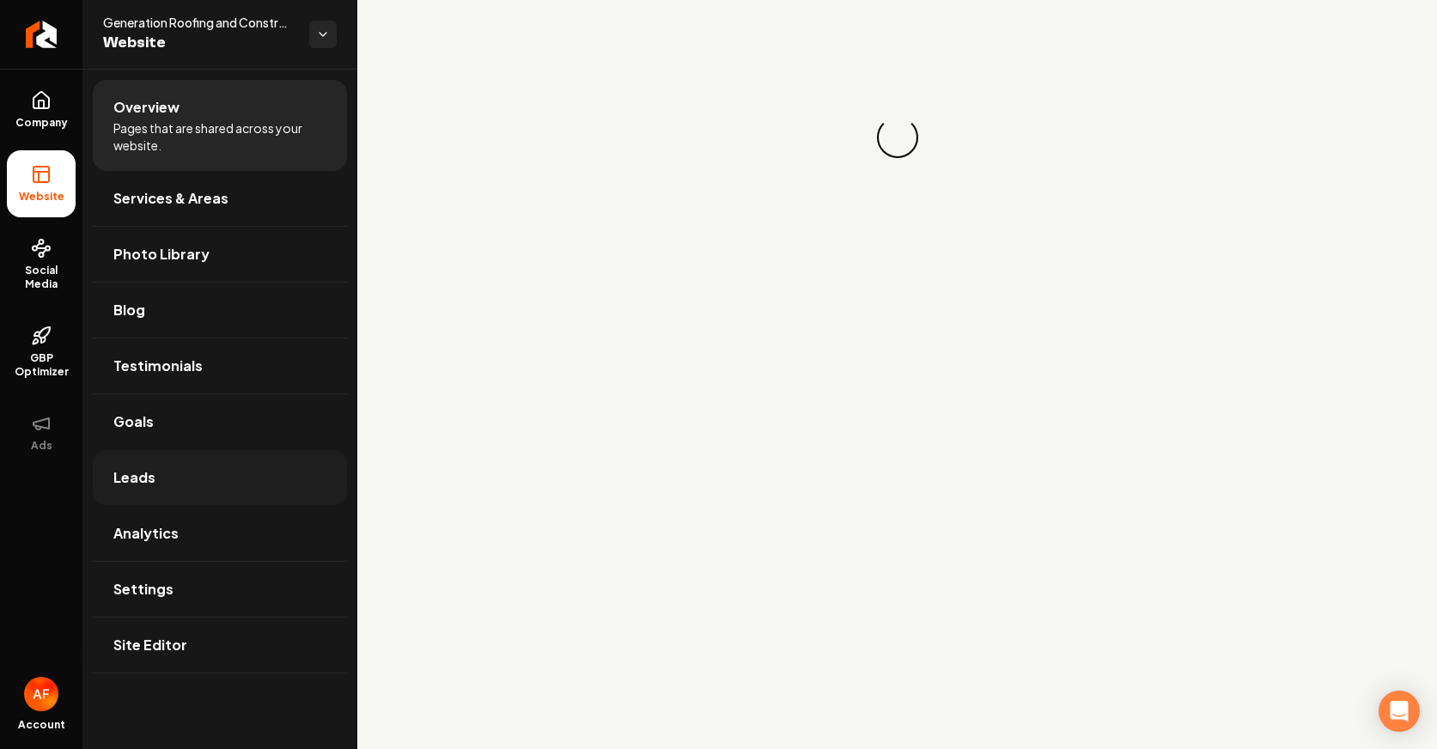
click at [187, 461] on link "Leads" at bounding box center [220, 477] width 254 height 55
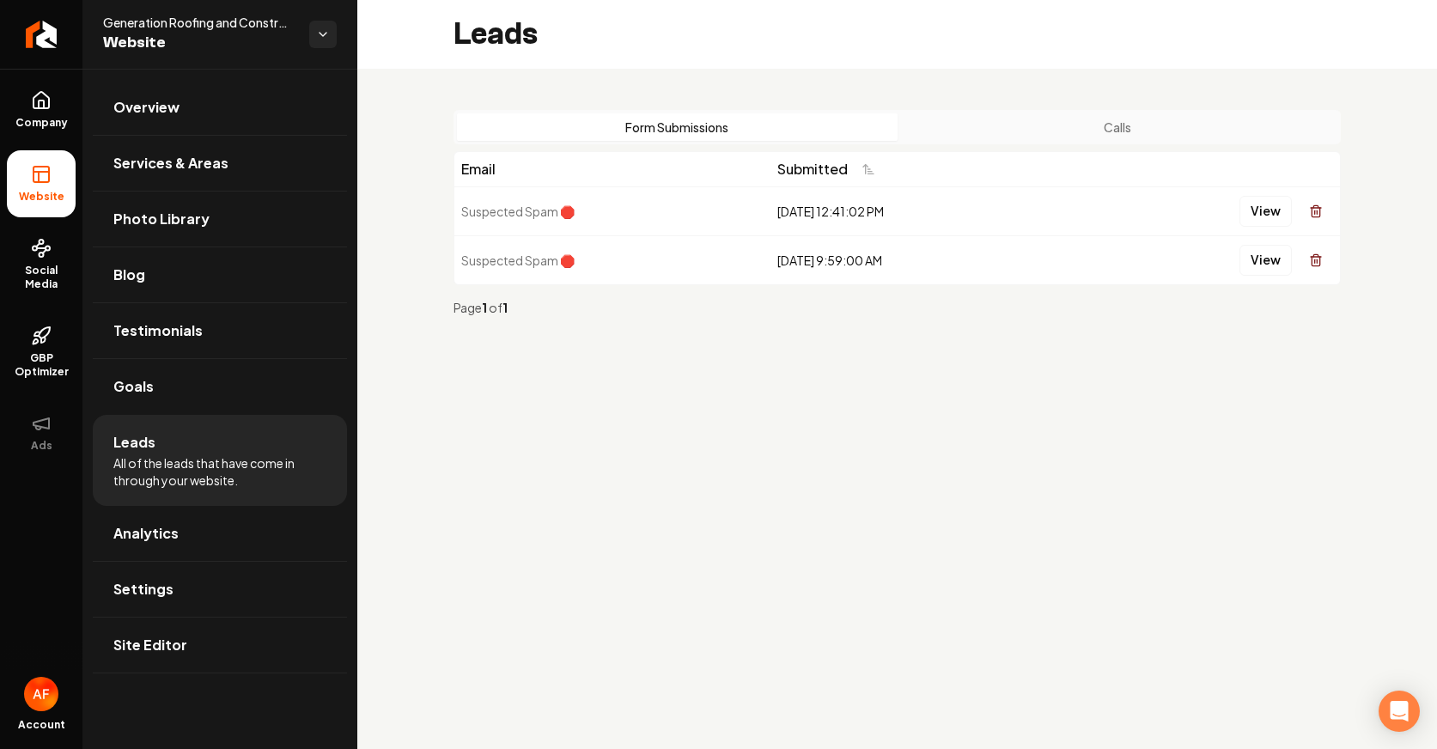
click at [1031, 111] on div "Form Submissions Calls" at bounding box center [897, 127] width 887 height 34
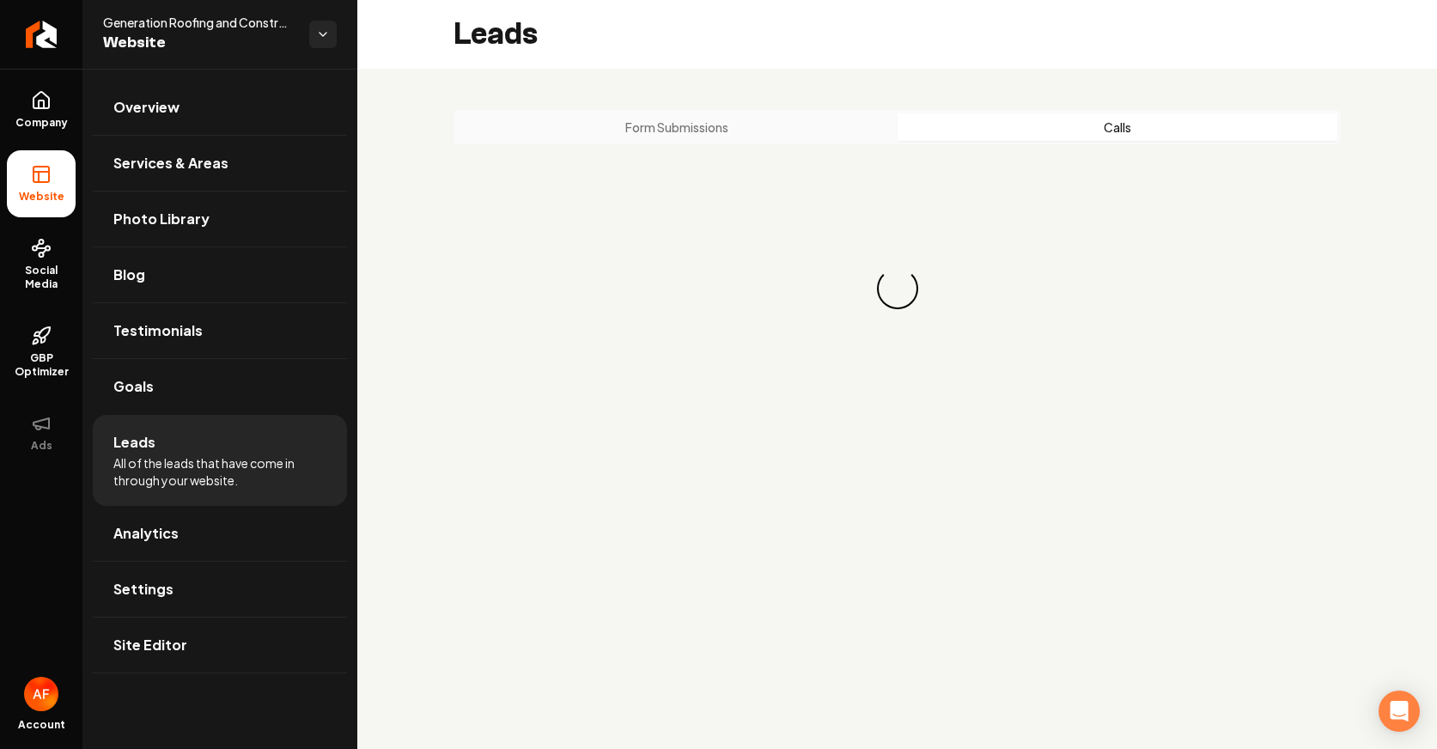
click at [1026, 130] on button "Calls" at bounding box center [1118, 126] width 441 height 27
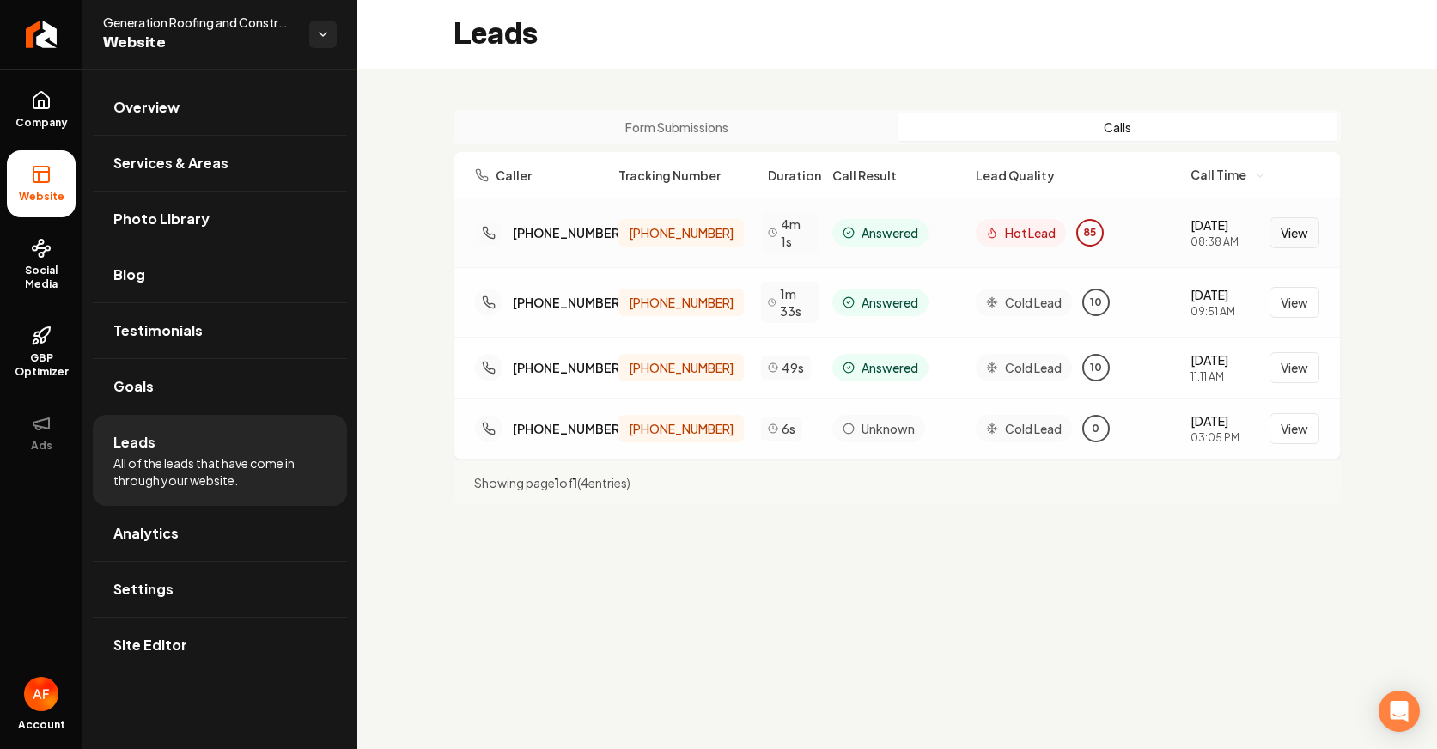
click at [1129, 234] on button "View" at bounding box center [1295, 232] width 50 height 31
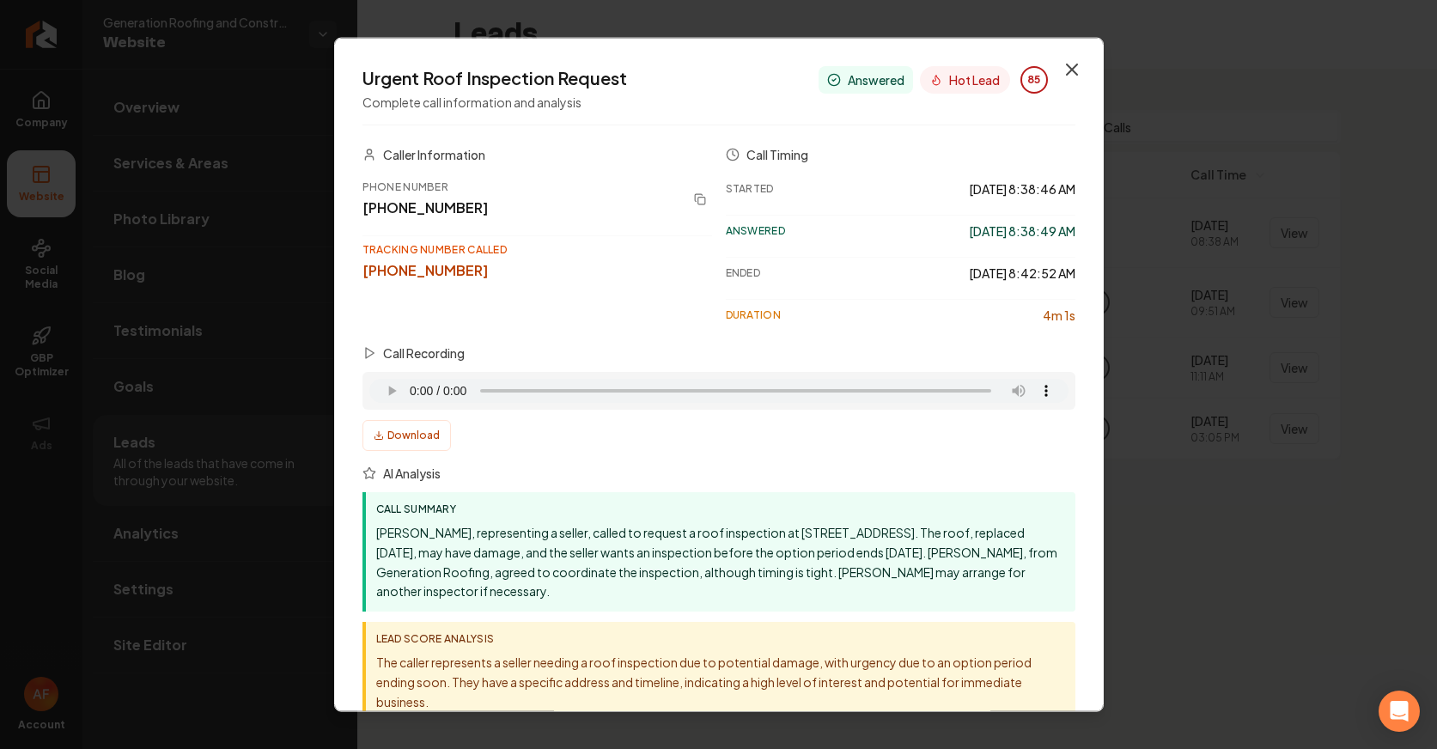
click at [1063, 63] on icon "button" at bounding box center [1072, 69] width 21 height 21
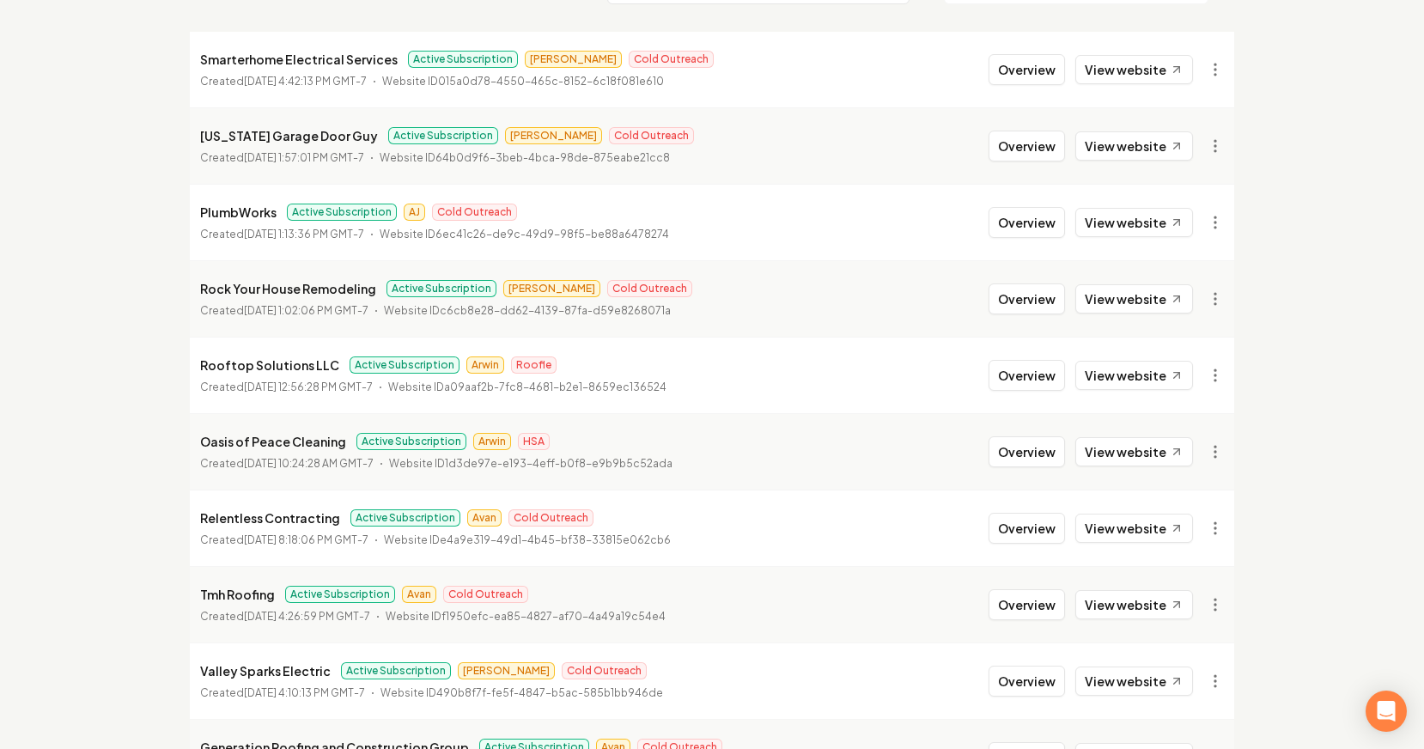
scroll to position [324, 0]
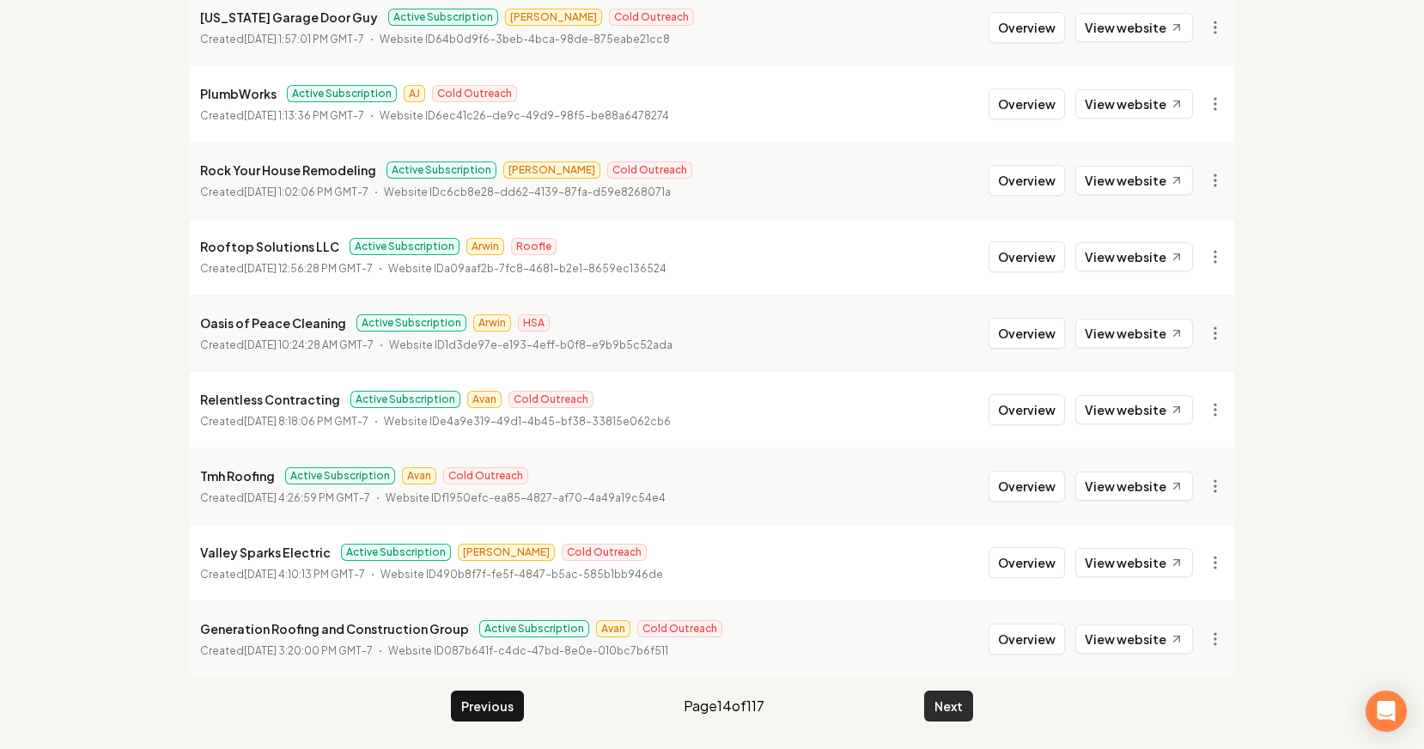
click at [955, 714] on button "Next" at bounding box center [948, 706] width 49 height 31
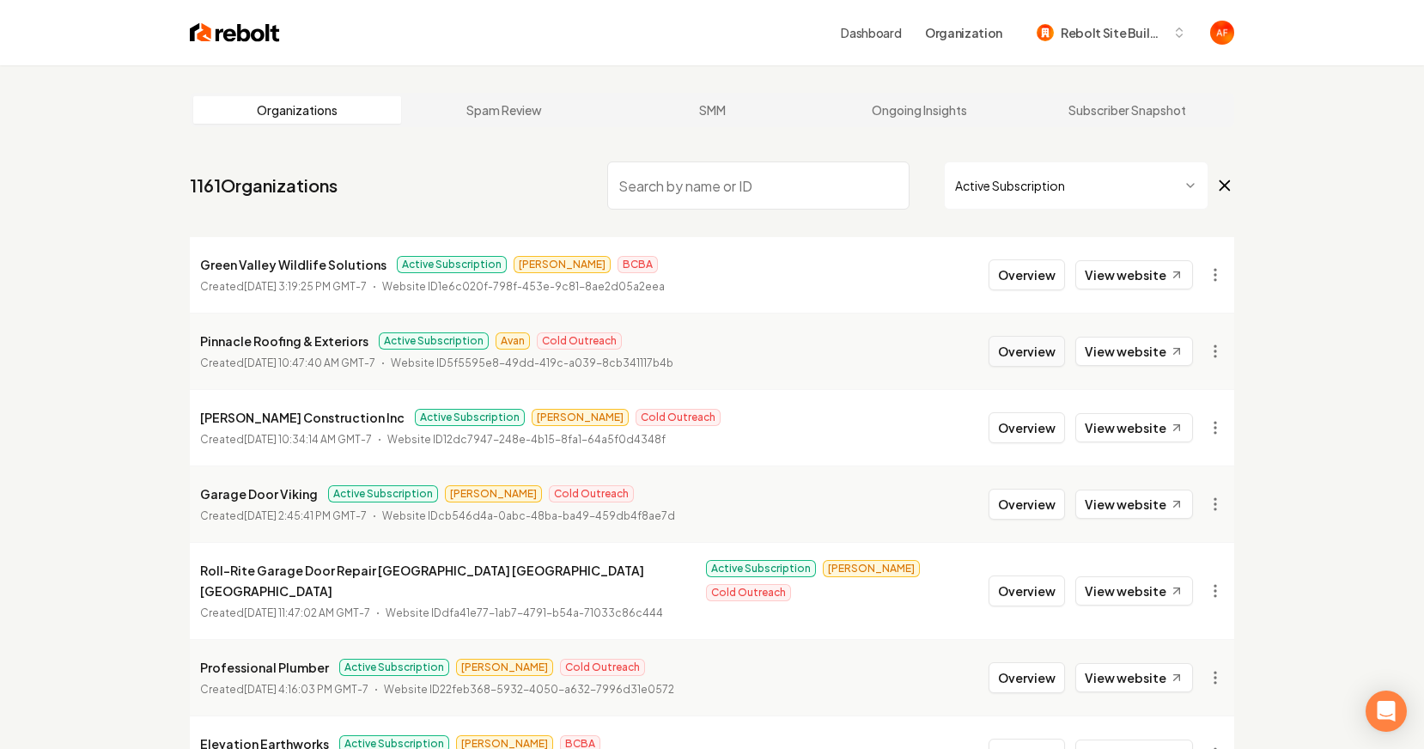
click at [1016, 350] on button "Overview" at bounding box center [1027, 351] width 76 height 31
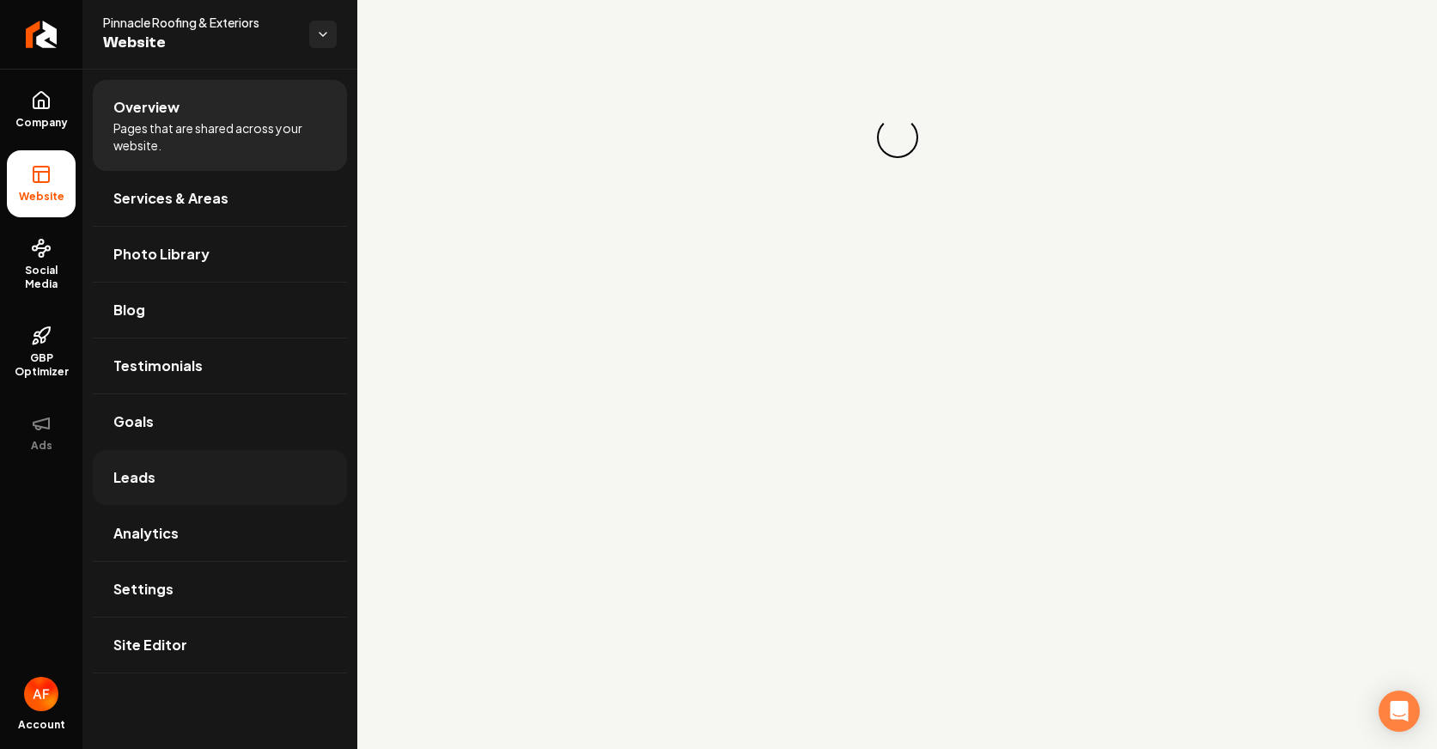
click at [265, 502] on link "Leads" at bounding box center [220, 477] width 254 height 55
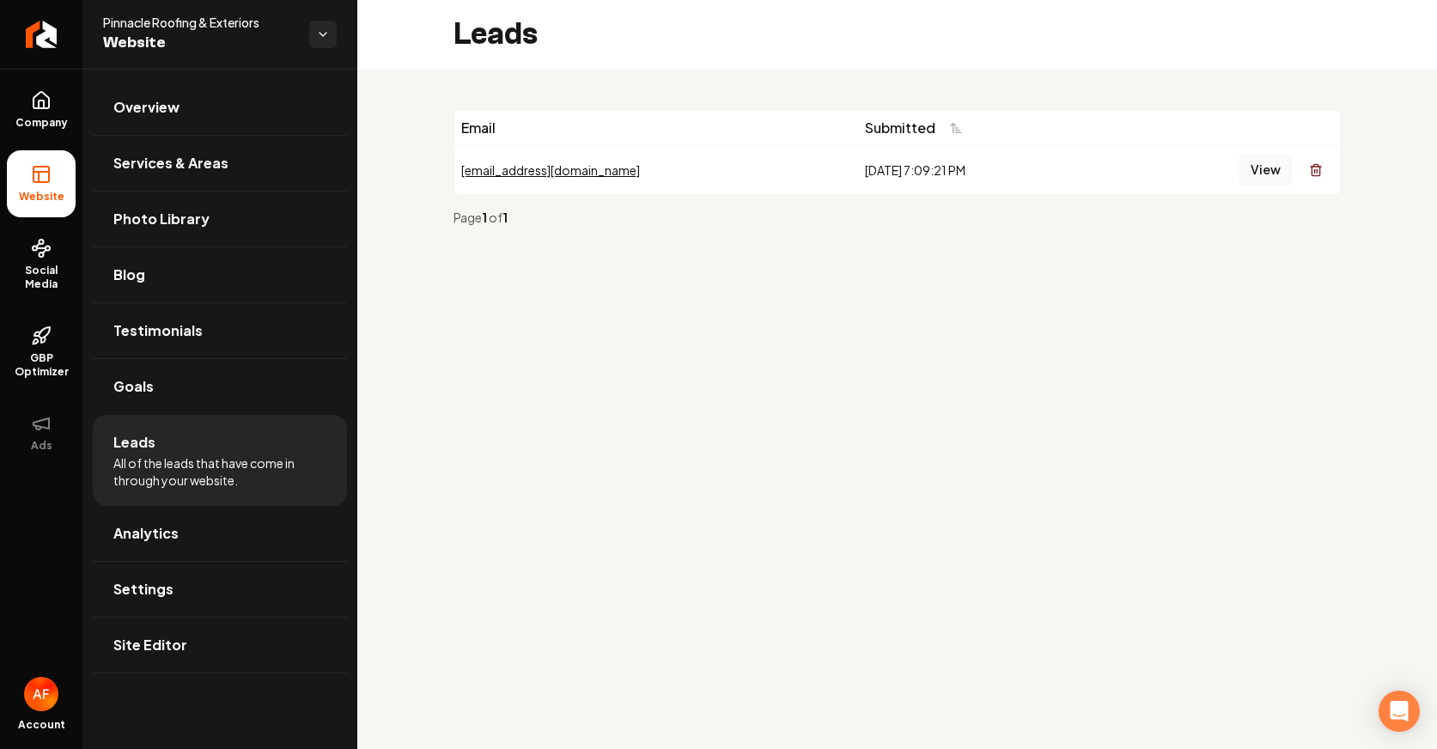
click at [1129, 180] on button "View" at bounding box center [1265, 170] width 52 height 31
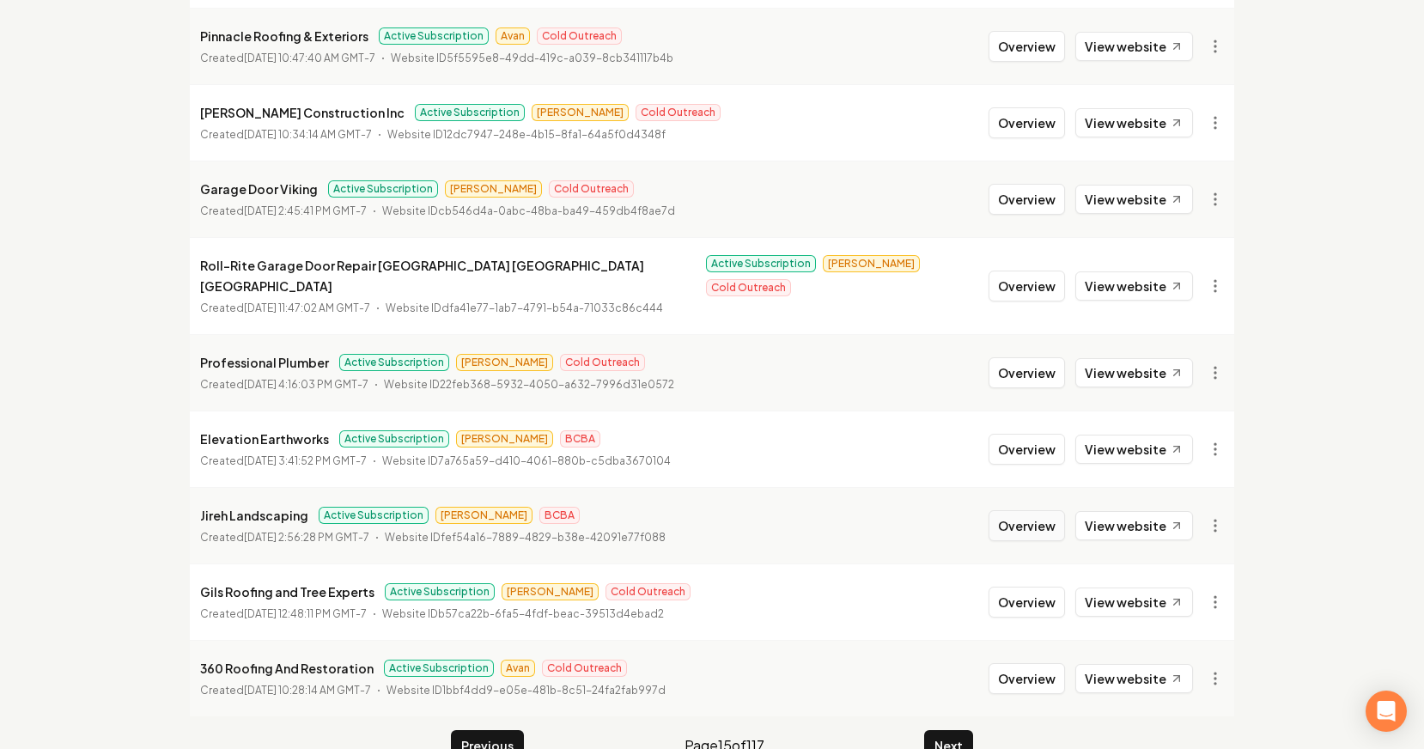
scroll to position [324, 0]
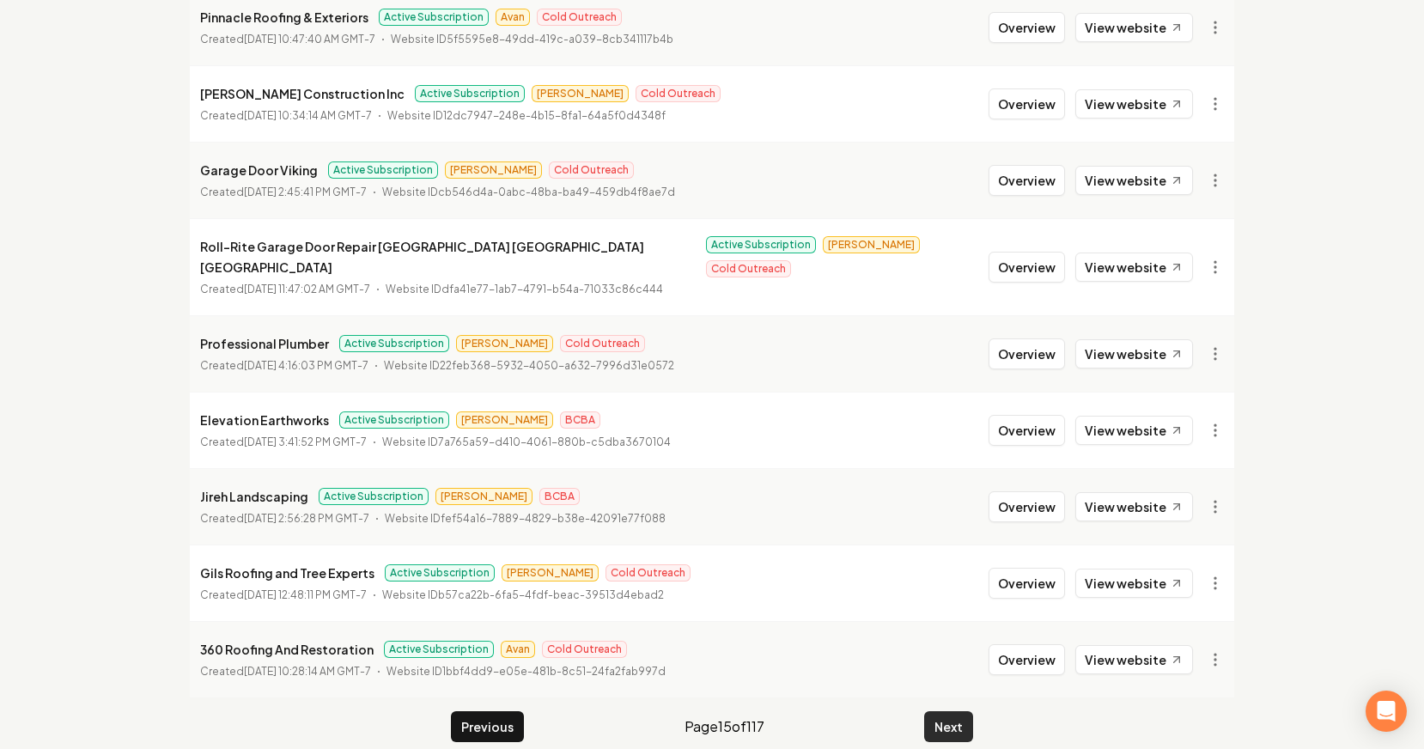
click at [957, 715] on button "Next" at bounding box center [948, 726] width 49 height 31
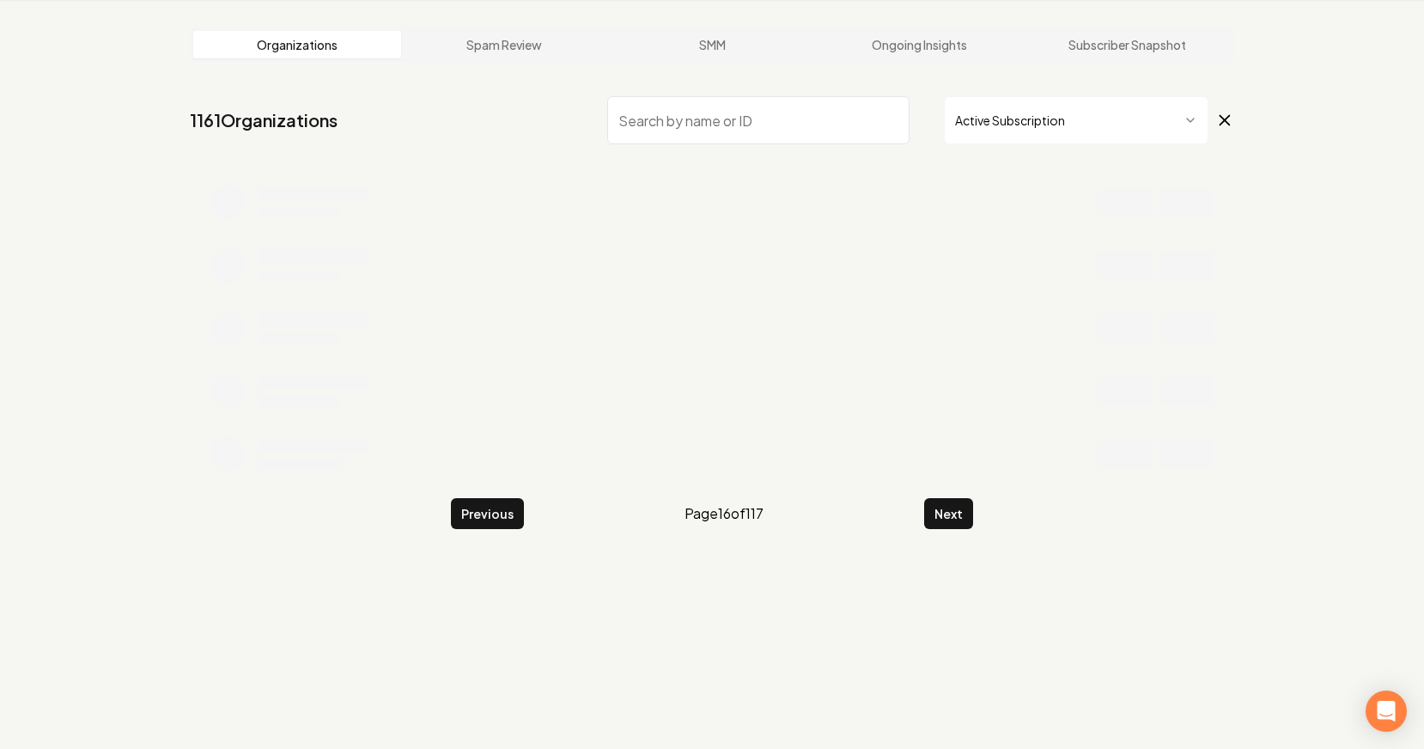
scroll to position [324, 0]
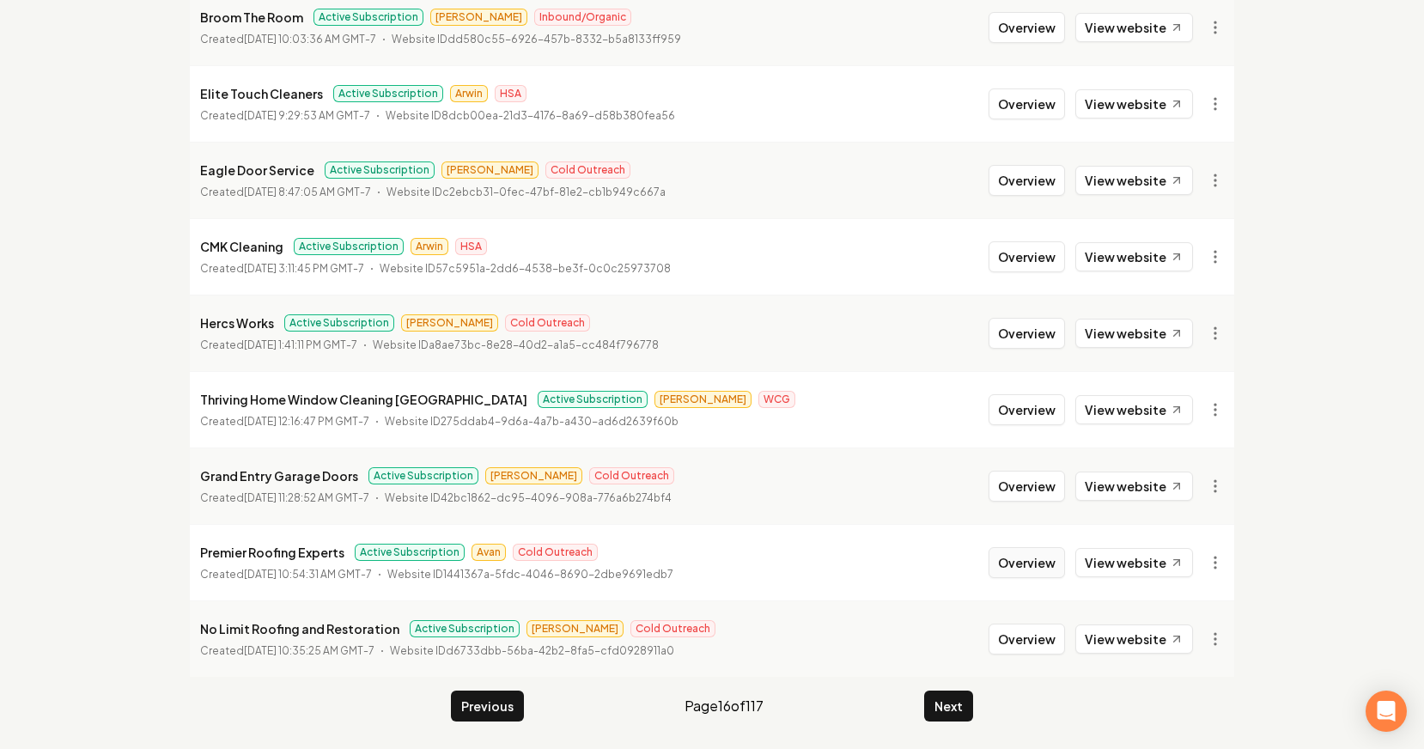
click at [1033, 564] on button "Overview" at bounding box center [1027, 562] width 76 height 31
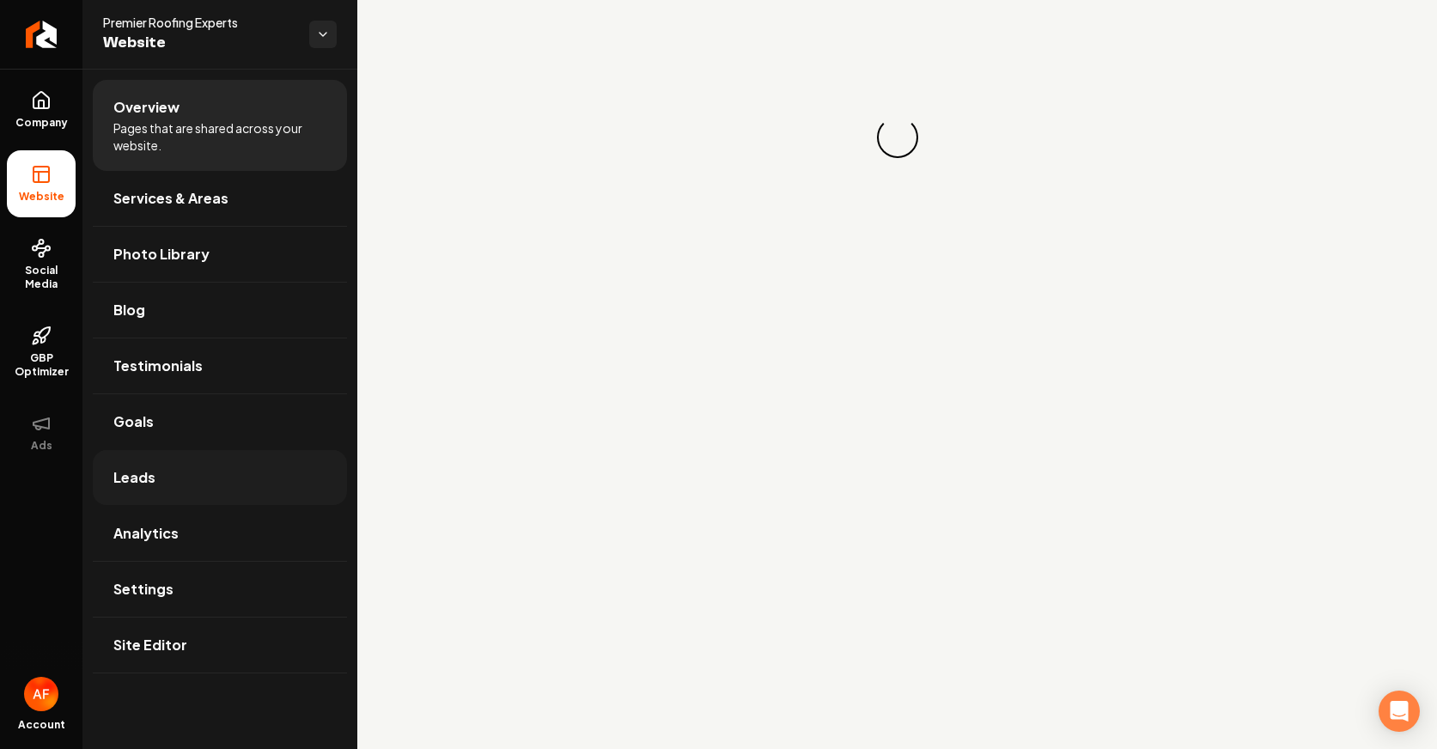
click at [199, 458] on link "Leads" at bounding box center [220, 477] width 254 height 55
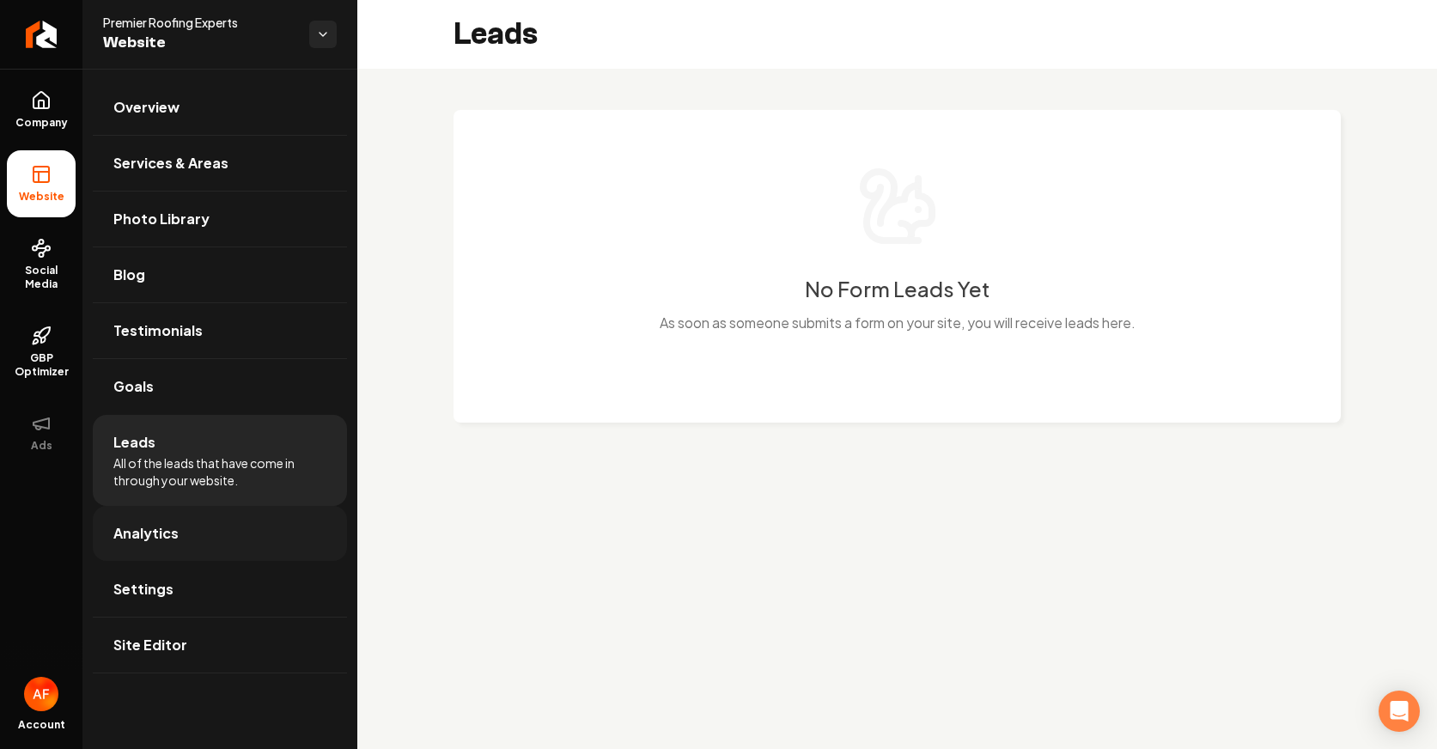
click at [183, 515] on link "Analytics" at bounding box center [220, 533] width 254 height 55
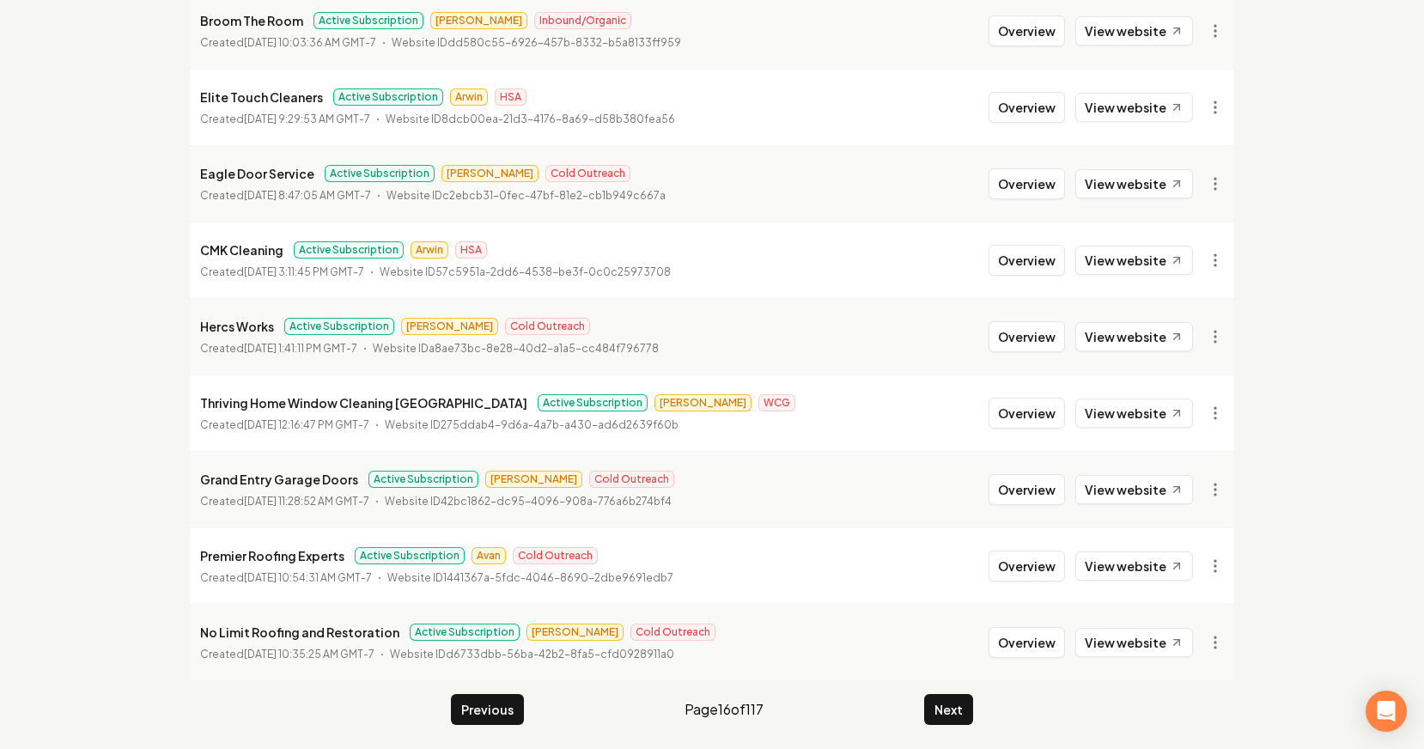
scroll to position [324, 0]
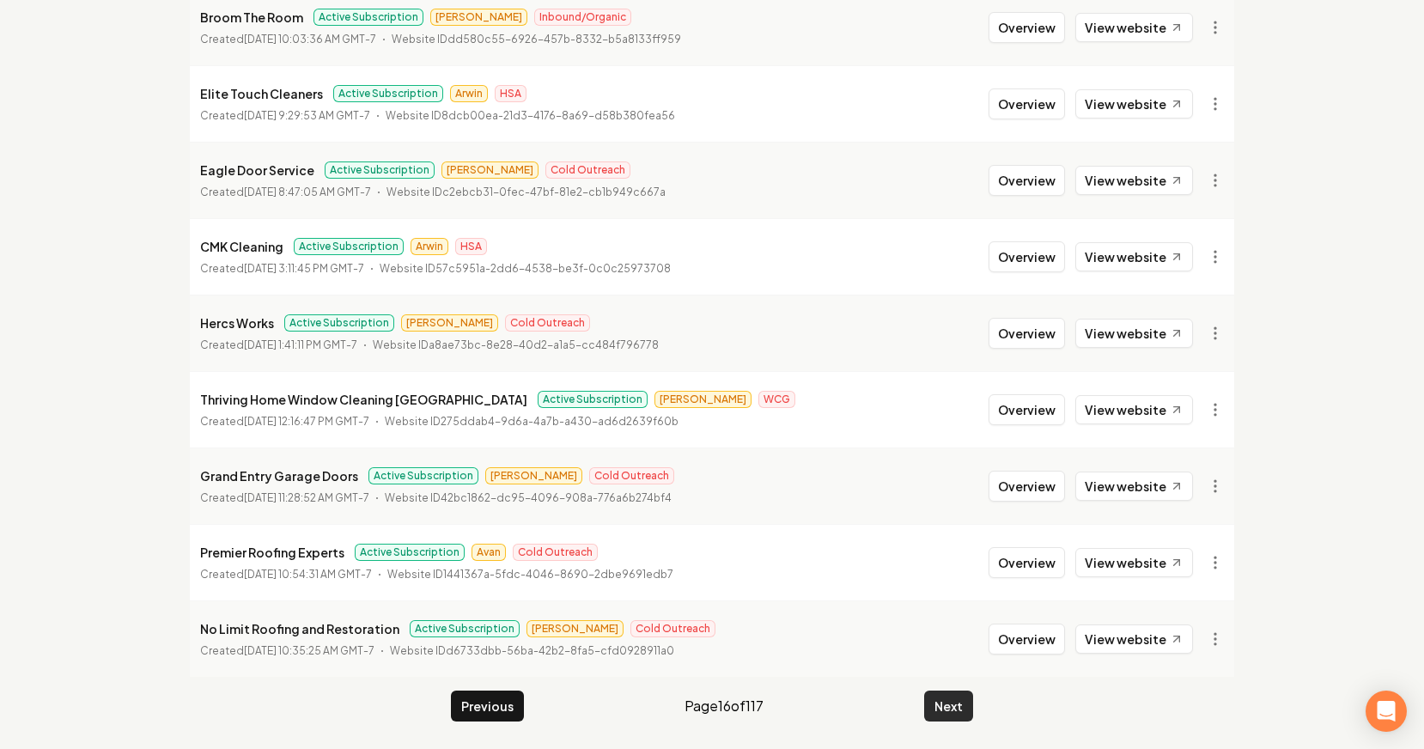
click at [938, 705] on button "Next" at bounding box center [948, 706] width 49 height 31
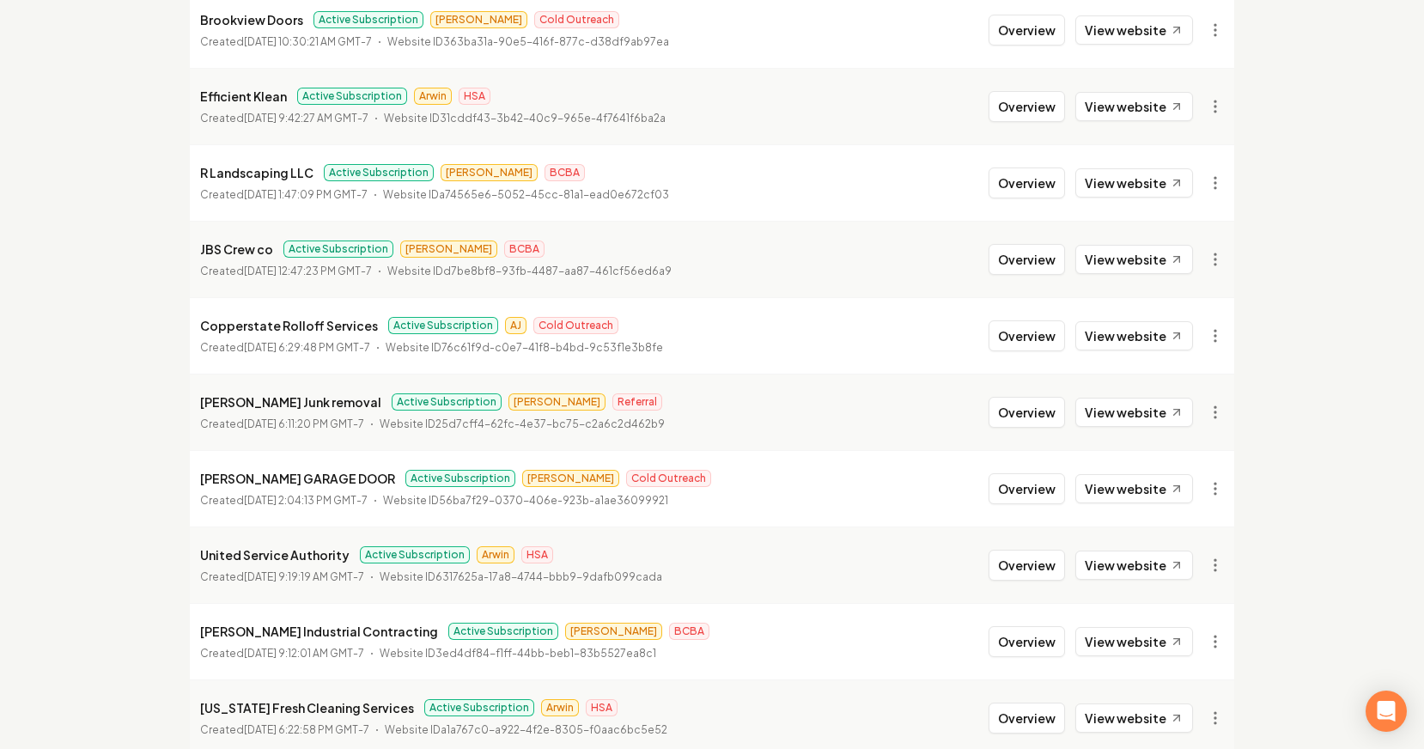
scroll to position [324, 0]
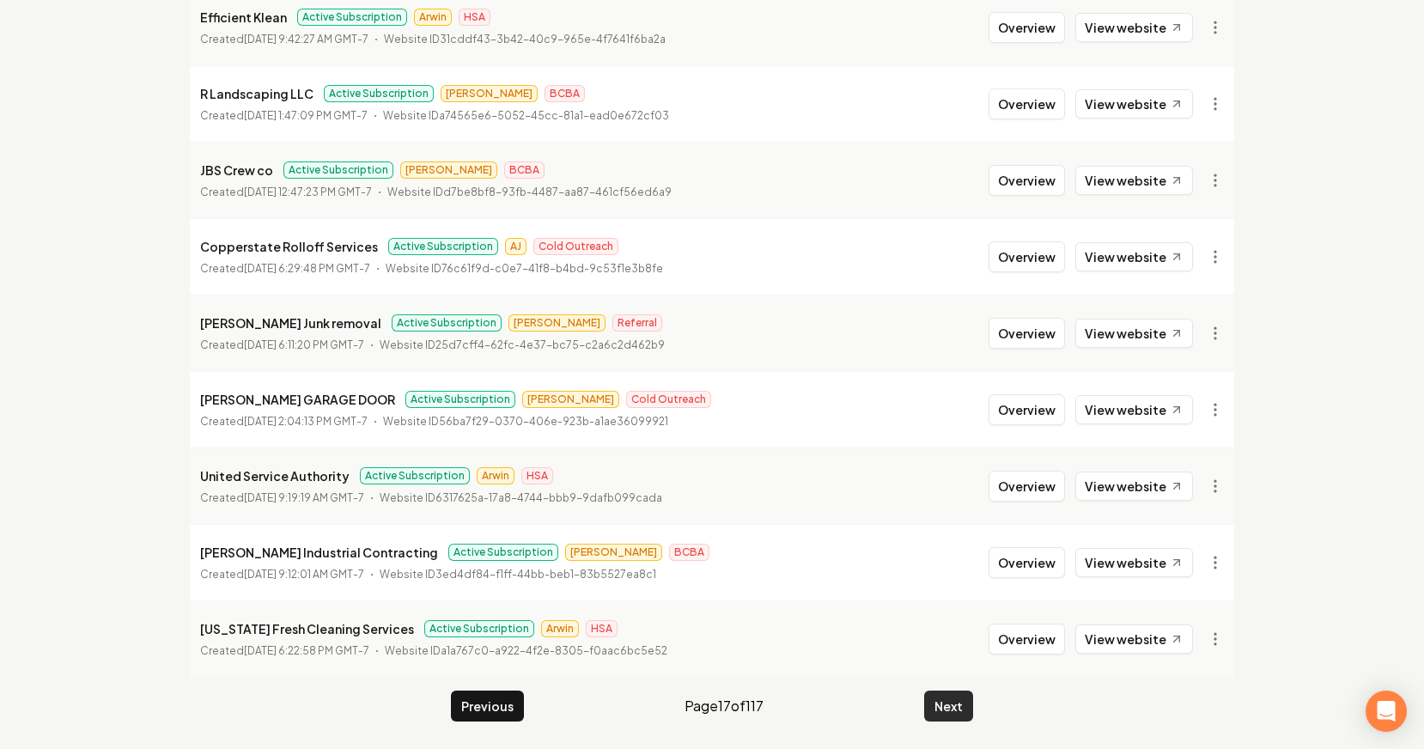
click at [932, 704] on button "Next" at bounding box center [948, 706] width 49 height 31
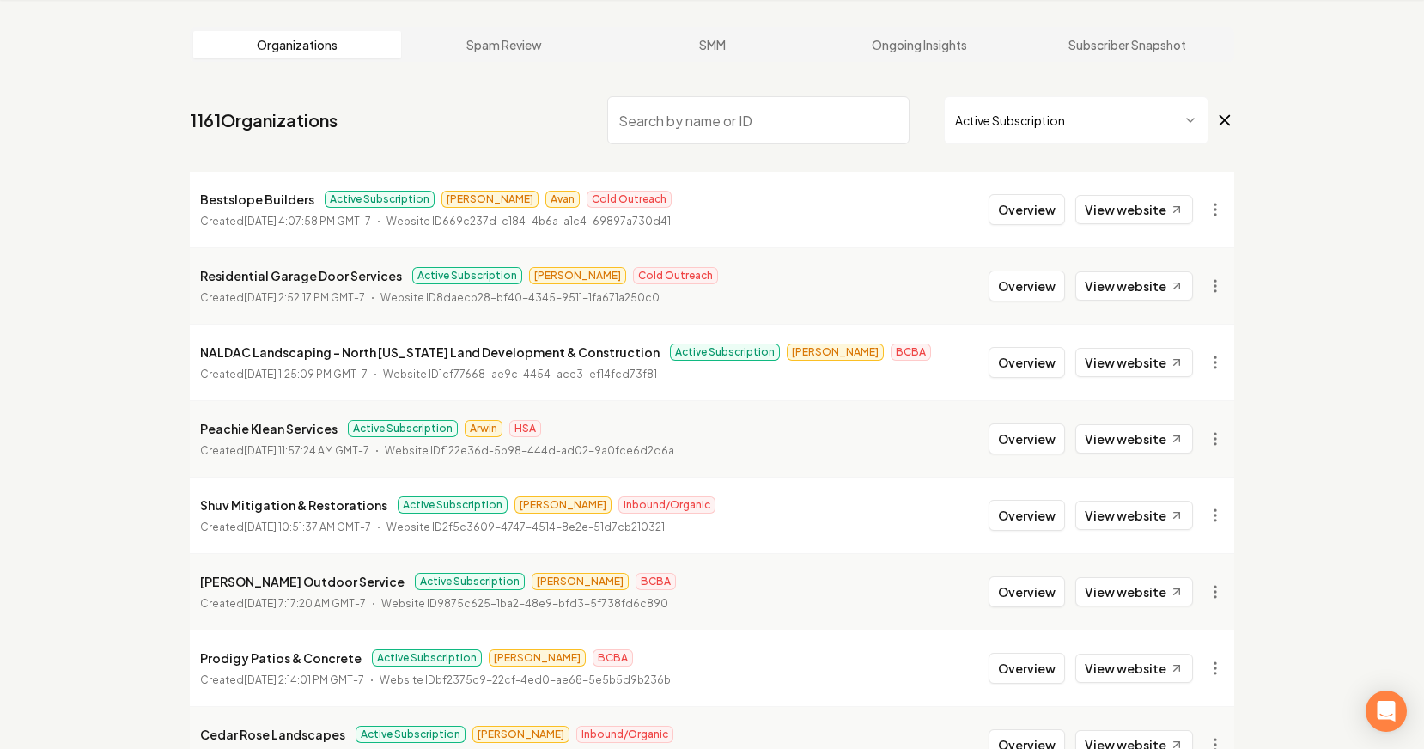
scroll to position [324, 0]
